Goal: Task Accomplishment & Management: Use online tool/utility

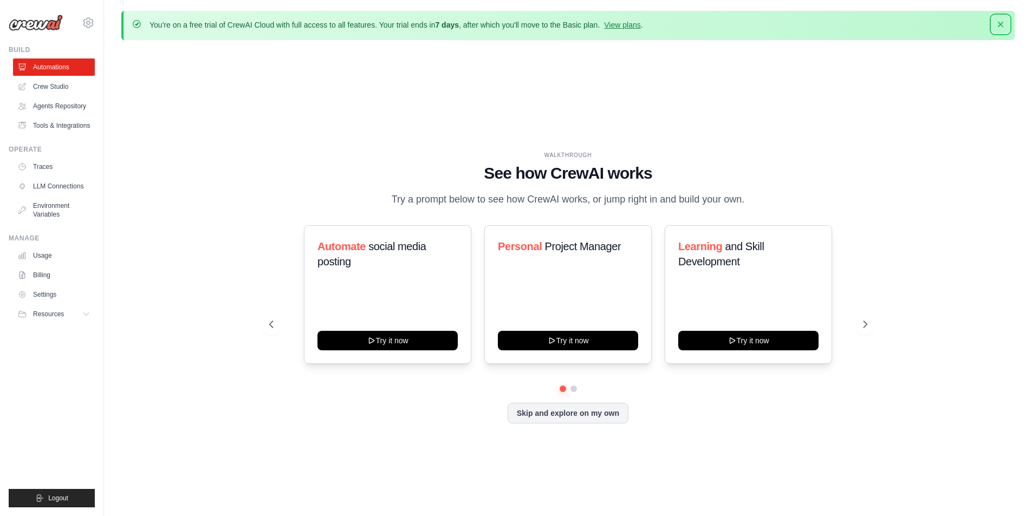
click at [1003, 25] on icon "button" at bounding box center [1000, 24] width 11 height 11
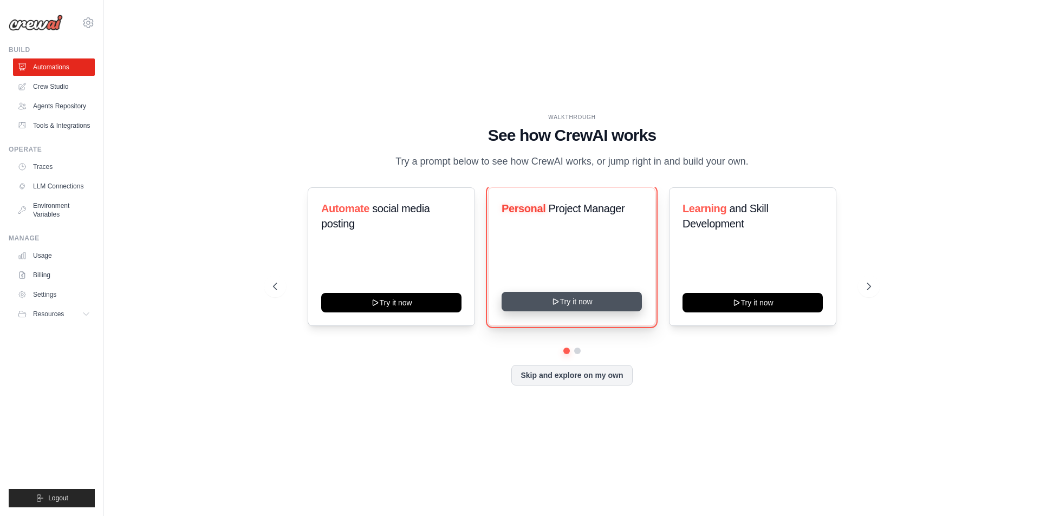
click at [581, 311] on button "Try it now" at bounding box center [572, 302] width 140 height 20
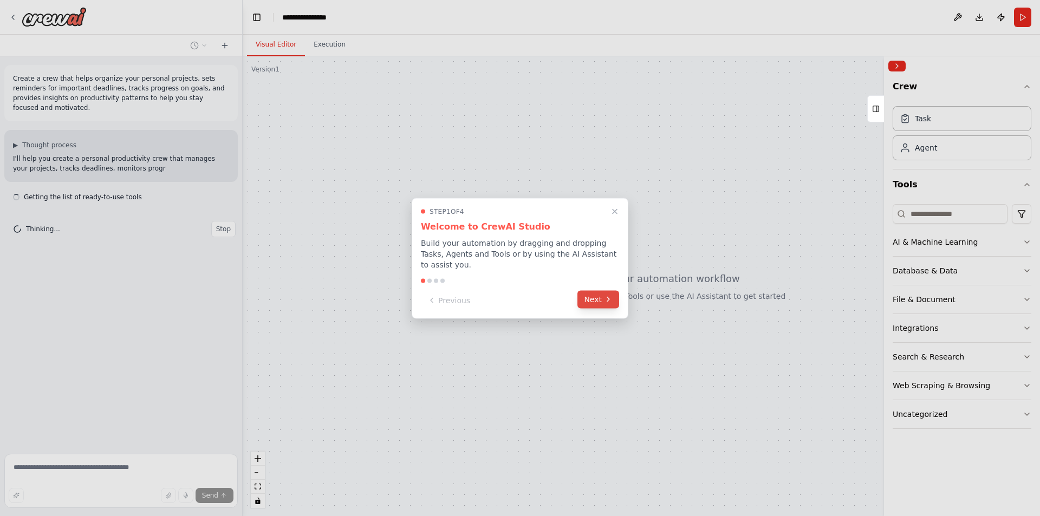
click at [590, 296] on button "Next" at bounding box center [598, 299] width 42 height 18
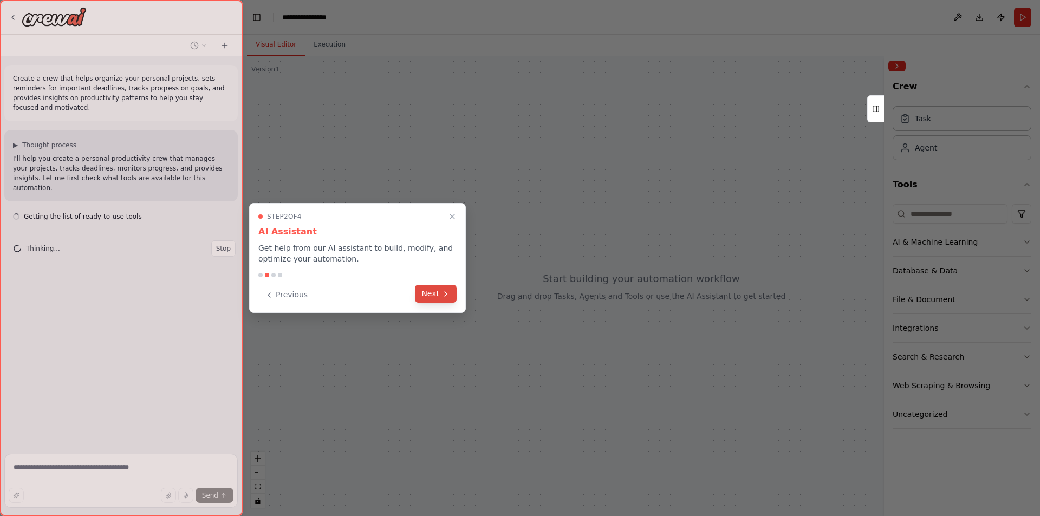
click at [456, 295] on button "Next" at bounding box center [436, 294] width 42 height 18
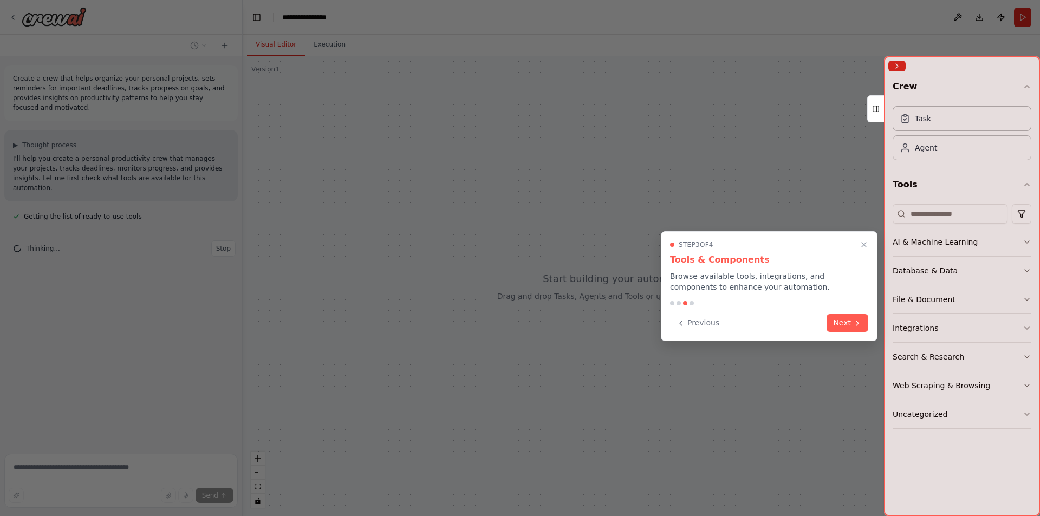
click at [833, 314] on div "Step 3 of 4 Tools & Components Browse available tools, integrations, and compon…" at bounding box center [769, 286] width 217 height 110
click at [832, 317] on button "Next" at bounding box center [848, 322] width 42 height 18
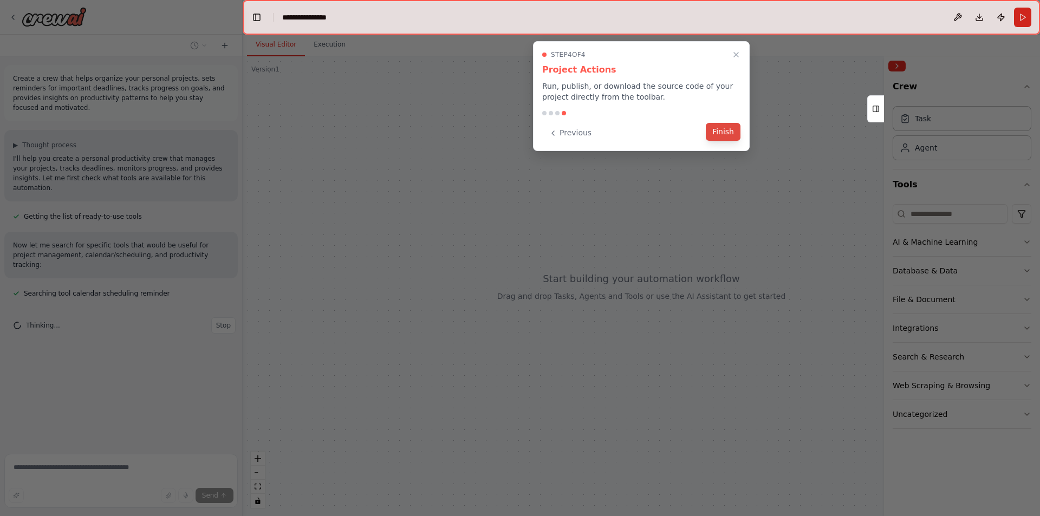
click at [722, 128] on button "Finish" at bounding box center [723, 132] width 35 height 18
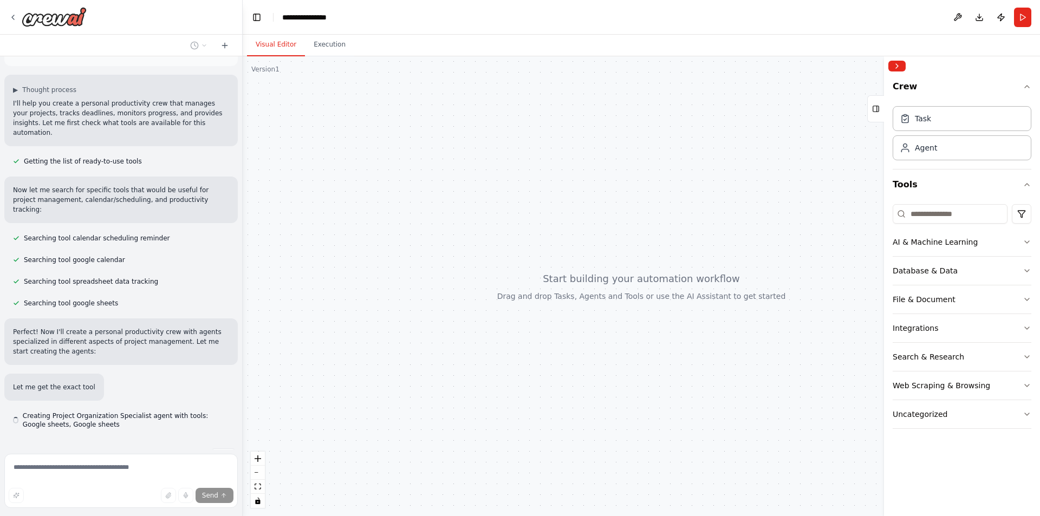
scroll to position [58, 0]
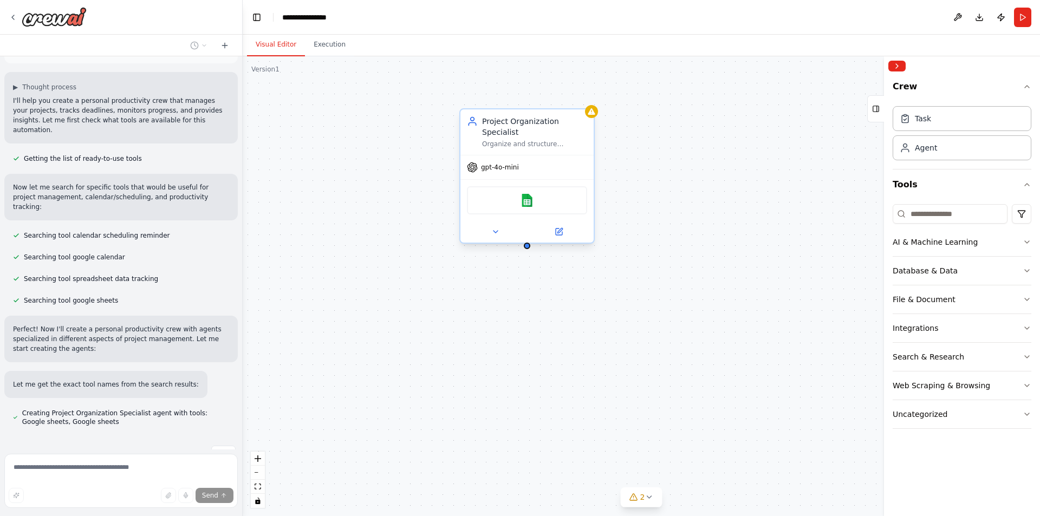
click at [536, 193] on div "Google sheets" at bounding box center [527, 200] width 120 height 28
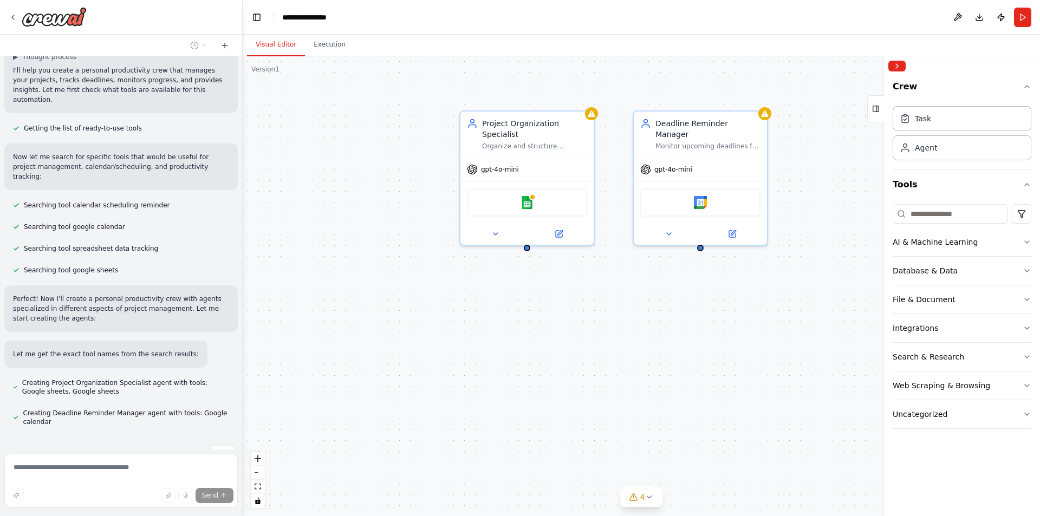
scroll to position [110, 0]
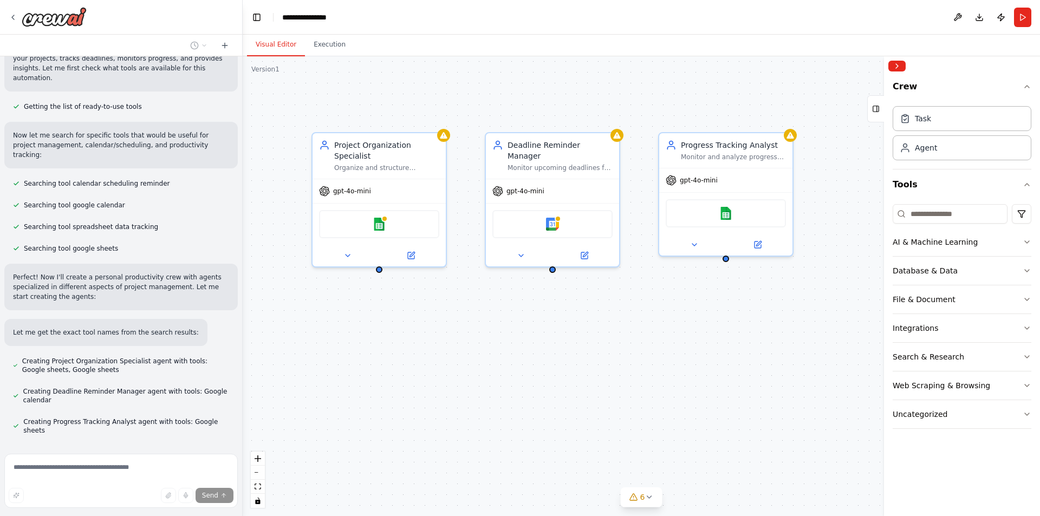
drag, startPoint x: 766, startPoint y: 326, endPoint x: 619, endPoint y: 348, distance: 149.5
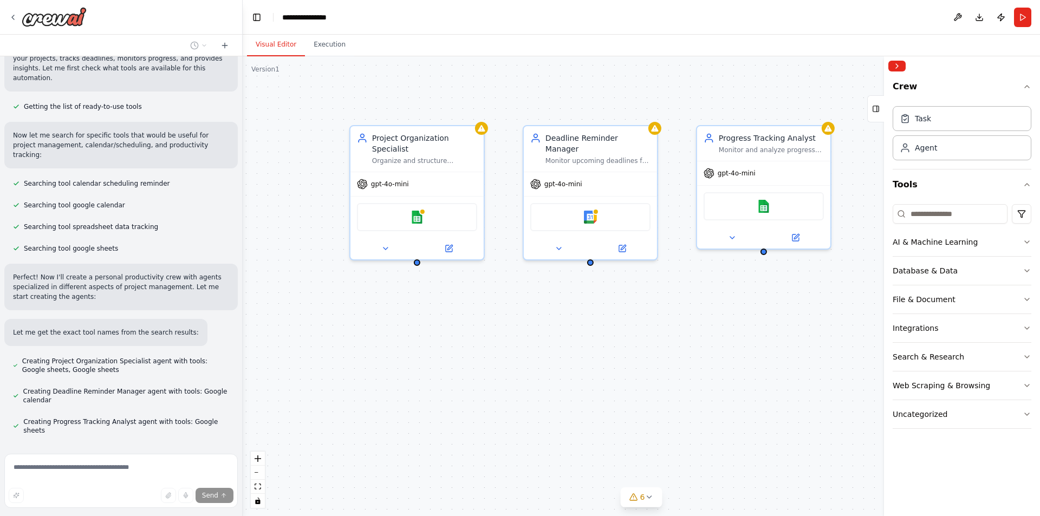
drag, startPoint x: 656, startPoint y: 346, endPoint x: 603, endPoint y: 353, distance: 53.1
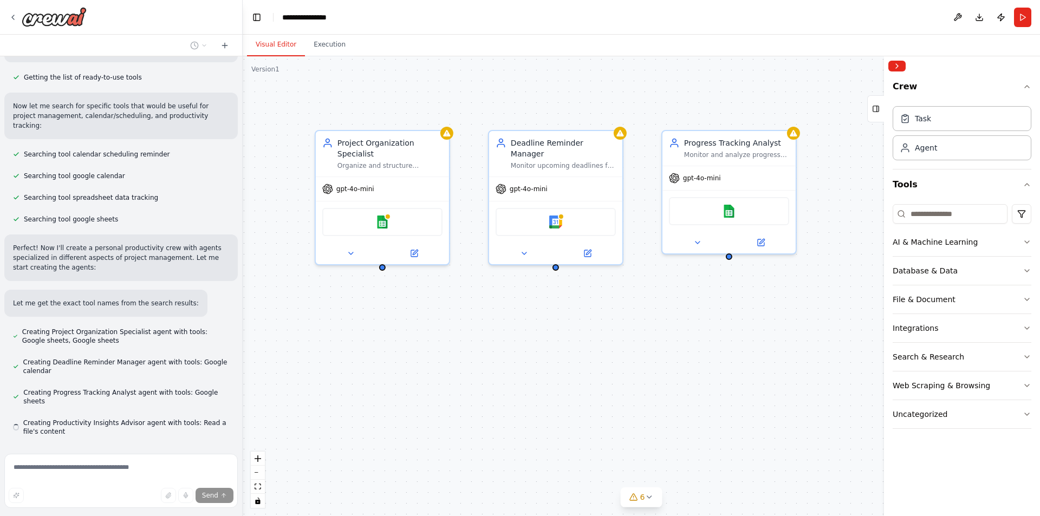
scroll to position [140, 0]
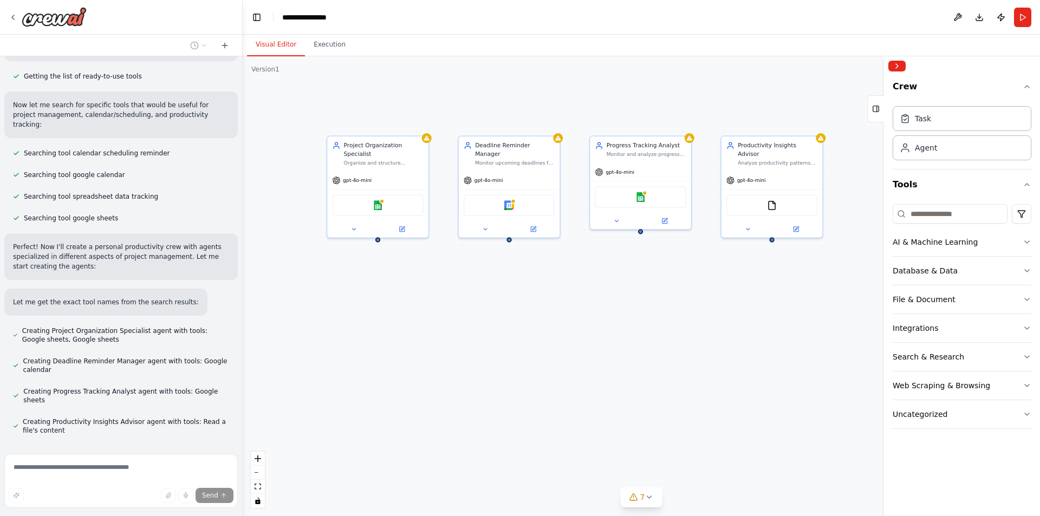
drag, startPoint x: 675, startPoint y: 359, endPoint x: 618, endPoint y: 311, distance: 74.6
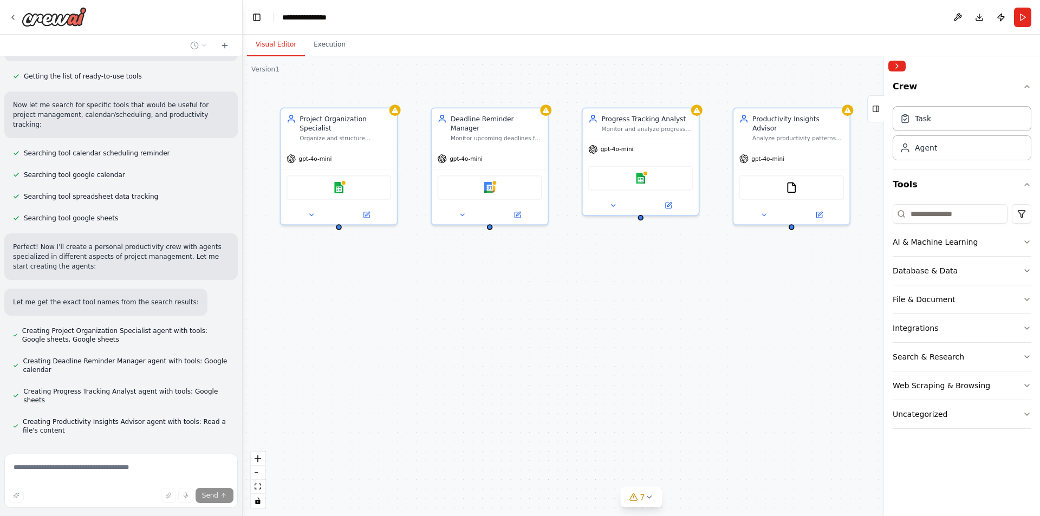
drag, startPoint x: 622, startPoint y: 309, endPoint x: 617, endPoint y: 307, distance: 5.6
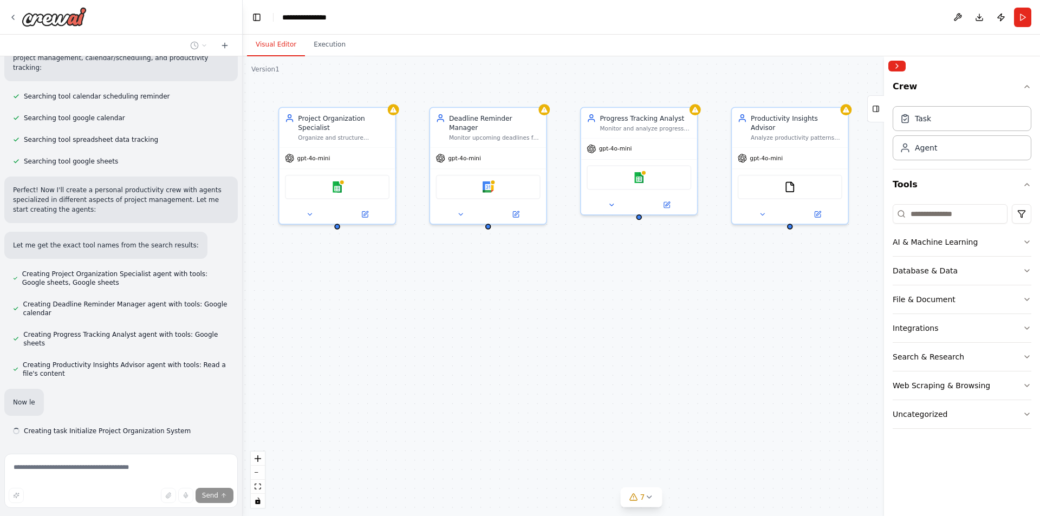
scroll to position [198, 0]
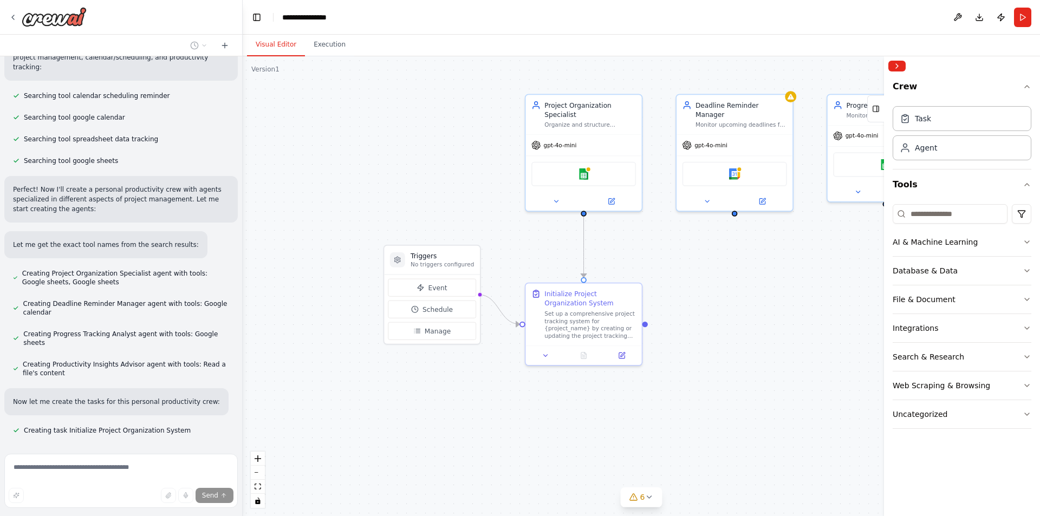
drag, startPoint x: 534, startPoint y: 330, endPoint x: 781, endPoint y: 317, distance: 247.4
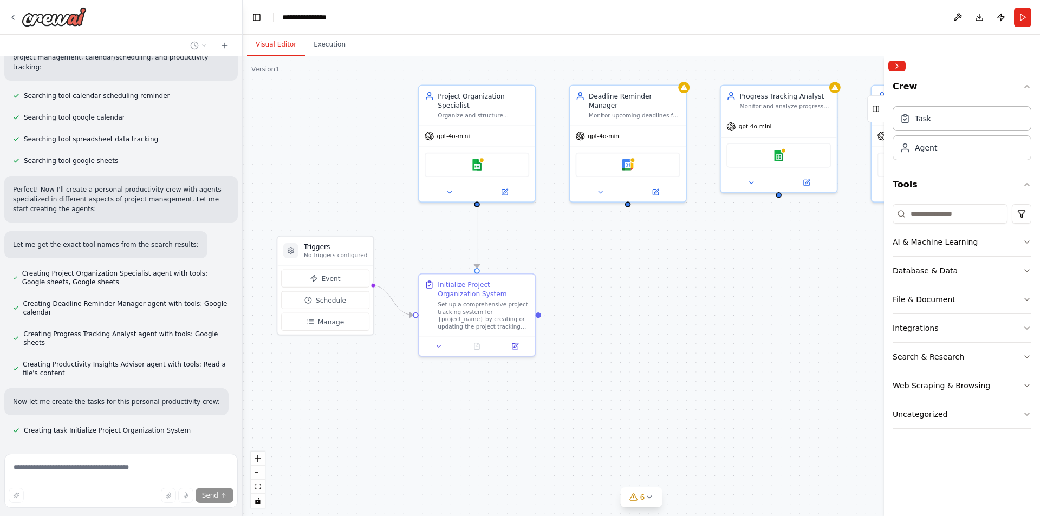
drag, startPoint x: 781, startPoint y: 317, endPoint x: 674, endPoint y: 308, distance: 107.7
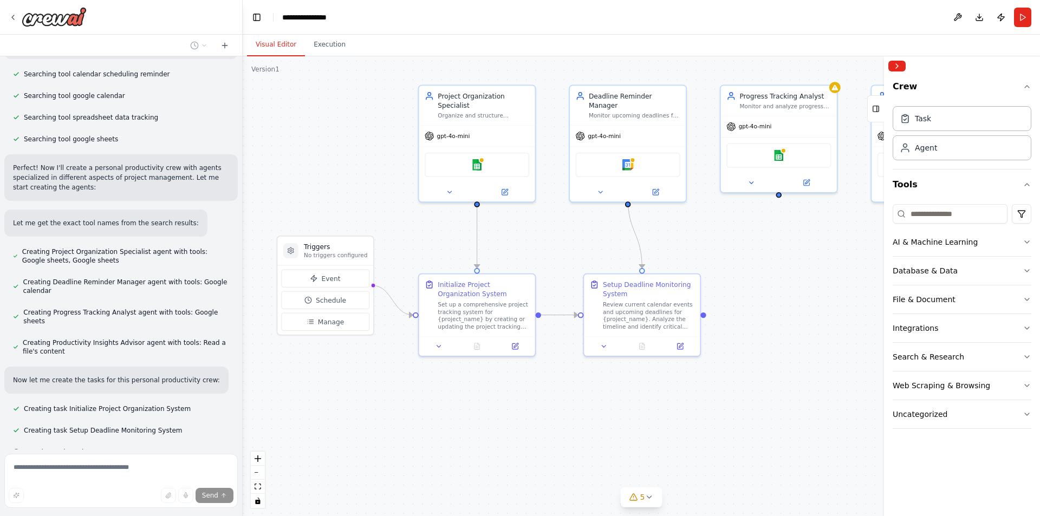
scroll to position [241, 0]
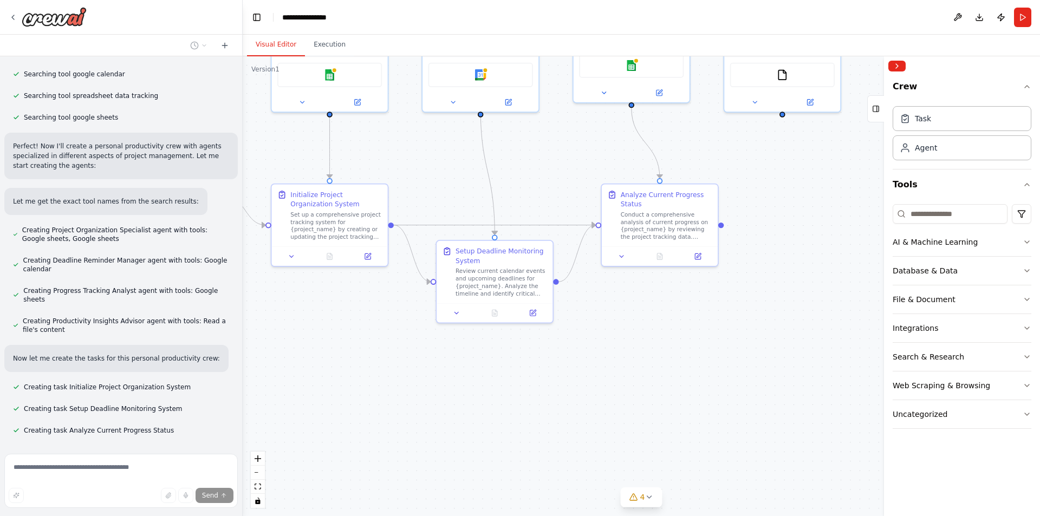
drag, startPoint x: 783, startPoint y: 406, endPoint x: 635, endPoint y: 316, distance: 172.6
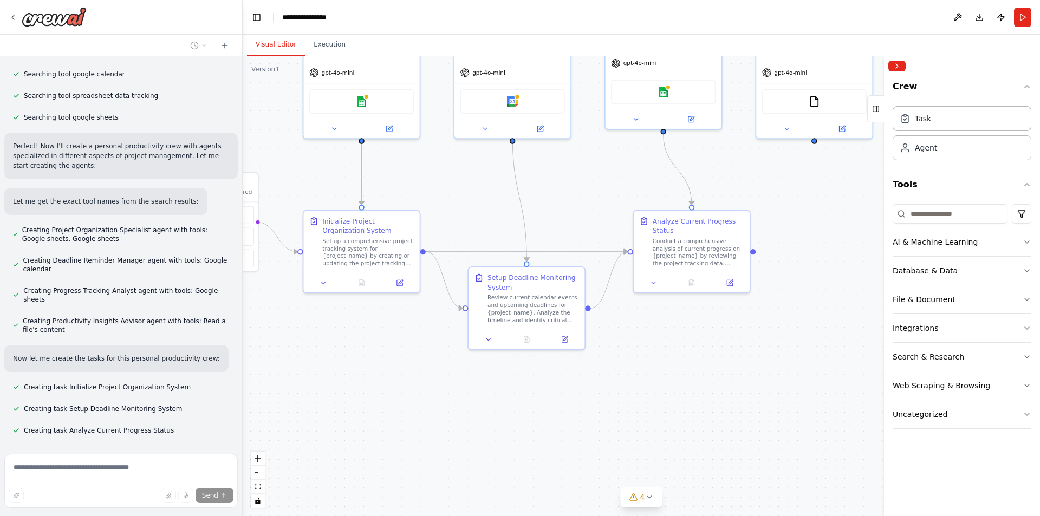
drag, startPoint x: 646, startPoint y: 314, endPoint x: 683, endPoint y: 344, distance: 47.7
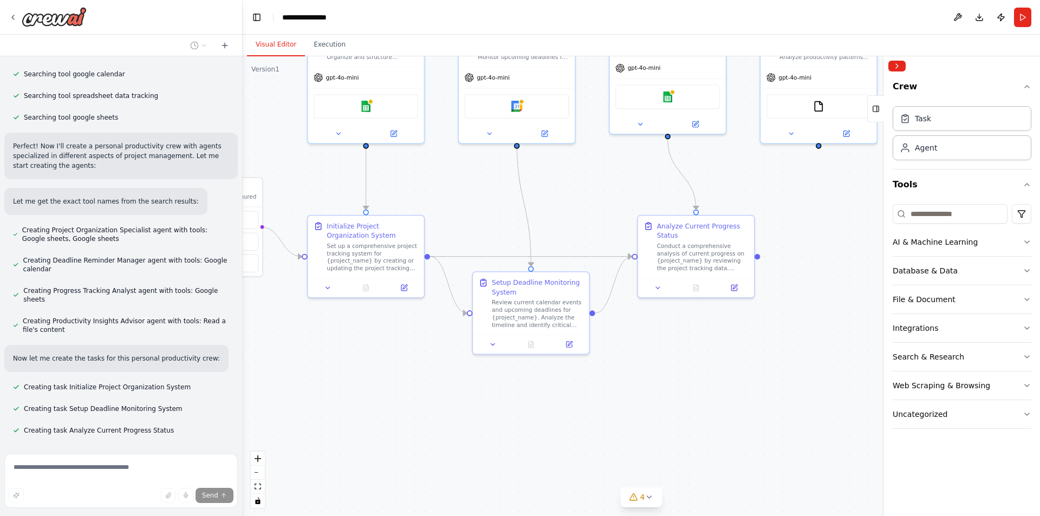
drag, startPoint x: 812, startPoint y: 216, endPoint x: 811, endPoint y: 263, distance: 46.6
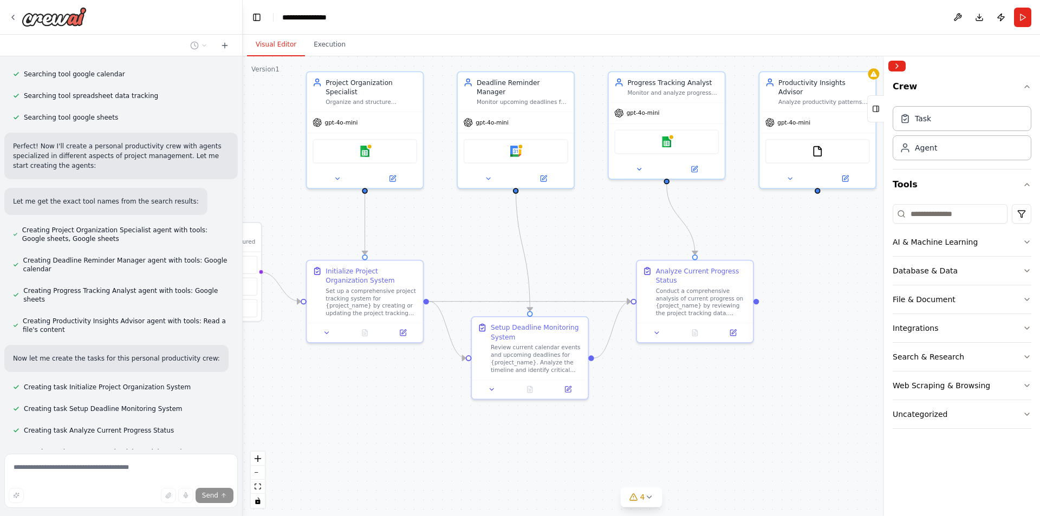
scroll to position [263, 0]
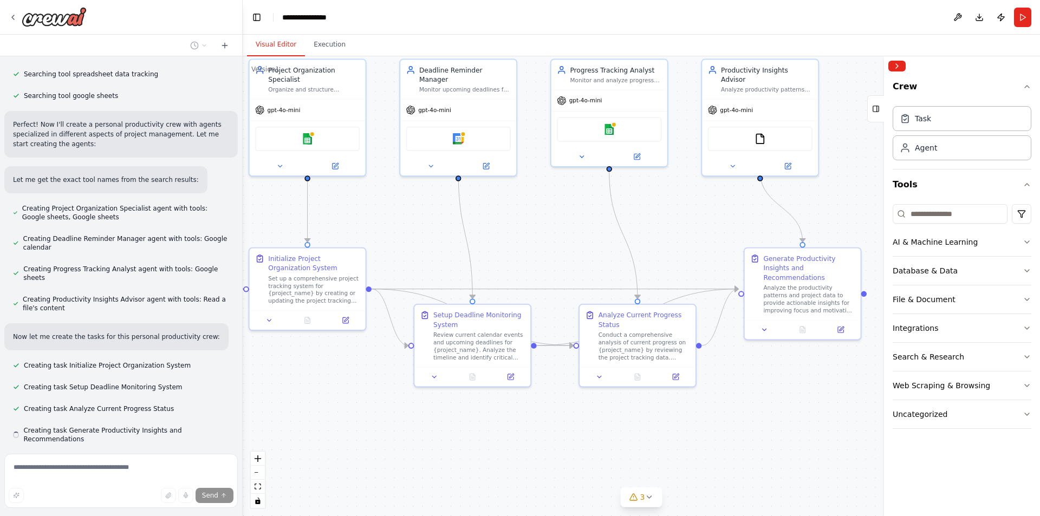
drag, startPoint x: 768, startPoint y: 218, endPoint x: 686, endPoint y: 200, distance: 83.6
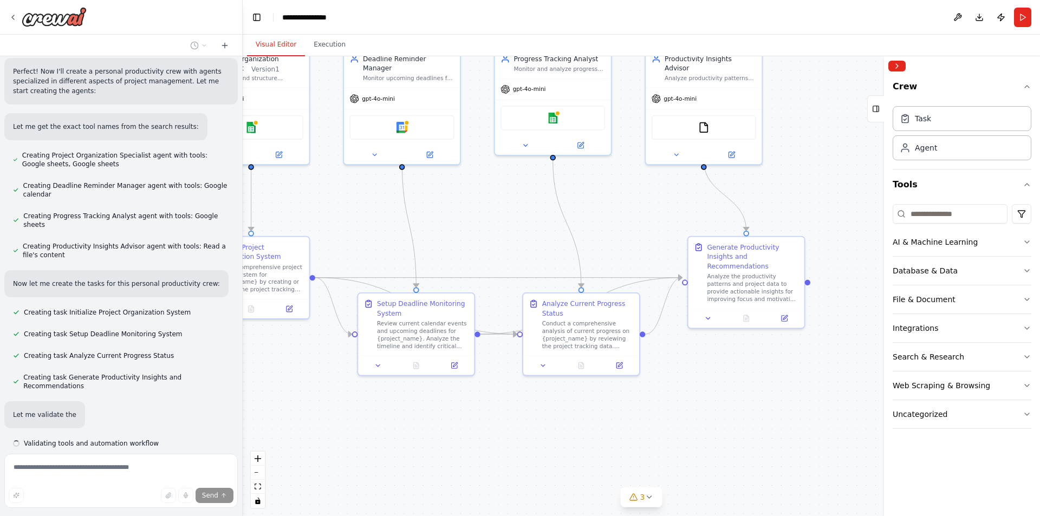
scroll to position [320, 0]
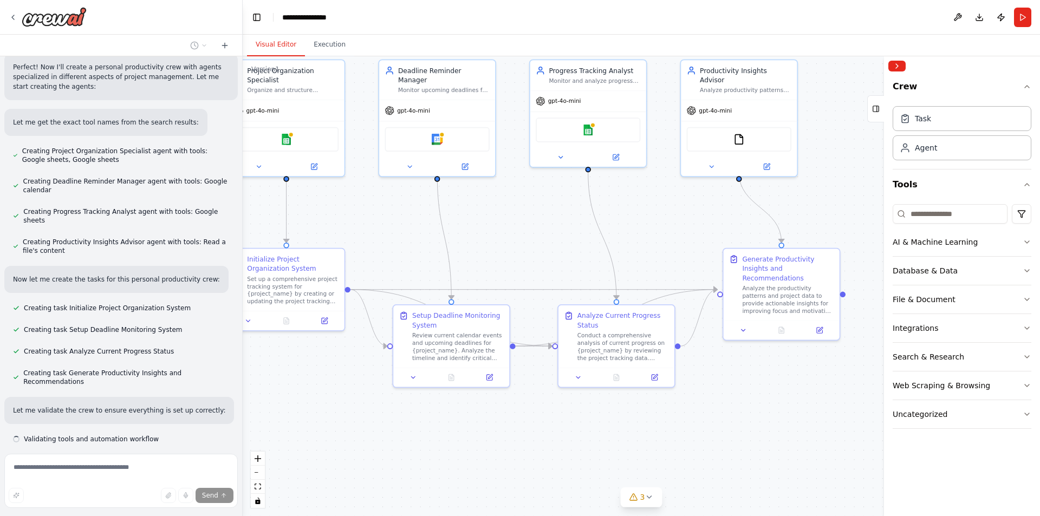
drag, startPoint x: 648, startPoint y: 215, endPoint x: 723, endPoint y: 235, distance: 77.9
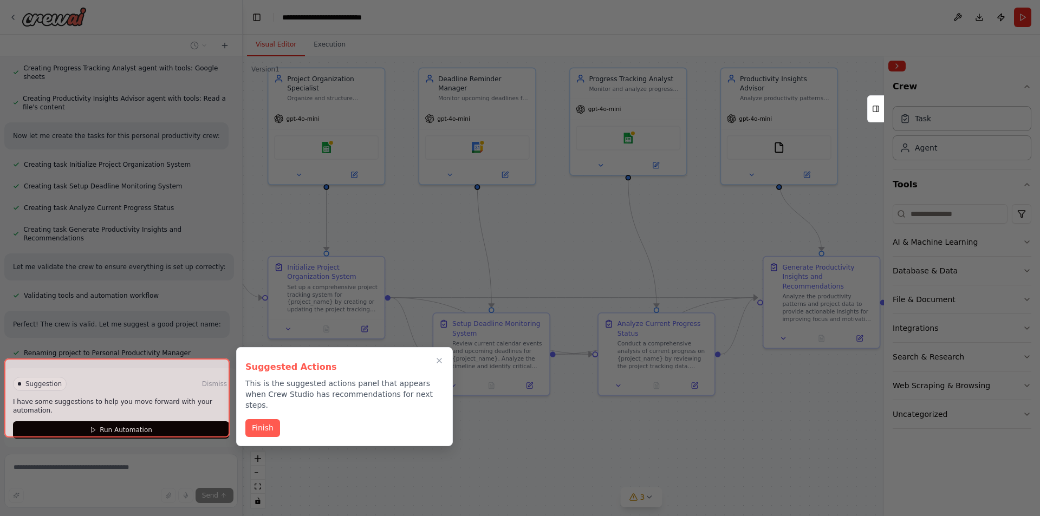
scroll to position [465, 0]
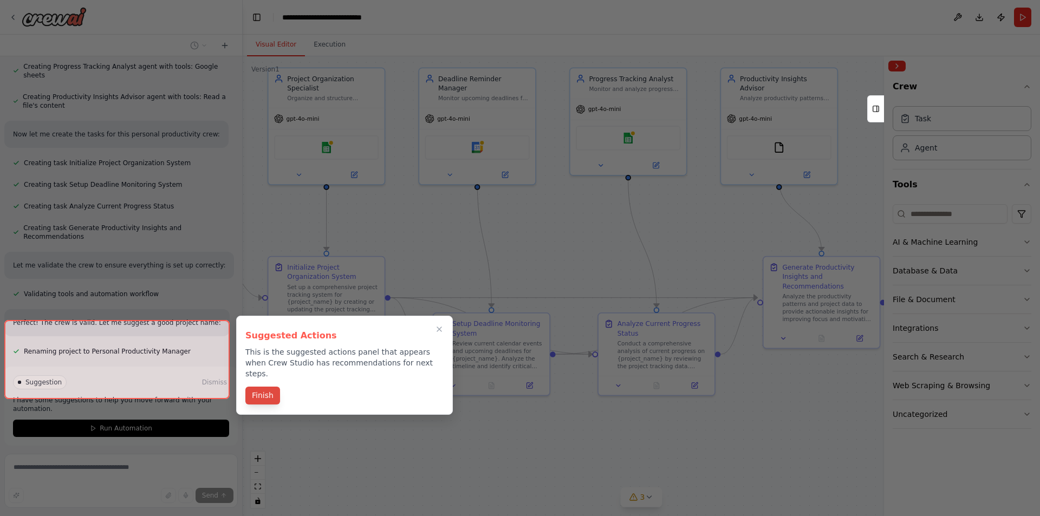
click at [271, 387] on button "Finish" at bounding box center [262, 396] width 35 height 18
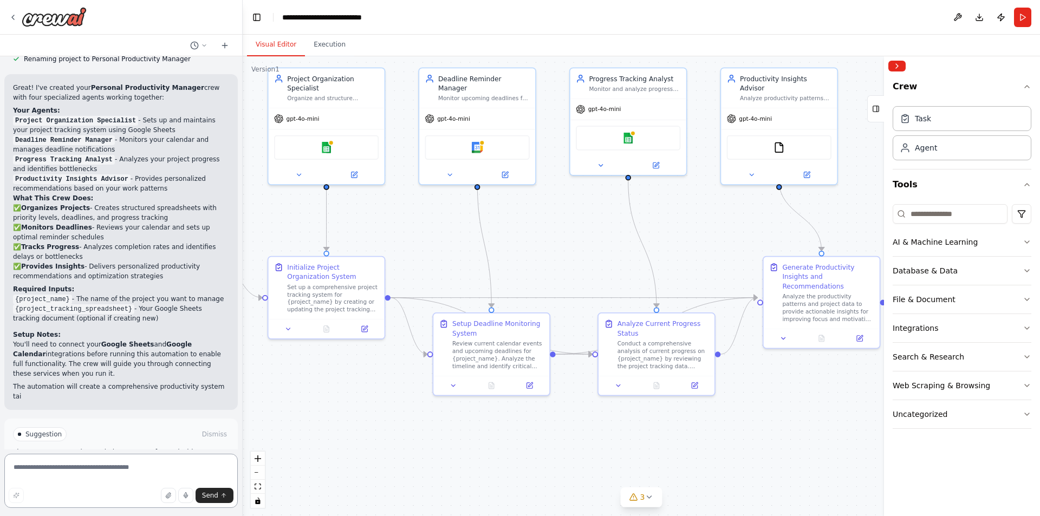
scroll to position [768, 0]
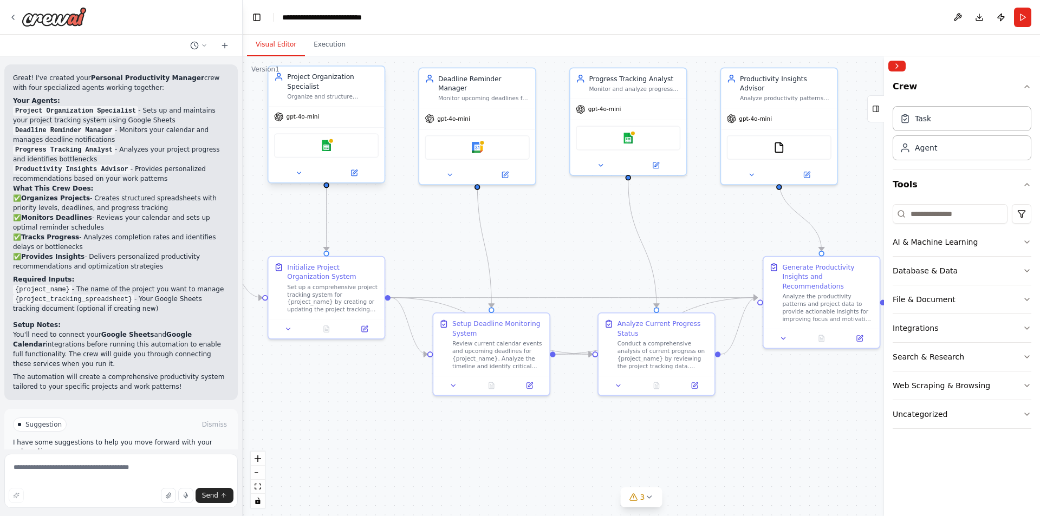
click at [336, 142] on div "Google sheets" at bounding box center [326, 145] width 105 height 24
click at [1011, 239] on button "AI & Machine Learning" at bounding box center [962, 242] width 139 height 28
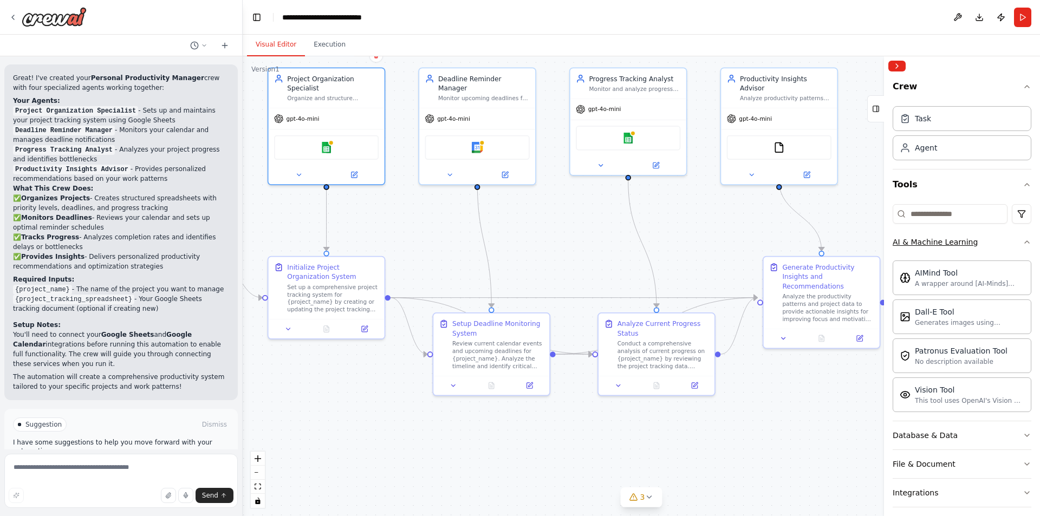
click at [1023, 243] on icon "button" at bounding box center [1027, 242] width 9 height 9
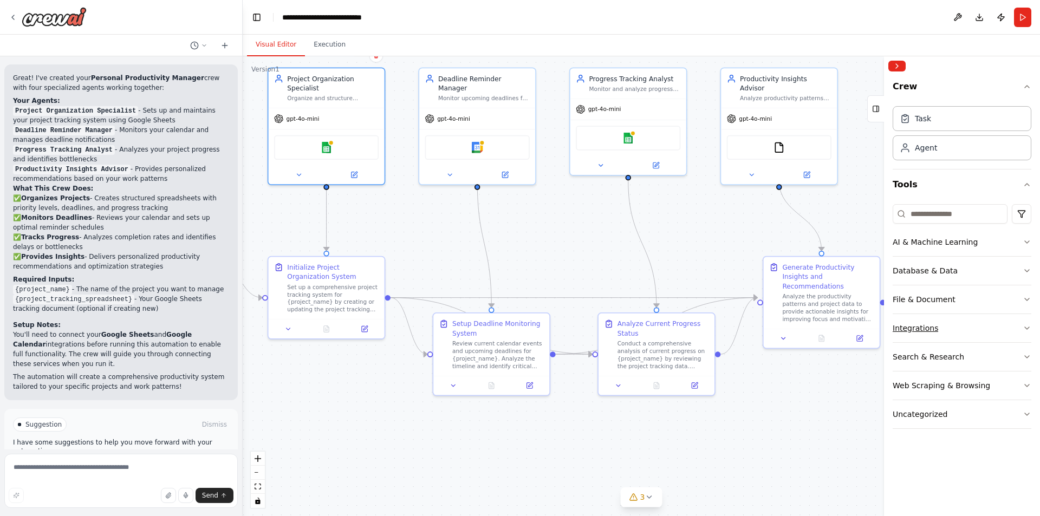
click at [1022, 329] on button "Integrations" at bounding box center [962, 328] width 139 height 28
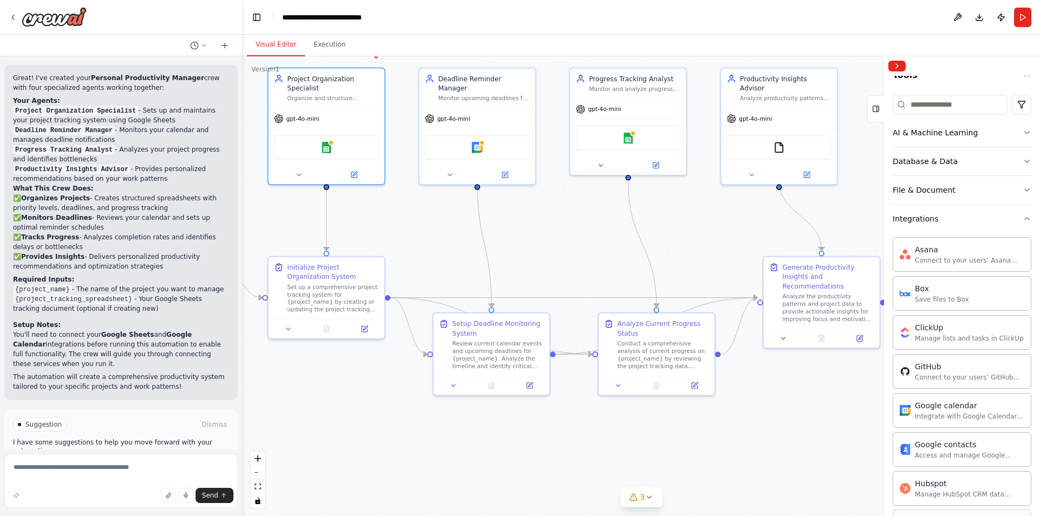
scroll to position [108, 0]
click at [1008, 225] on button "Integrations" at bounding box center [962, 220] width 139 height 28
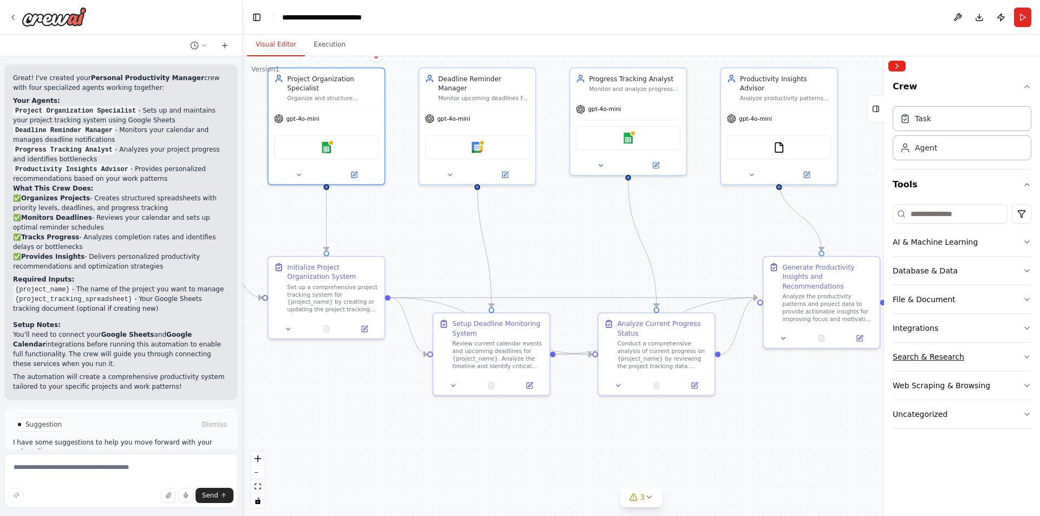
click at [1015, 356] on button "Search & Research" at bounding box center [962, 357] width 139 height 28
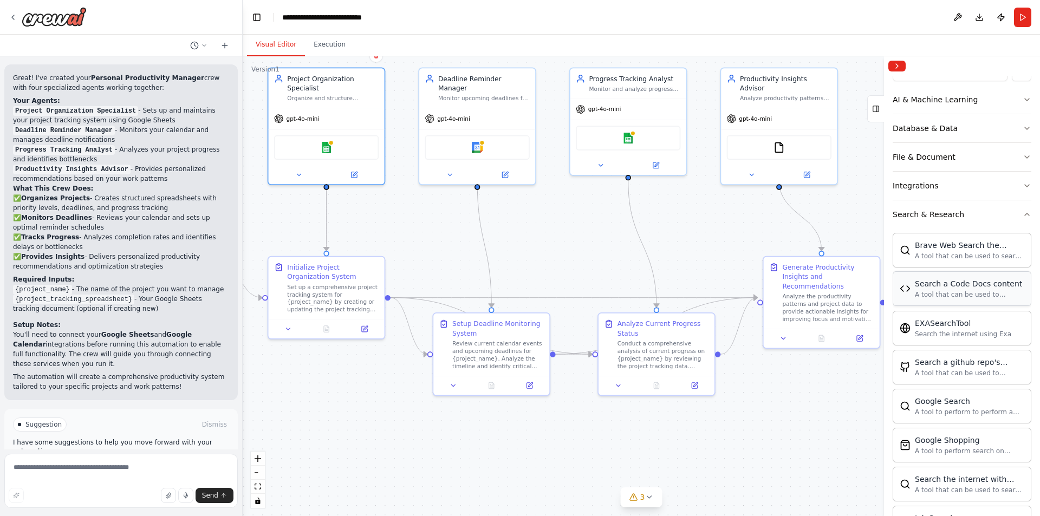
scroll to position [163, 0]
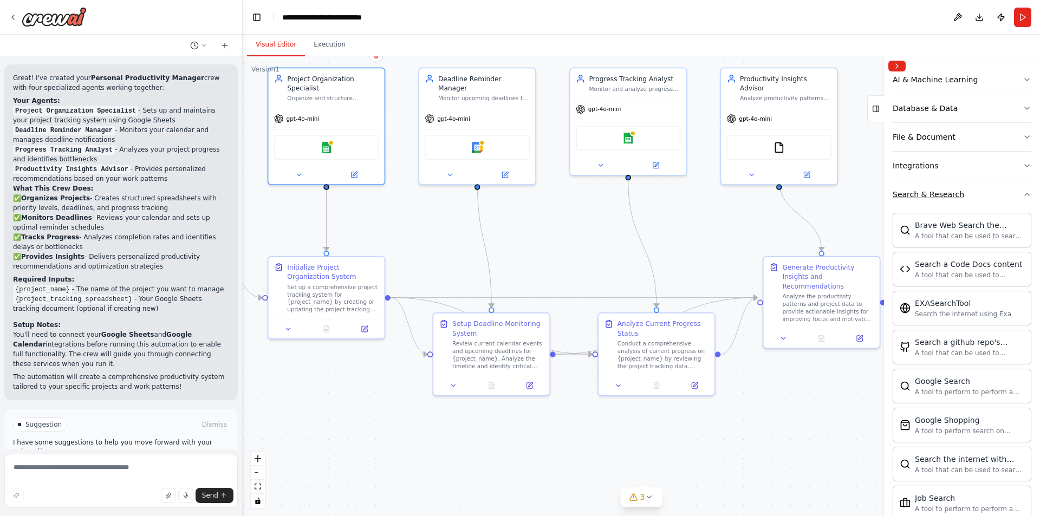
click at [998, 205] on button "Search & Research" at bounding box center [962, 194] width 139 height 28
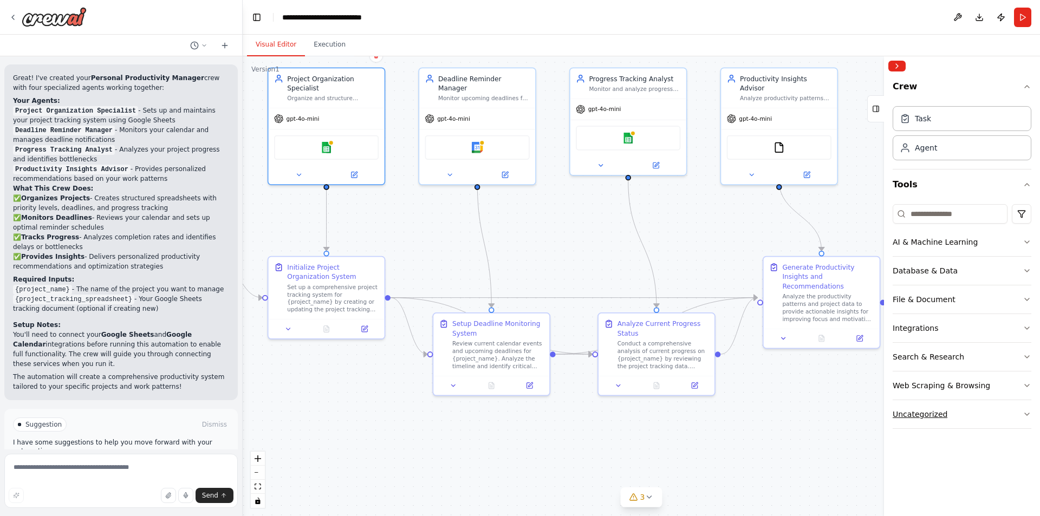
click at [1004, 404] on button "Uncategorized" at bounding box center [962, 414] width 139 height 28
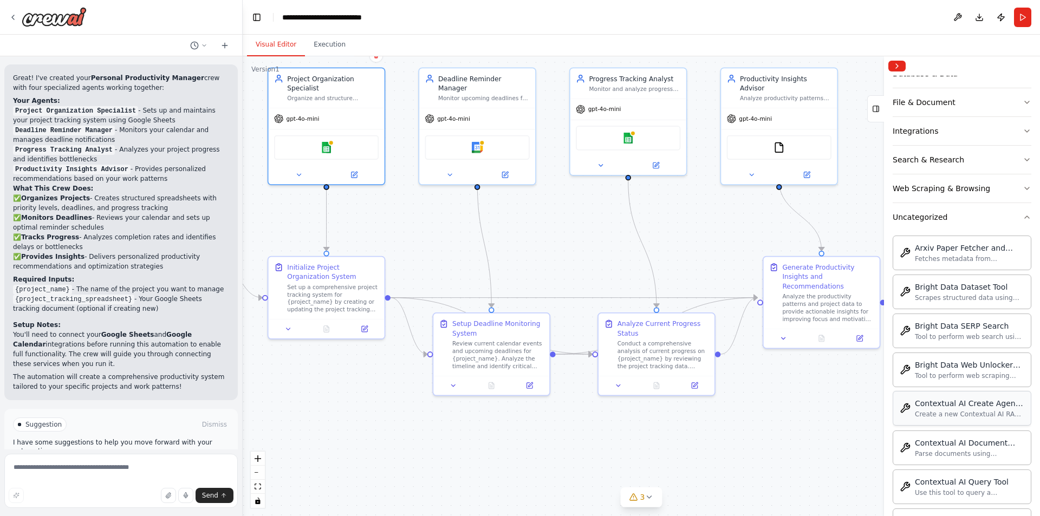
scroll to position [163, 0]
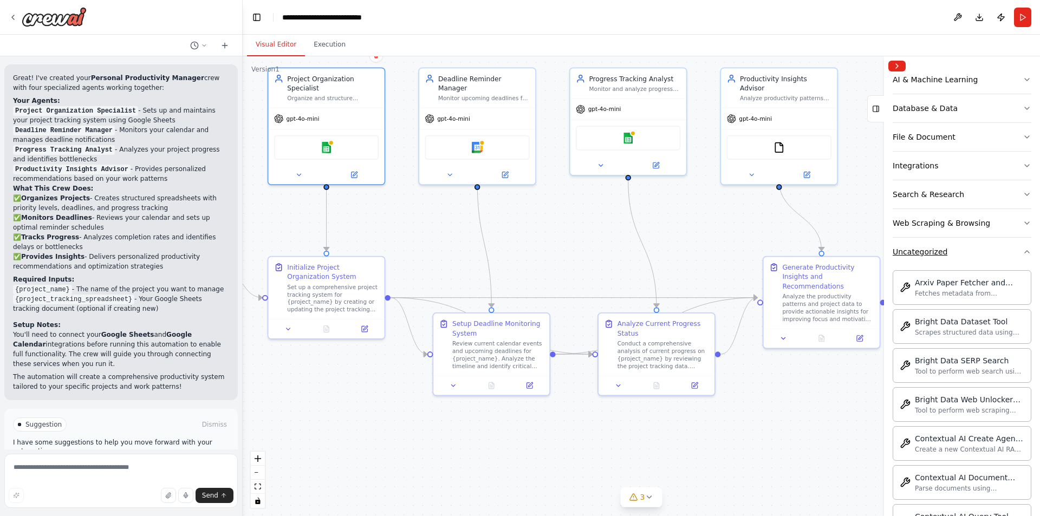
click at [999, 254] on button "Uncategorized" at bounding box center [962, 252] width 139 height 28
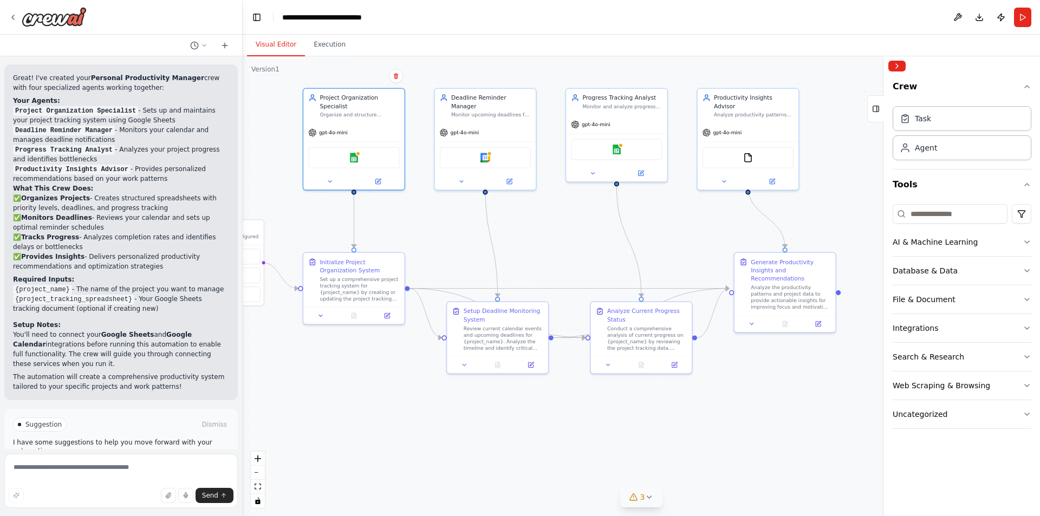
click at [652, 501] on icon at bounding box center [649, 497] width 9 height 9
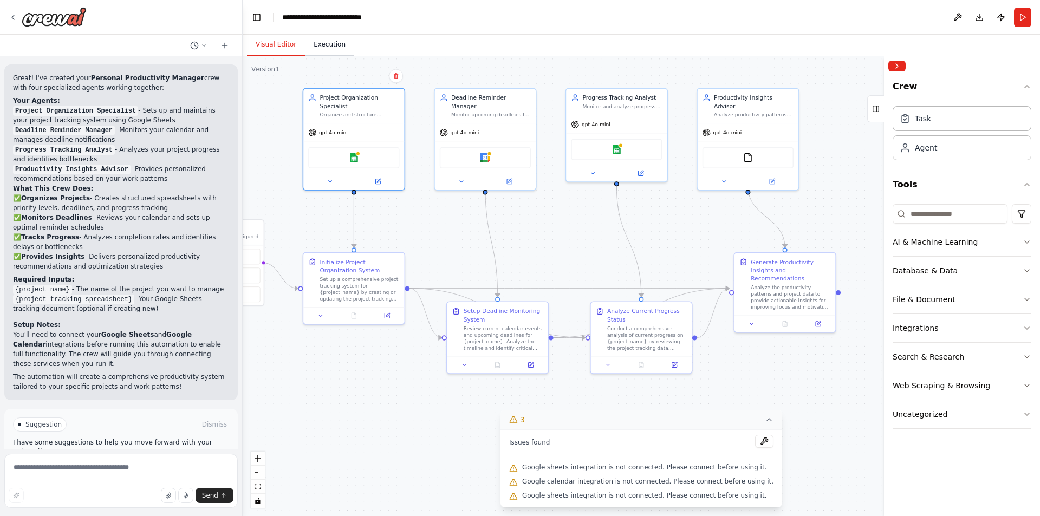
click at [322, 40] on button "Execution" at bounding box center [329, 45] width 49 height 23
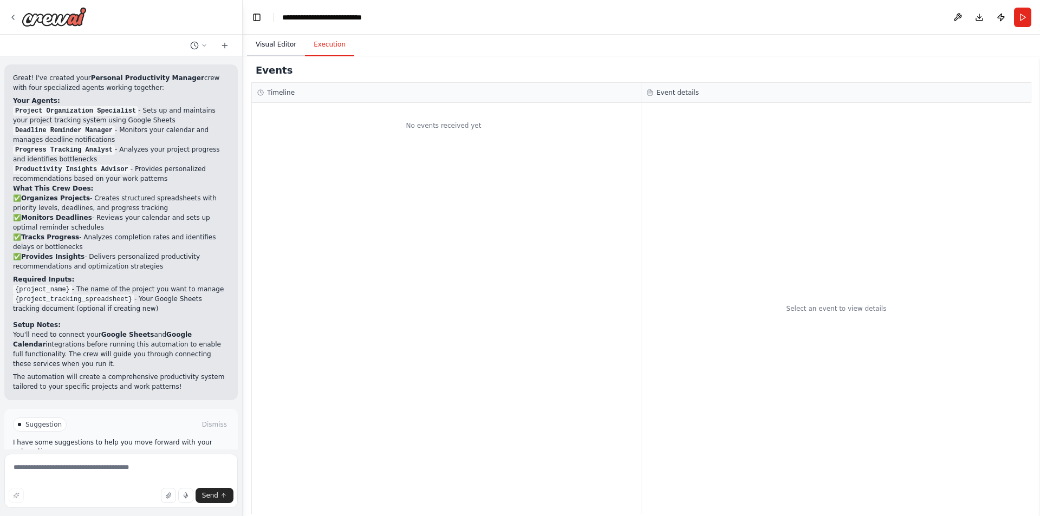
click at [276, 46] on button "Visual Editor" at bounding box center [276, 45] width 58 height 23
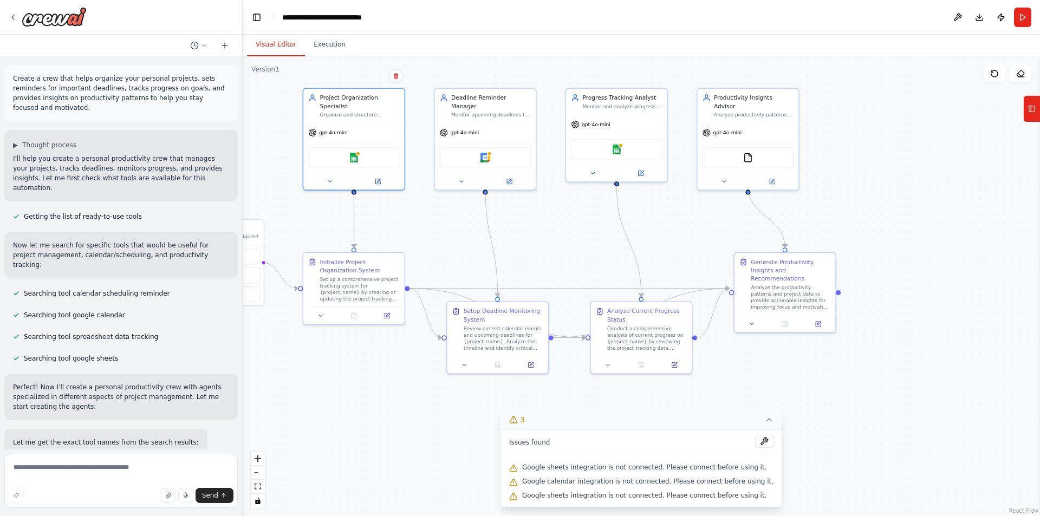
scroll to position [768, 0]
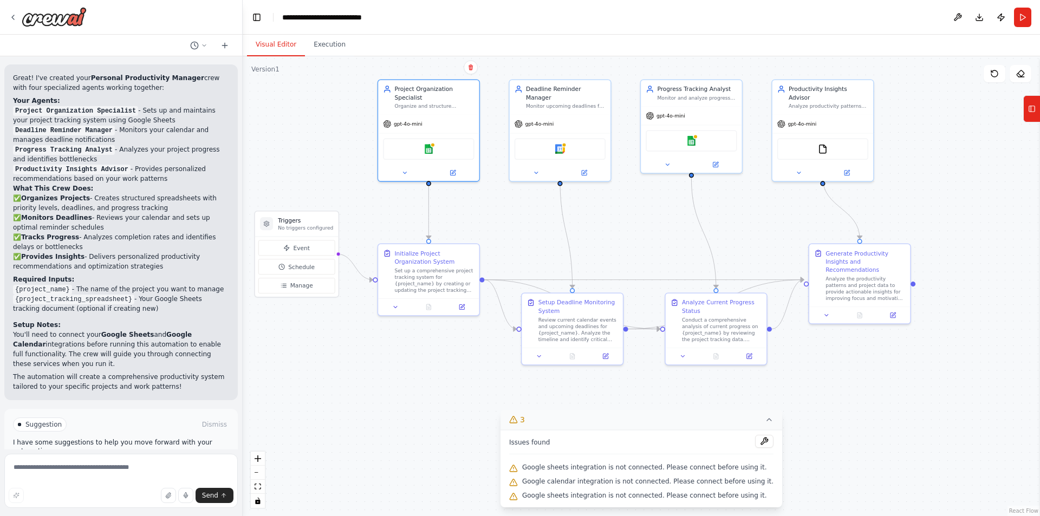
drag, startPoint x: 433, startPoint y: 235, endPoint x: 508, endPoint y: 226, distance: 75.3
click at [508, 226] on div ".deletable-edge-delete-btn { width: 20px; height: 20px; border: 0px solid #ffff…" at bounding box center [641, 286] width 797 height 460
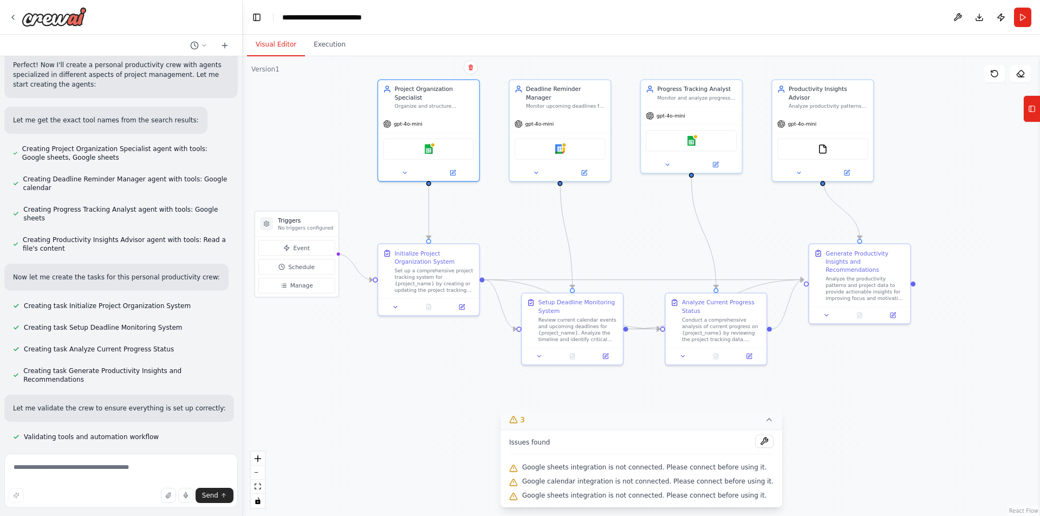
scroll to position [325, 0]
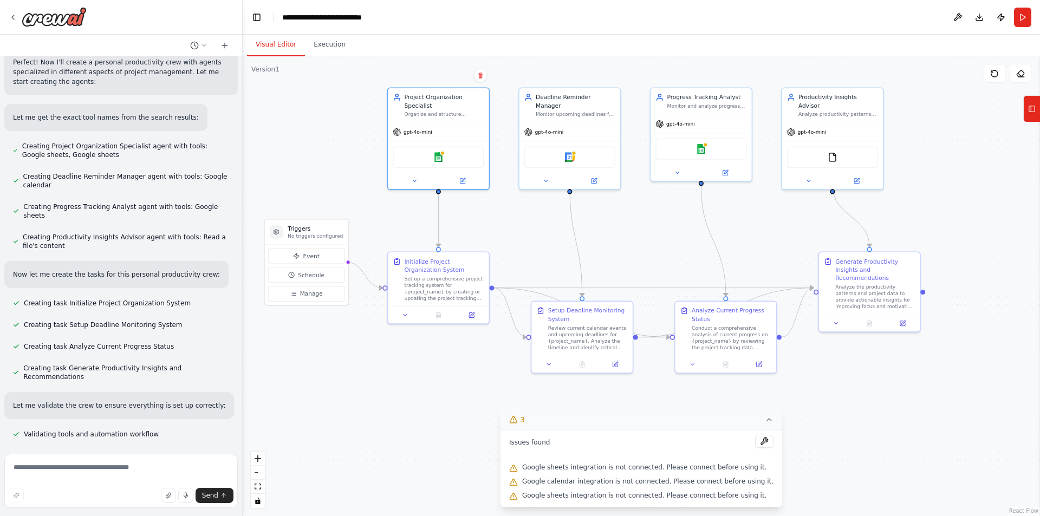
drag, startPoint x: 510, startPoint y: 213, endPoint x: 519, endPoint y: 221, distance: 12.7
click at [519, 221] on div ".deletable-edge-delete-btn { width: 20px; height: 20px; border: 0px solid #ffff…" at bounding box center [641, 286] width 797 height 460
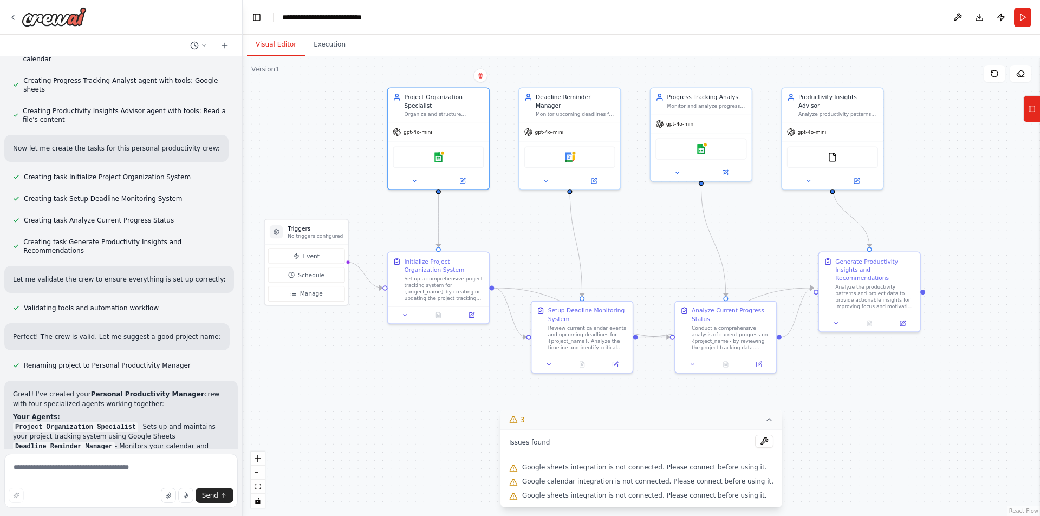
scroll to position [768, 0]
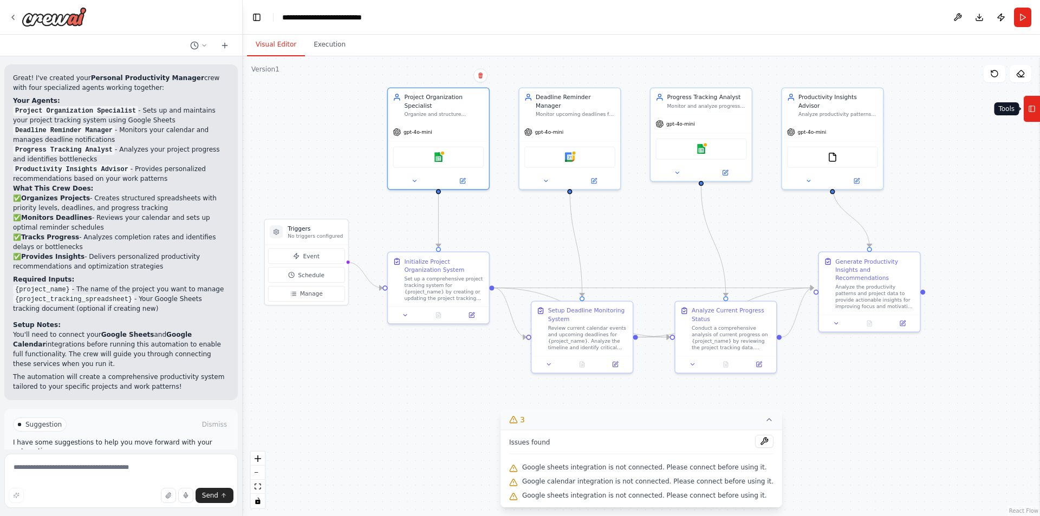
click at [1033, 114] on icon at bounding box center [1032, 108] width 8 height 17
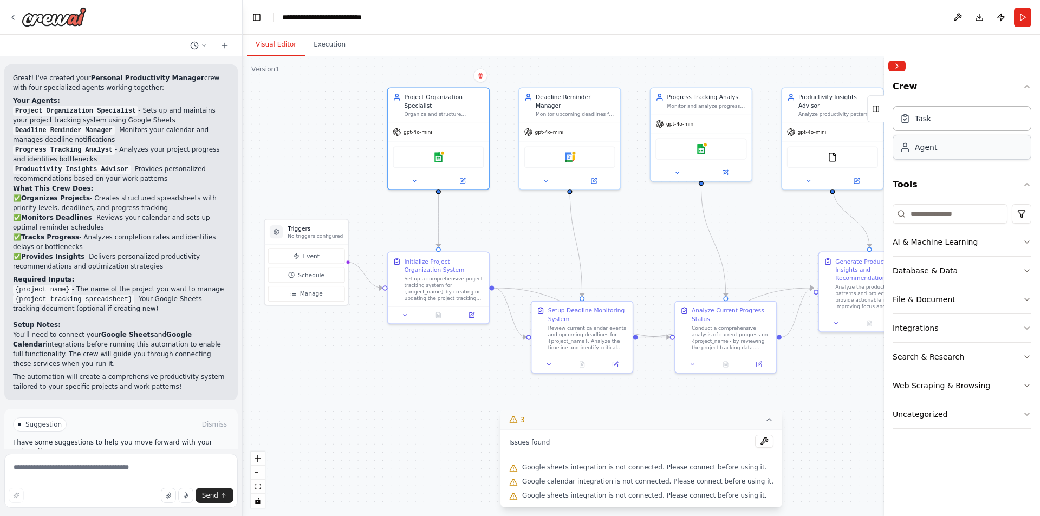
click at [983, 144] on div "Agent" at bounding box center [962, 147] width 139 height 25
drag, startPoint x: 770, startPoint y: 239, endPoint x: 635, endPoint y: 205, distance: 139.0
click at [635, 205] on div "Role of the agent" at bounding box center [666, 202] width 80 height 8
click at [704, 184] on icon at bounding box center [702, 182] width 7 height 7
click at [678, 178] on button "Confirm" at bounding box center [671, 182] width 38 height 13
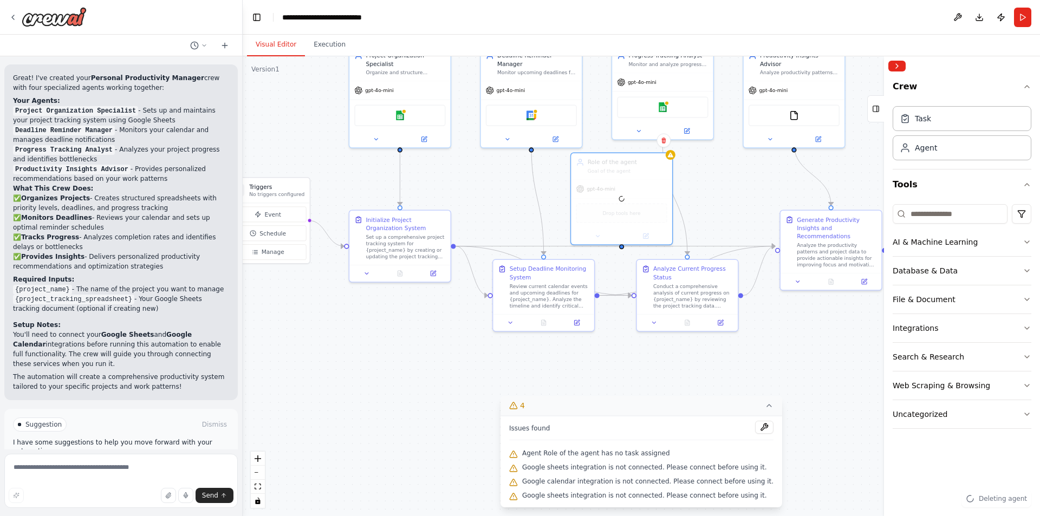
drag, startPoint x: 766, startPoint y: 239, endPoint x: 727, endPoint y: 198, distance: 56.7
click at [727, 198] on div ".deletable-edge-delete-btn { width: 20px; height: 20px; border: 0px solid #ffff…" at bounding box center [641, 286] width 797 height 460
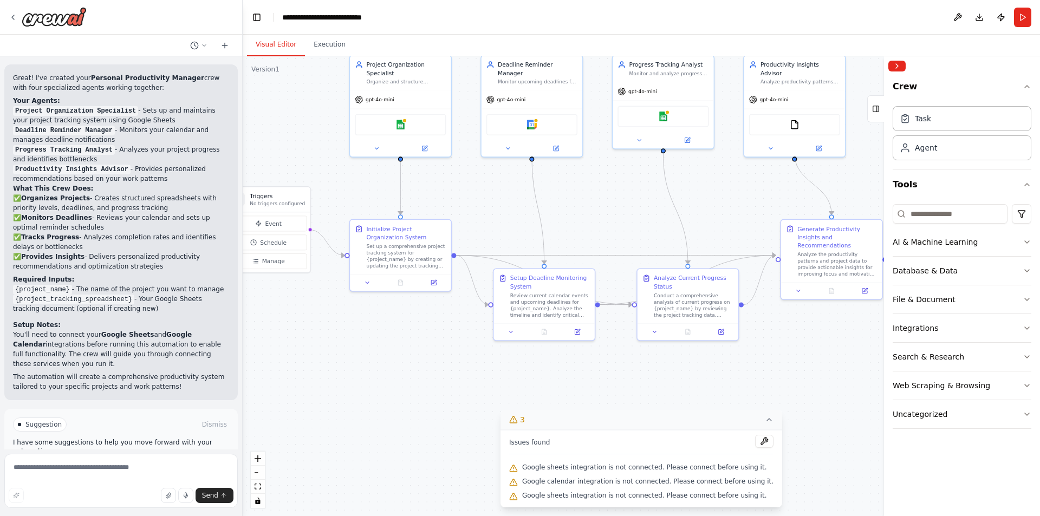
drag, startPoint x: 729, startPoint y: 196, endPoint x: 730, endPoint y: 205, distance: 9.2
click at [730, 205] on div ".deletable-edge-delete-btn { width: 20px; height: 20px; border: 0px solid #ffff…" at bounding box center [641, 286] width 797 height 460
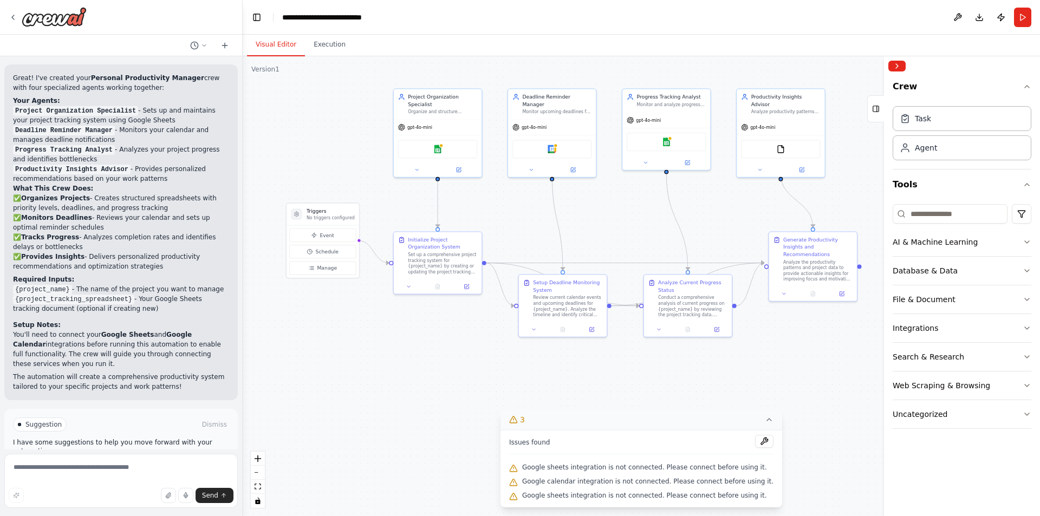
drag, startPoint x: 730, startPoint y: 200, endPoint x: 724, endPoint y: 215, distance: 15.1
click at [724, 215] on div ".deletable-edge-delete-btn { width: 20px; height: 20px; border: 0px solid #ffff…" at bounding box center [641, 286] width 797 height 460
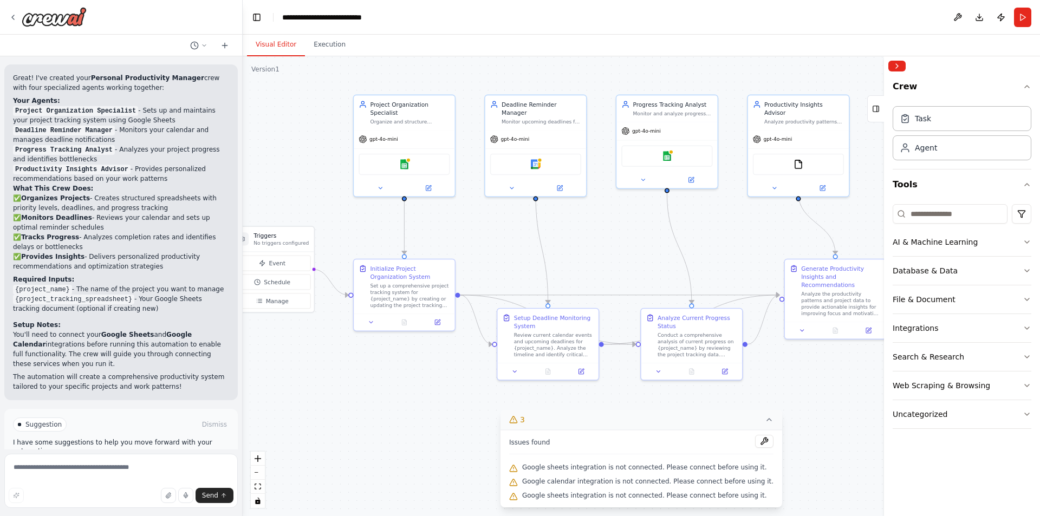
drag, startPoint x: 724, startPoint y: 207, endPoint x: 734, endPoint y: 233, distance: 28.5
click at [734, 233] on div ".deletable-edge-delete-btn { width: 20px; height: 20px; border: 0px solid #ffff…" at bounding box center [641, 286] width 797 height 460
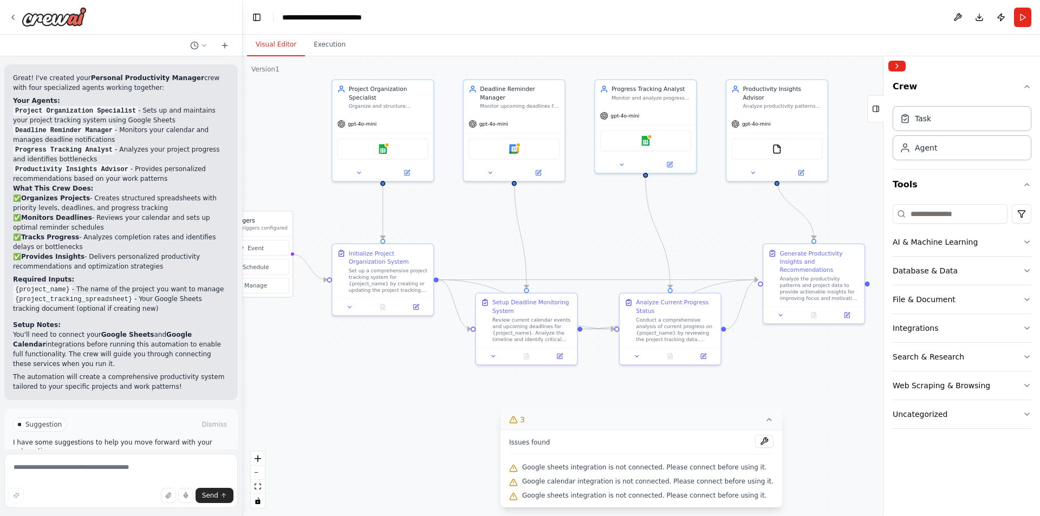
drag, startPoint x: 728, startPoint y: 255, endPoint x: 704, endPoint y: 241, distance: 27.7
click at [704, 241] on div ".deletable-edge-delete-btn { width: 20px; height: 20px; border: 0px solid #ffff…" at bounding box center [641, 286] width 797 height 460
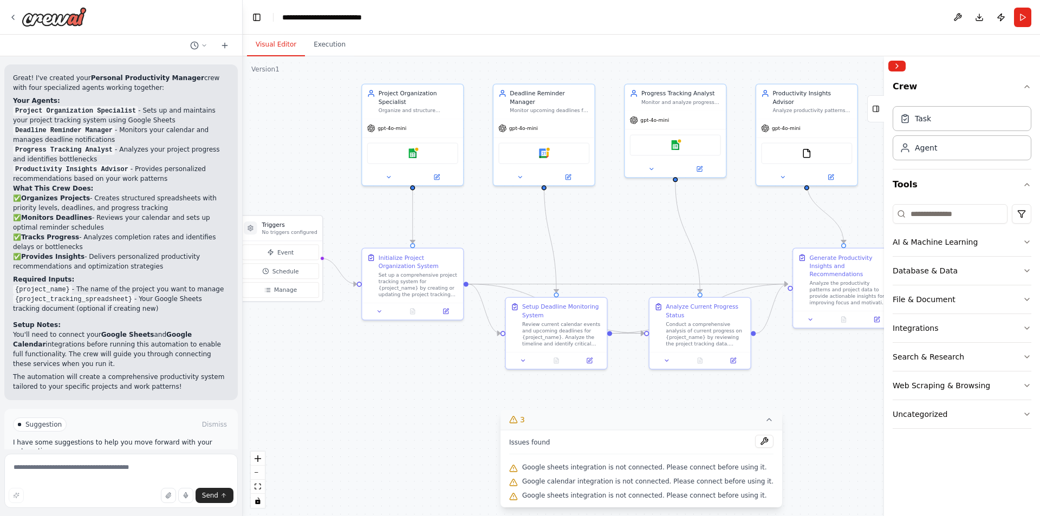
drag, startPoint x: 707, startPoint y: 236, endPoint x: 738, endPoint y: 241, distance: 31.8
click at [738, 241] on div ".deletable-edge-delete-btn { width: 20px; height: 20px; border: 0px solid #ffff…" at bounding box center [641, 286] width 797 height 460
drag, startPoint x: 592, startPoint y: 321, endPoint x: 586, endPoint y: 339, distance: 18.3
click at [586, 339] on div "Review current calendar events and upcoming deadlines for {project_name}. Analy…" at bounding box center [560, 349] width 80 height 27
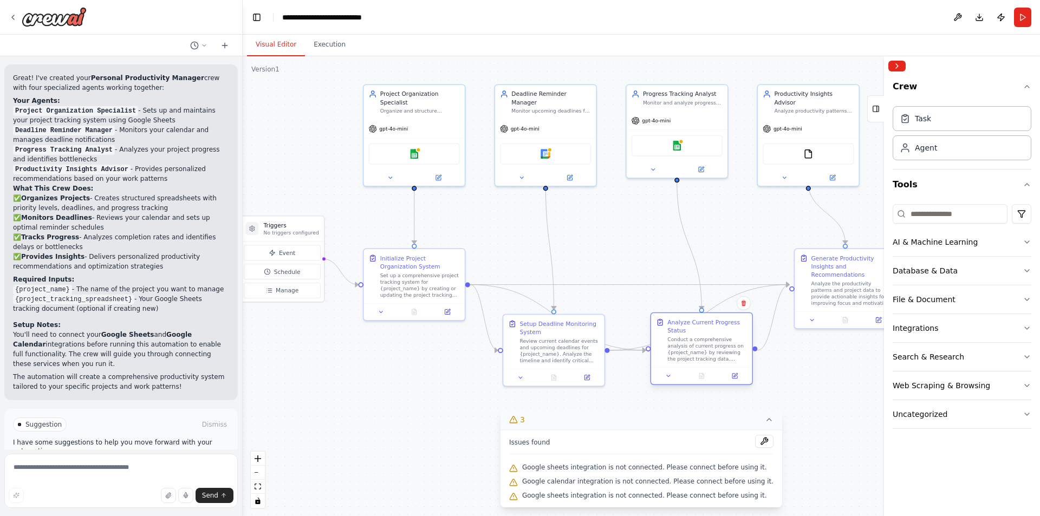
drag, startPoint x: 732, startPoint y: 316, endPoint x: 732, endPoint y: 331, distance: 15.2
click at [732, 331] on div "Analyze Current Progress Status" at bounding box center [707, 326] width 80 height 16
click at [310, 256] on button "Event" at bounding box center [282, 253] width 77 height 16
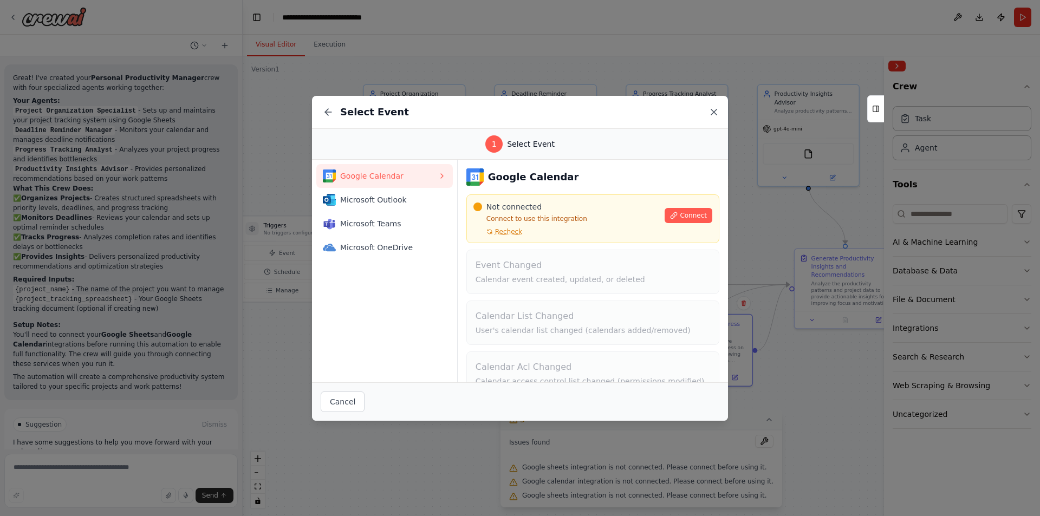
click at [710, 113] on icon at bounding box center [714, 112] width 11 height 11
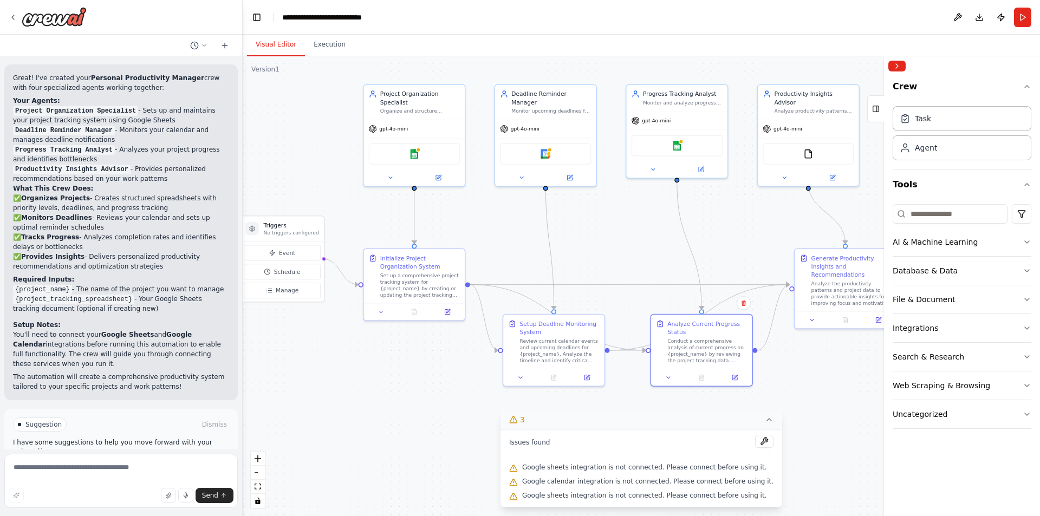
click at [87, 462] on button "Run Automation" at bounding box center [121, 470] width 216 height 17
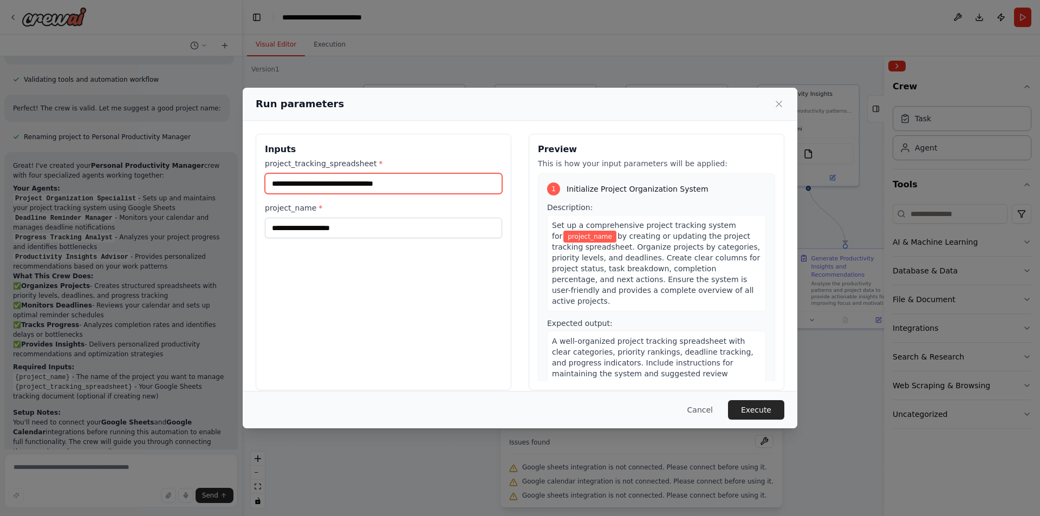
click at [419, 185] on input "project_tracking_spreadsheet *" at bounding box center [383, 183] width 237 height 21
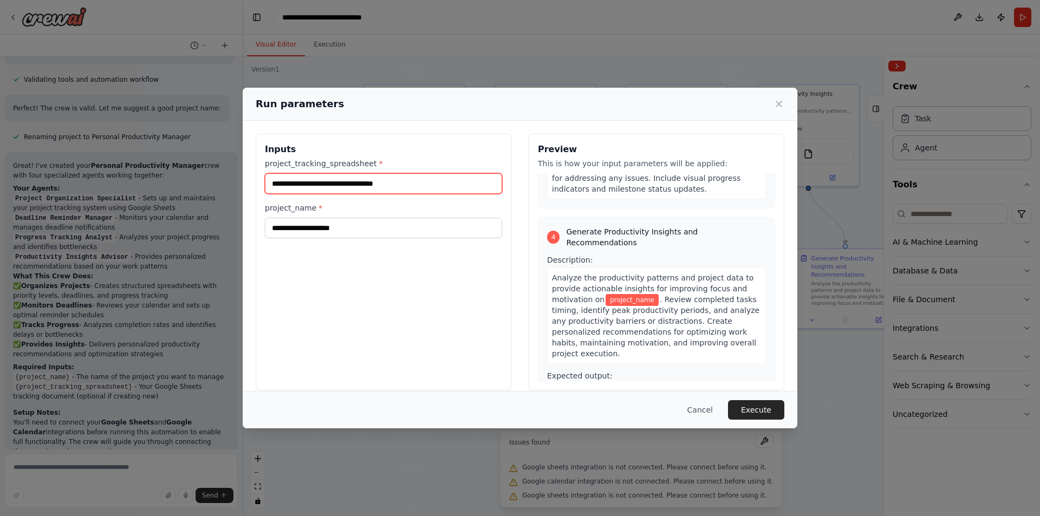
scroll to position [687, 0]
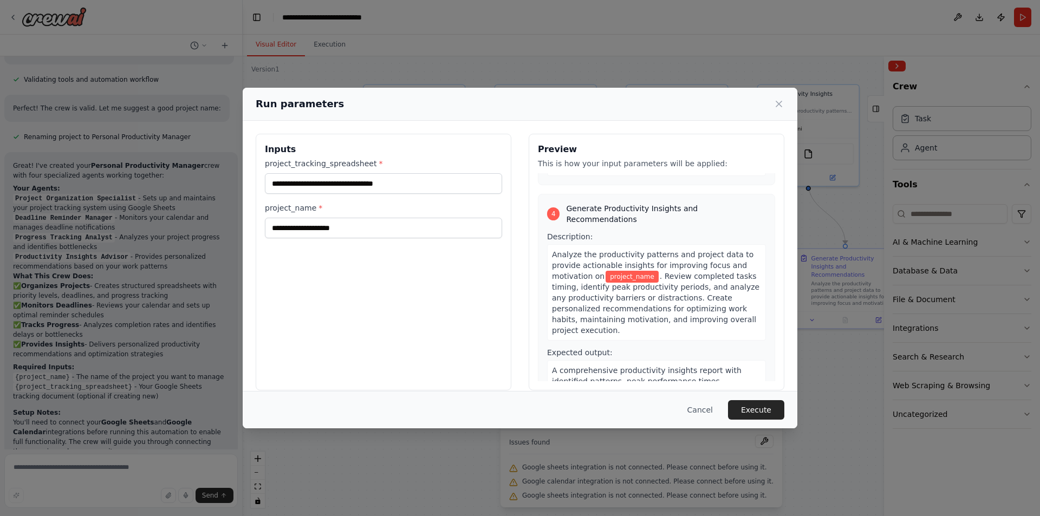
click at [715, 411] on button "Cancel" at bounding box center [700, 410] width 43 height 20
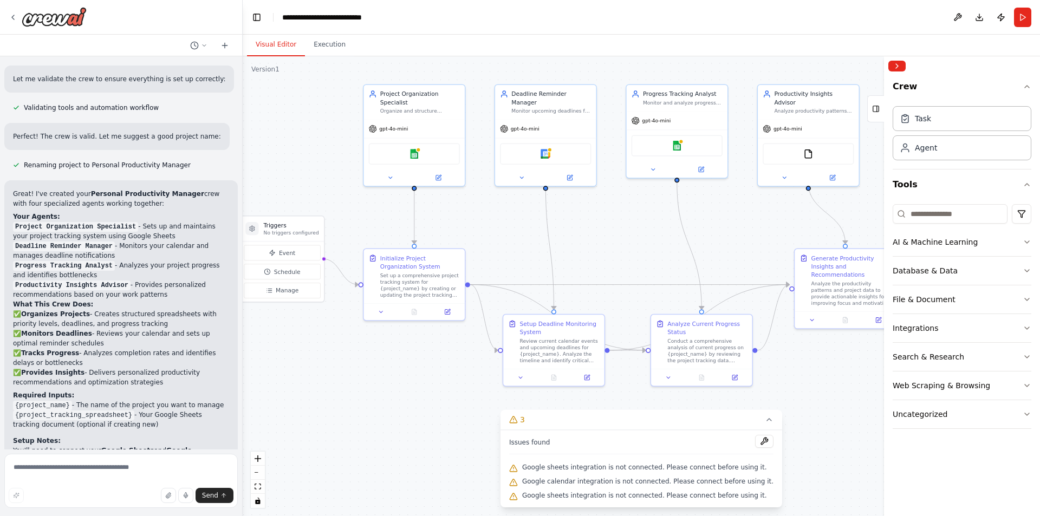
scroll to position [680, 0]
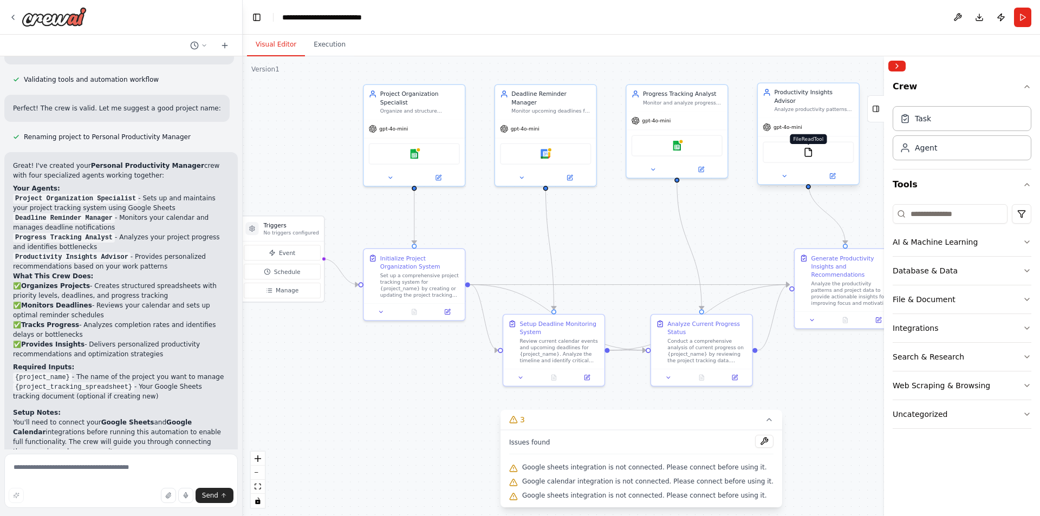
click at [806, 147] on img at bounding box center [808, 152] width 10 height 10
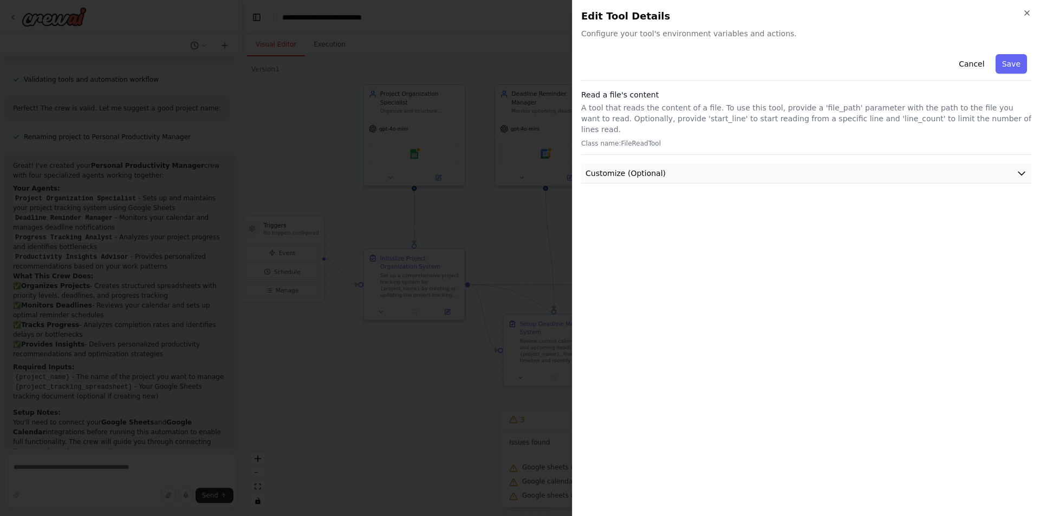
click at [1012, 164] on button "Customize (Optional)" at bounding box center [806, 174] width 450 height 20
click at [1021, 15] on h2 "Edit Tool Details" at bounding box center [806, 16] width 450 height 15
click at [1027, 15] on icon "button" at bounding box center [1027, 13] width 9 height 9
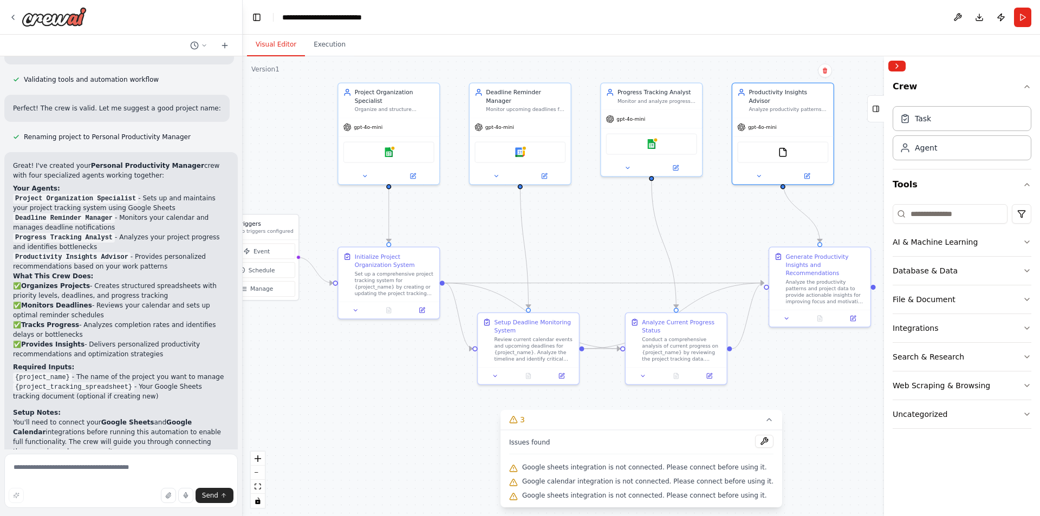
drag, startPoint x: 755, startPoint y: 240, endPoint x: 729, endPoint y: 238, distance: 25.5
click at [729, 238] on div ".deletable-edge-delete-btn { width: 20px; height: 20px; border: 0px solid #ffff…" at bounding box center [641, 286] width 797 height 460
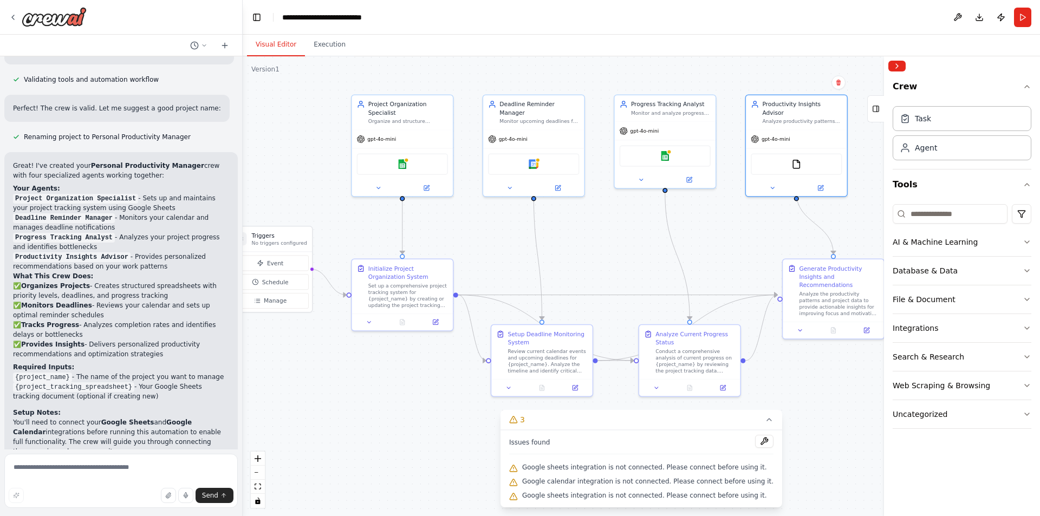
drag, startPoint x: 725, startPoint y: 235, endPoint x: 740, endPoint y: 248, distance: 20.0
click at [740, 248] on div ".deletable-edge-delete-btn { width: 20px; height: 20px; border: 0px solid #ffff…" at bounding box center [641, 286] width 797 height 460
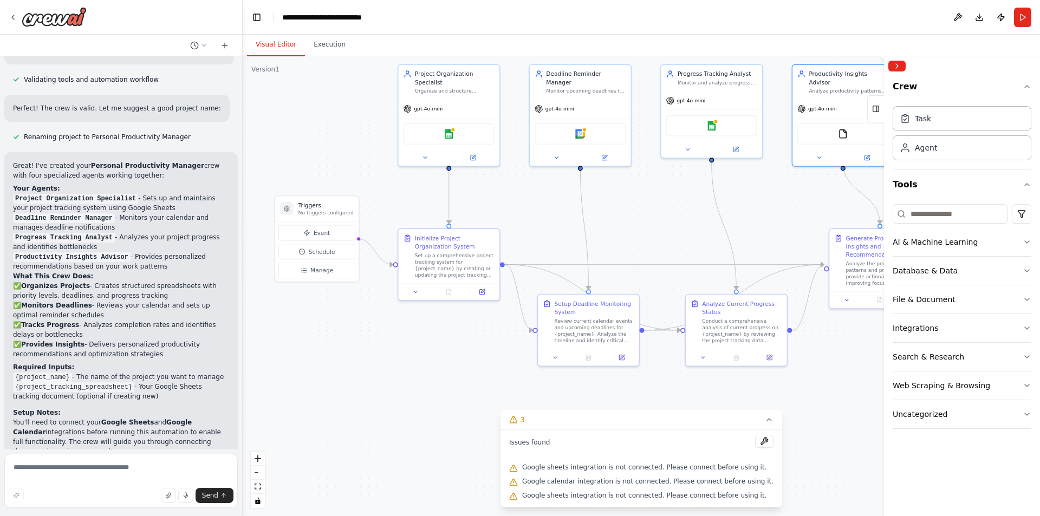
drag, startPoint x: 724, startPoint y: 262, endPoint x: 770, endPoint y: 229, distance: 55.9
click at [770, 229] on div ".deletable-edge-delete-btn { width: 20px; height: 20px; border: 0px solid #ffff…" at bounding box center [641, 286] width 797 height 460
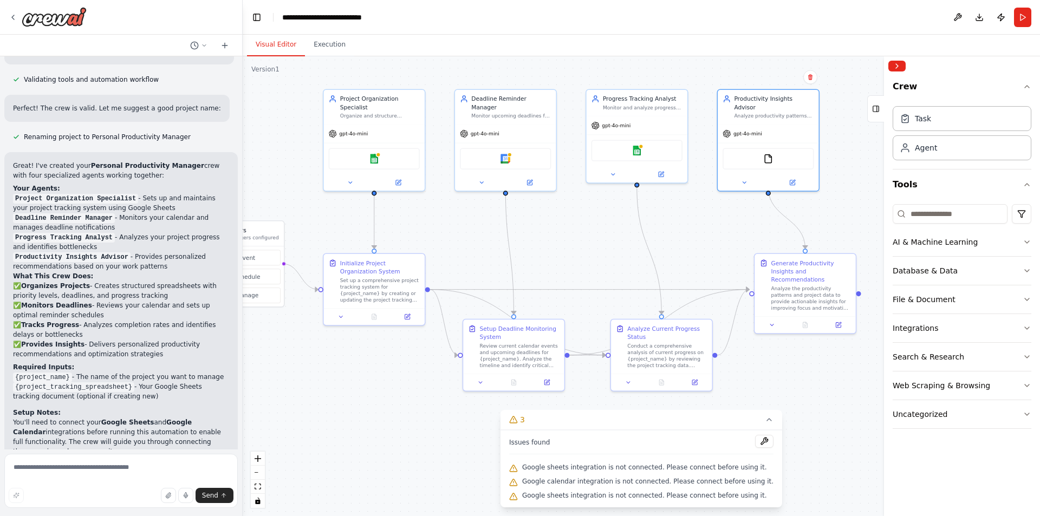
drag, startPoint x: 620, startPoint y: 200, endPoint x: 538, endPoint y: 225, distance: 85.7
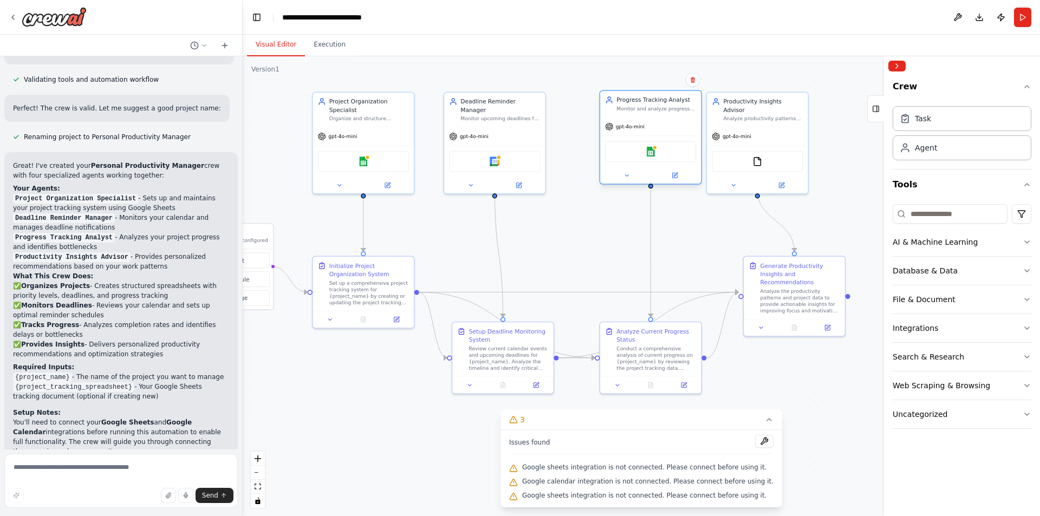
drag, startPoint x: 657, startPoint y: 132, endPoint x: 679, endPoint y: 132, distance: 22.8
click at [679, 132] on div "gpt-4o-mini" at bounding box center [650, 127] width 101 height 18
drag, startPoint x: 768, startPoint y: 130, endPoint x: 802, endPoint y: 133, distance: 34.8
click at [802, 133] on div "gpt-4o-mini" at bounding box center [790, 135] width 101 height 18
drag, startPoint x: 530, startPoint y: 133, endPoint x: 537, endPoint y: 133, distance: 7.0
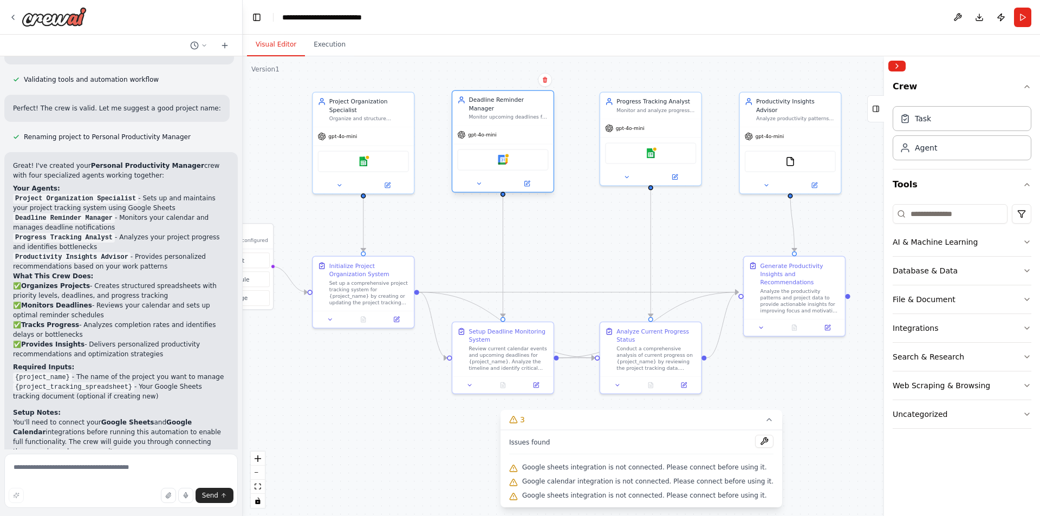
click at [537, 133] on div "gpt-4o-mini" at bounding box center [502, 135] width 101 height 18
drag, startPoint x: 819, startPoint y: 293, endPoint x: 813, endPoint y: 293, distance: 6.5
click at [813, 293] on div "Analyze the productivity patterns and project data to provide actionable insigh…" at bounding box center [796, 300] width 80 height 27
click at [713, 231] on div ".deletable-edge-delete-btn { width: 20px; height: 20px; border: 0px solid #ffff…" at bounding box center [641, 286] width 797 height 460
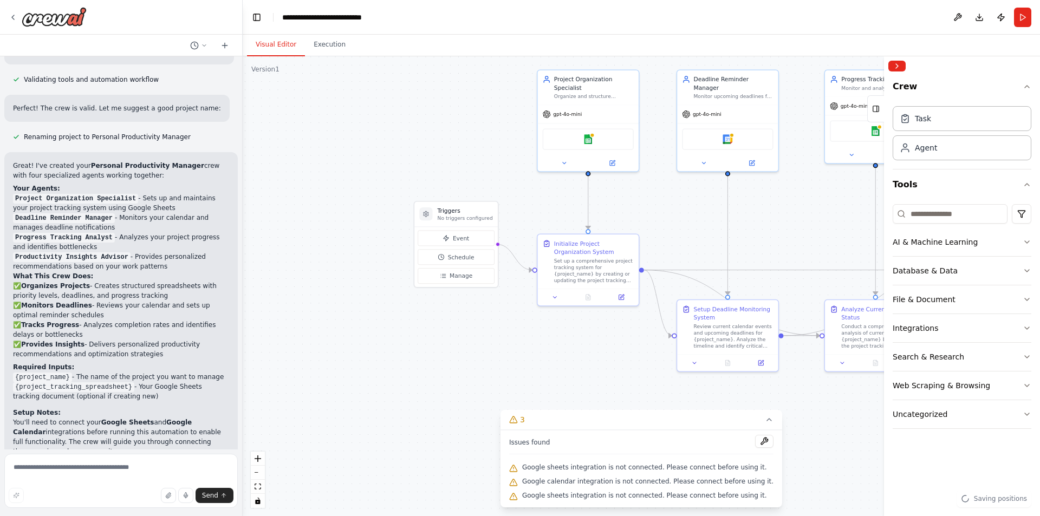
drag, startPoint x: 521, startPoint y: 271, endPoint x: 745, endPoint y: 249, distance: 225.9
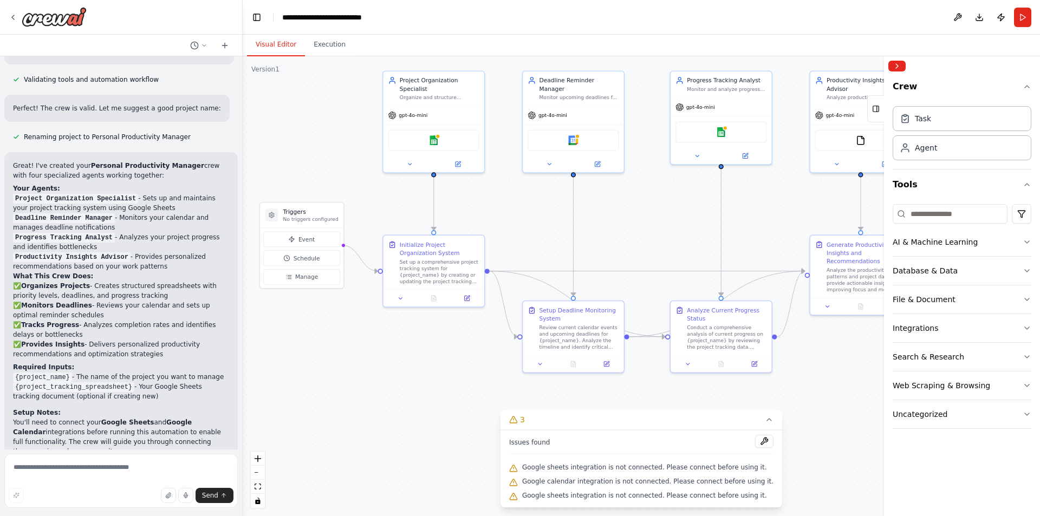
drag, startPoint x: 757, startPoint y: 241, endPoint x: 603, endPoint y: 242, distance: 154.4
click at [307, 272] on button "Manage" at bounding box center [301, 277] width 77 height 16
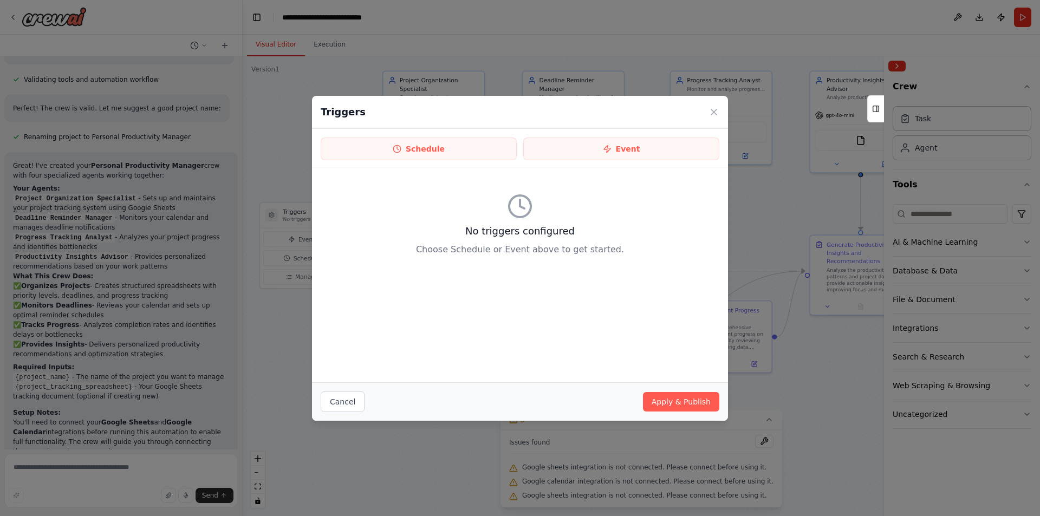
click at [720, 112] on div "Triggers" at bounding box center [520, 112] width 416 height 33
click at [716, 111] on icon at bounding box center [714, 112] width 11 height 11
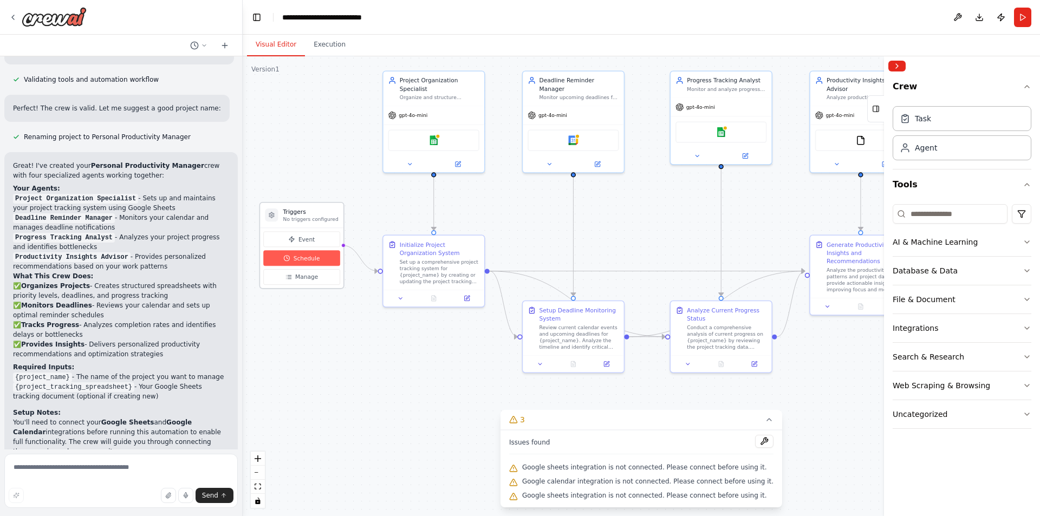
click at [316, 259] on span "Schedule" at bounding box center [307, 258] width 27 height 8
select select "******"
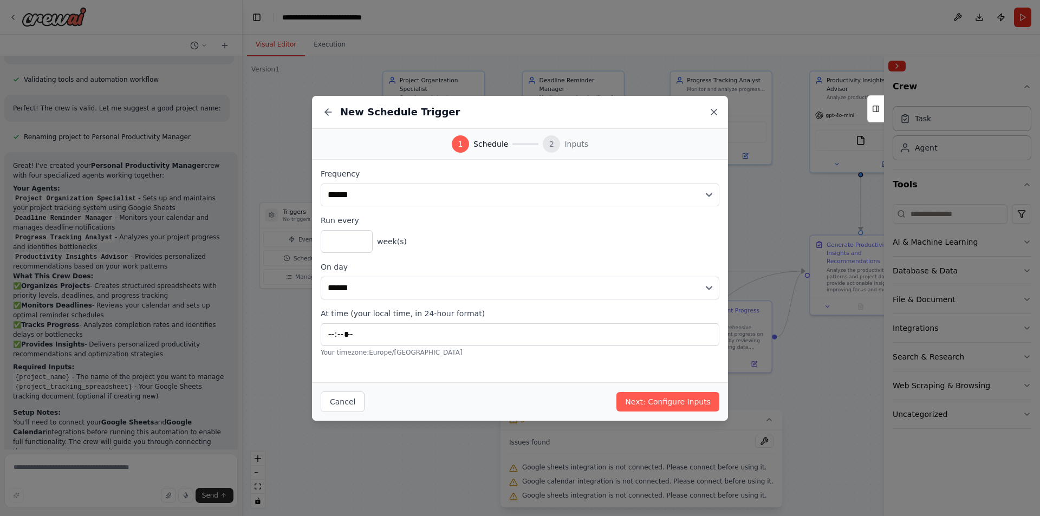
click at [712, 116] on icon at bounding box center [714, 112] width 11 height 11
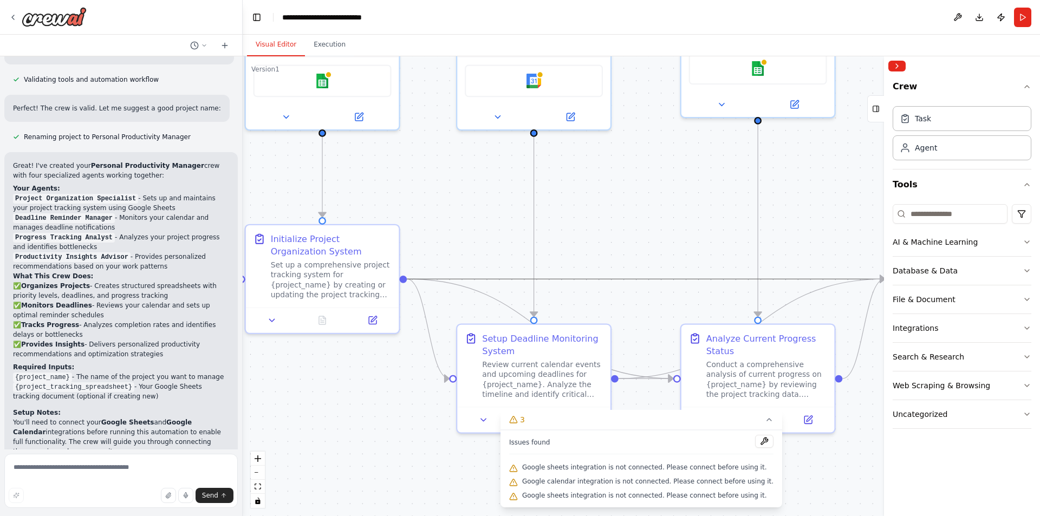
drag, startPoint x: 638, startPoint y: 275, endPoint x: 636, endPoint y: 216, distance: 58.5
click at [636, 216] on div ".deletable-edge-delete-btn { width: 20px; height: 20px; border: 0px solid #ffff…" at bounding box center [641, 286] width 797 height 460
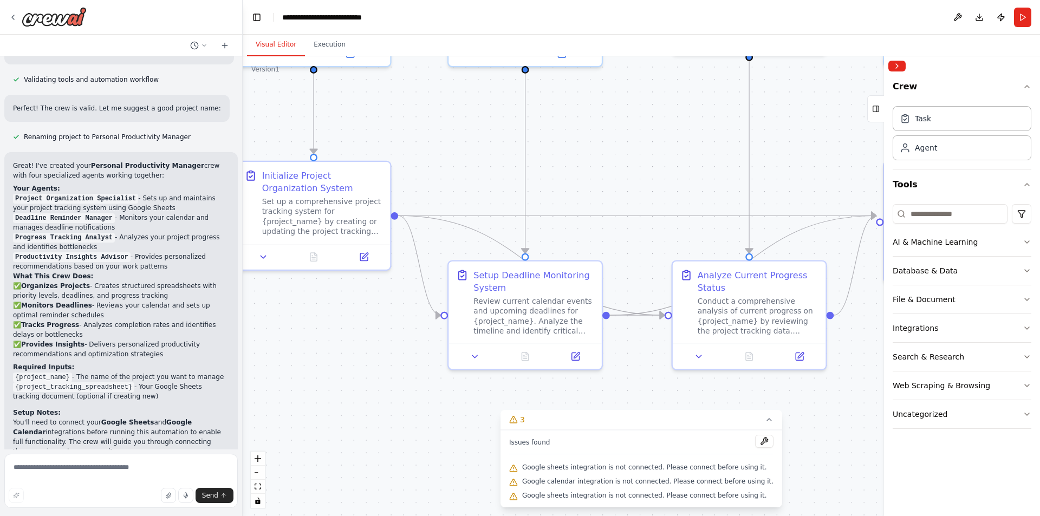
drag, startPoint x: 631, startPoint y: 233, endPoint x: 617, endPoint y: 140, distance: 94.2
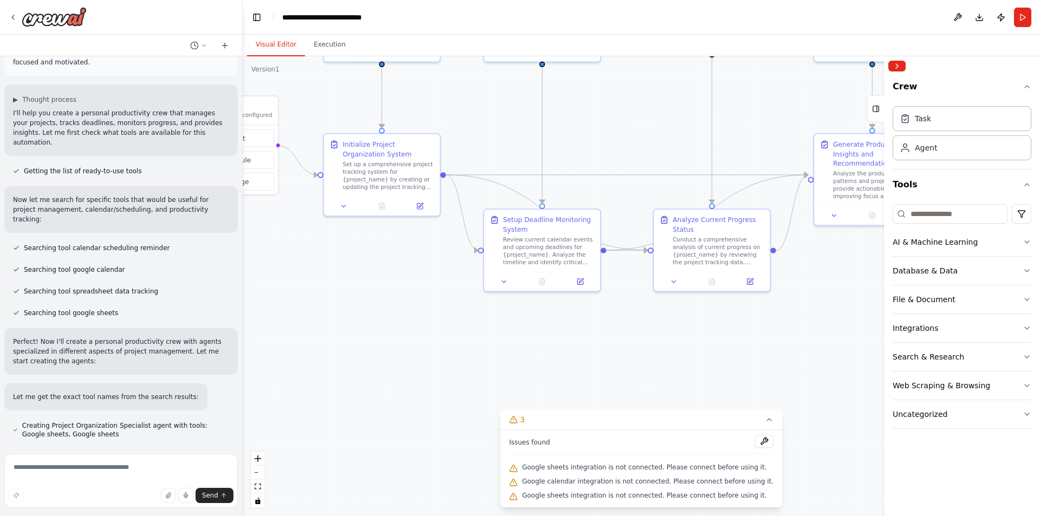
scroll to position [0, 0]
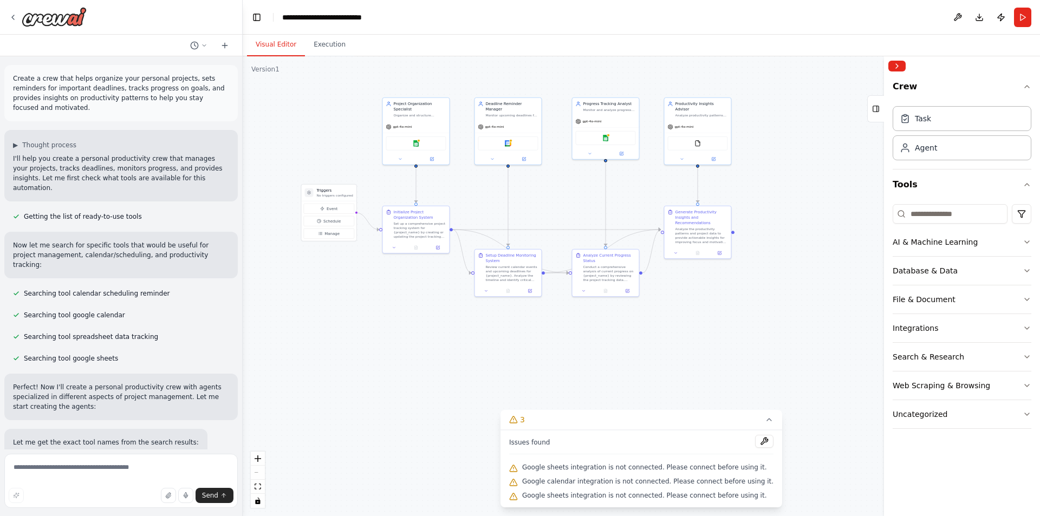
drag, startPoint x: 470, startPoint y: 207, endPoint x: 479, endPoint y: 243, distance: 36.8
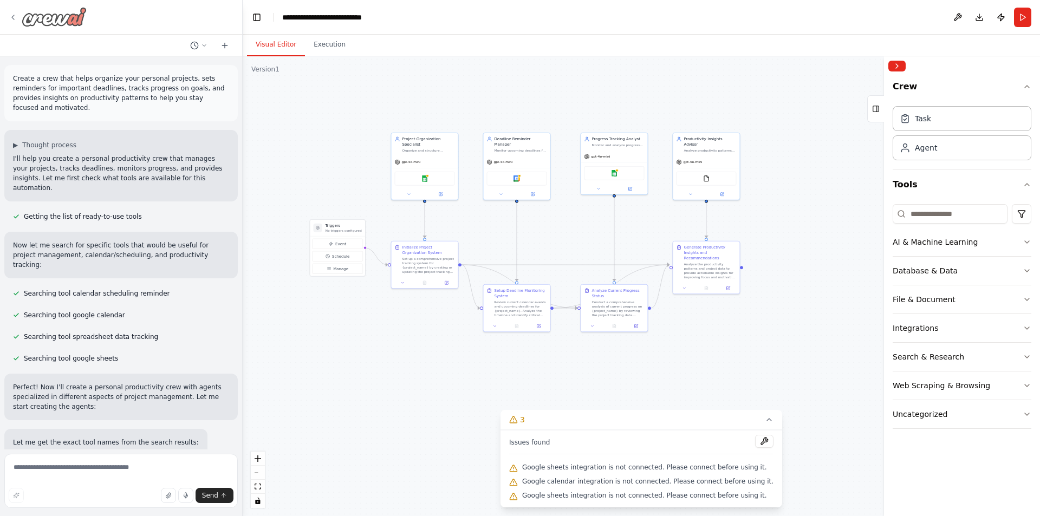
click at [18, 17] on div at bounding box center [48, 17] width 78 height 20
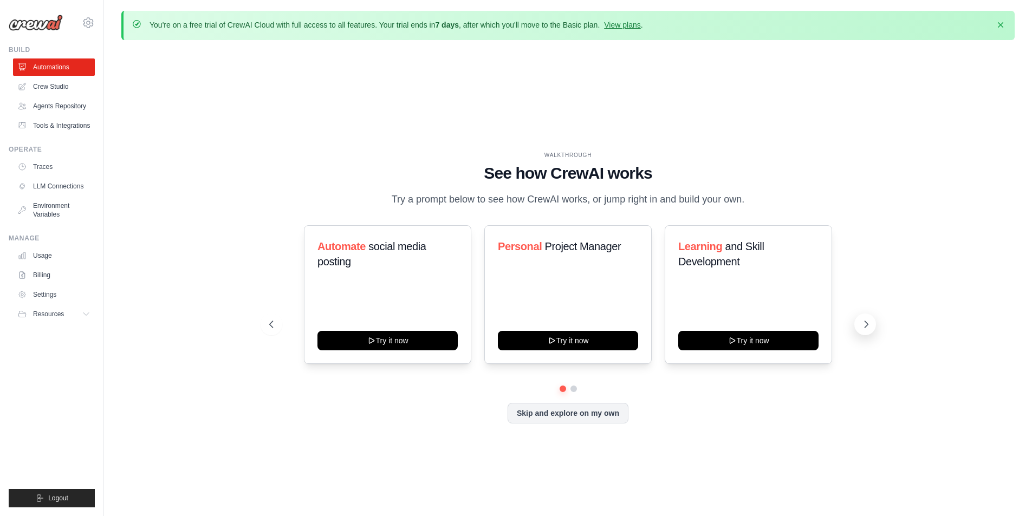
click at [872, 330] on button at bounding box center [865, 325] width 22 height 22
click at [563, 423] on button "Skip and explore on my own" at bounding box center [568, 412] width 121 height 21
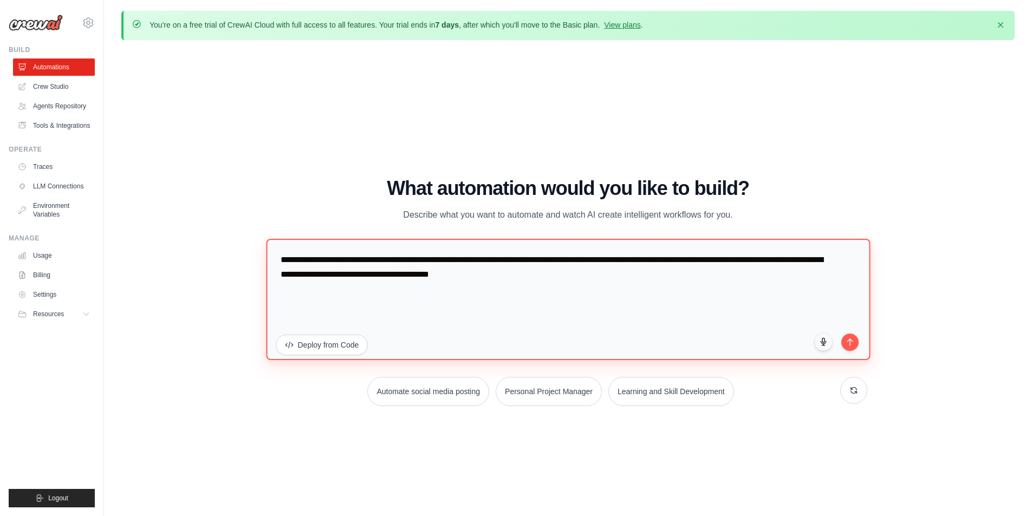
click at [418, 270] on textarea "**********" at bounding box center [568, 298] width 604 height 121
click at [543, 274] on textarea "**********" at bounding box center [568, 298] width 604 height 121
drag, startPoint x: 635, startPoint y: 276, endPoint x: 186, endPoint y: 245, distance: 450.1
click at [186, 245] on div "WALKTHROUGH See how CrewAI works Try a prompt below to see how CrewAI works, or…" at bounding box center [567, 296] width 893 height 495
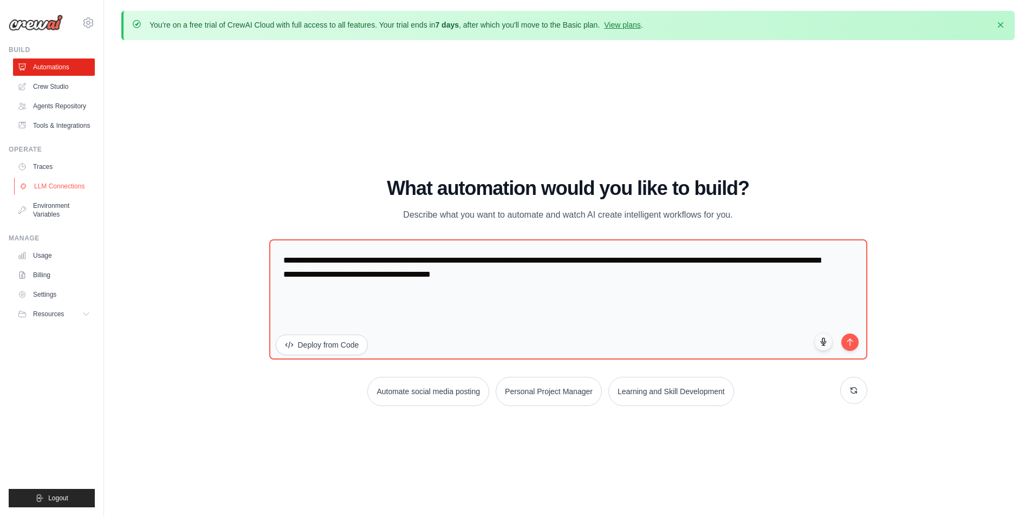
click at [79, 195] on link "LLM Connections" at bounding box center [55, 186] width 82 height 17
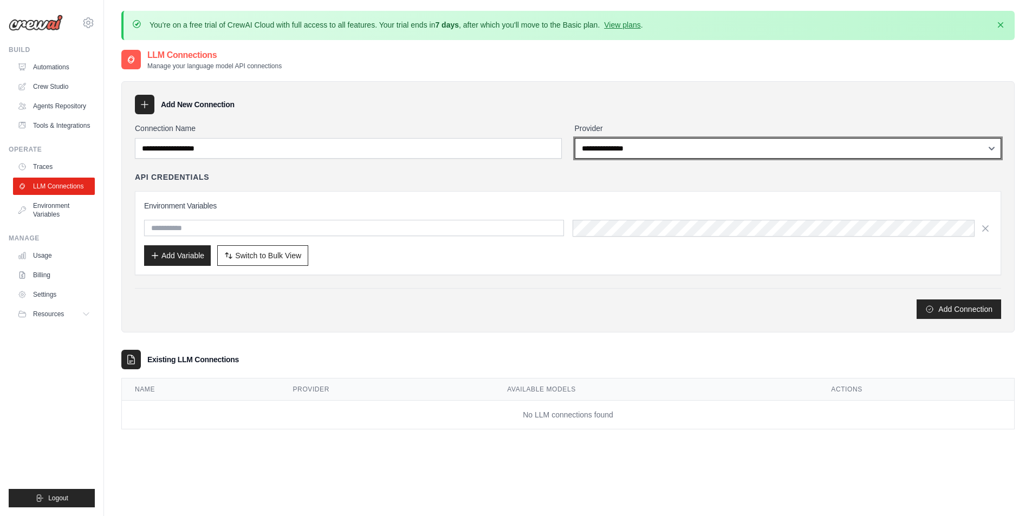
click at [802, 148] on select "**********" at bounding box center [788, 148] width 427 height 21
select select "******"
click at [575, 138] on select "**********" at bounding box center [788, 148] width 427 height 21
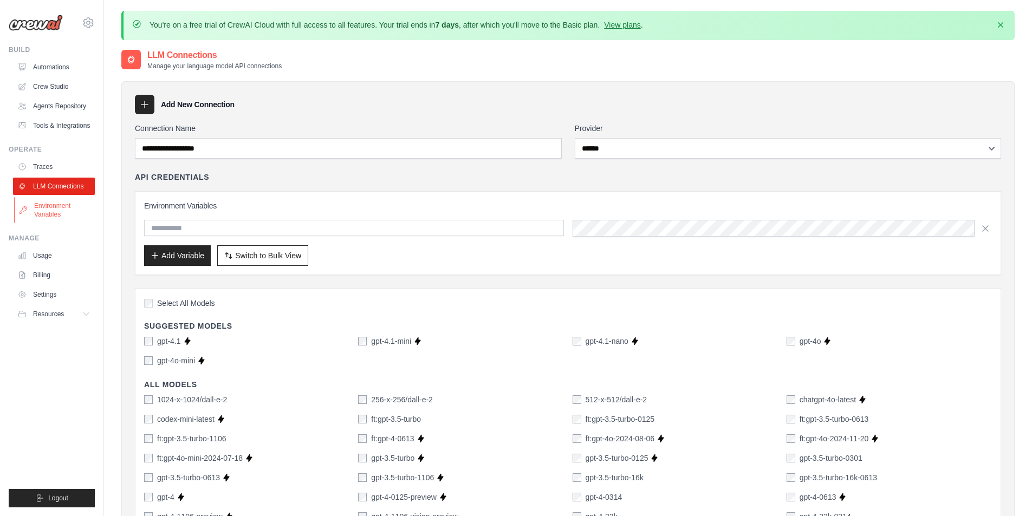
click at [55, 216] on link "Environment Variables" at bounding box center [55, 210] width 82 height 26
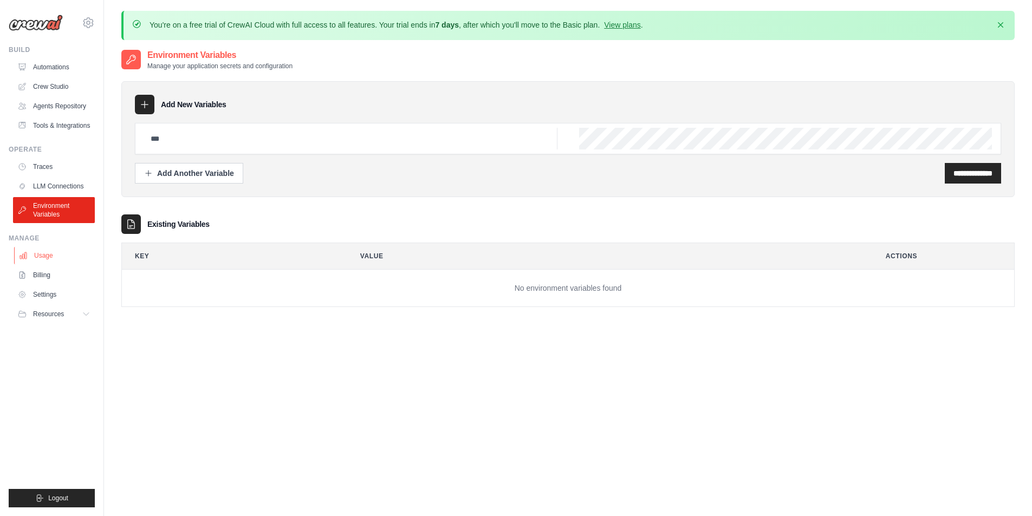
click at [56, 264] on link "Usage" at bounding box center [55, 255] width 82 height 17
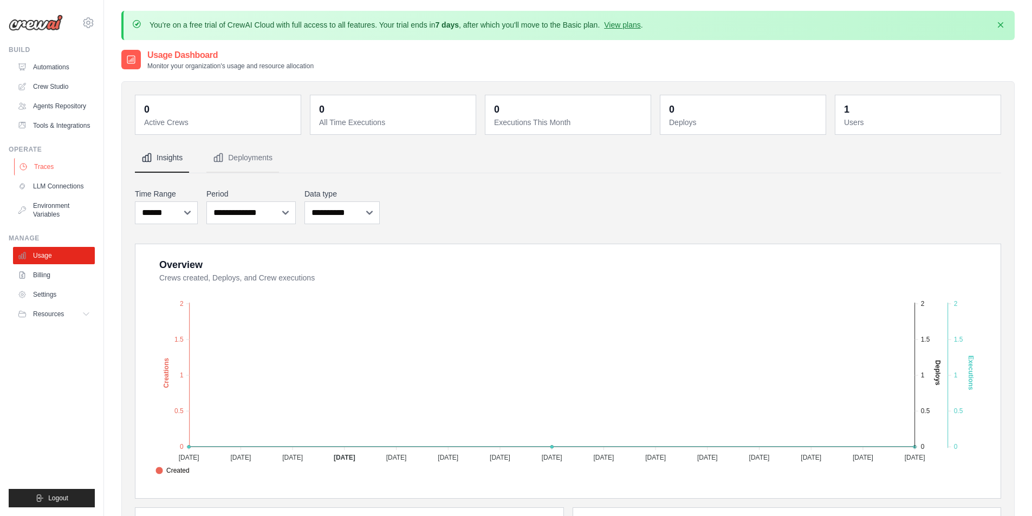
click at [60, 176] on link "Traces" at bounding box center [55, 166] width 82 height 17
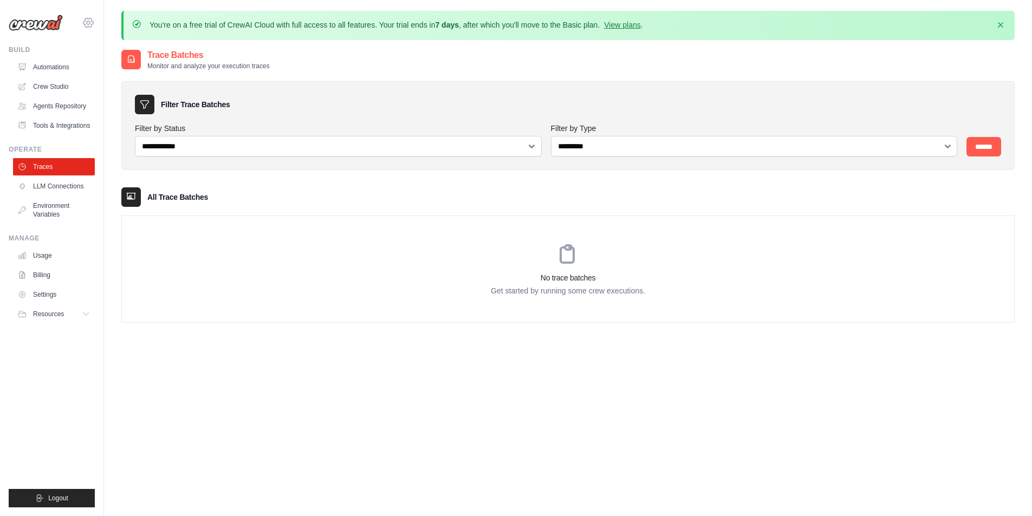
click at [84, 21] on icon at bounding box center [88, 22] width 13 height 13
click at [103, 63] on span "Settings" at bounding box center [135, 67] width 86 height 11
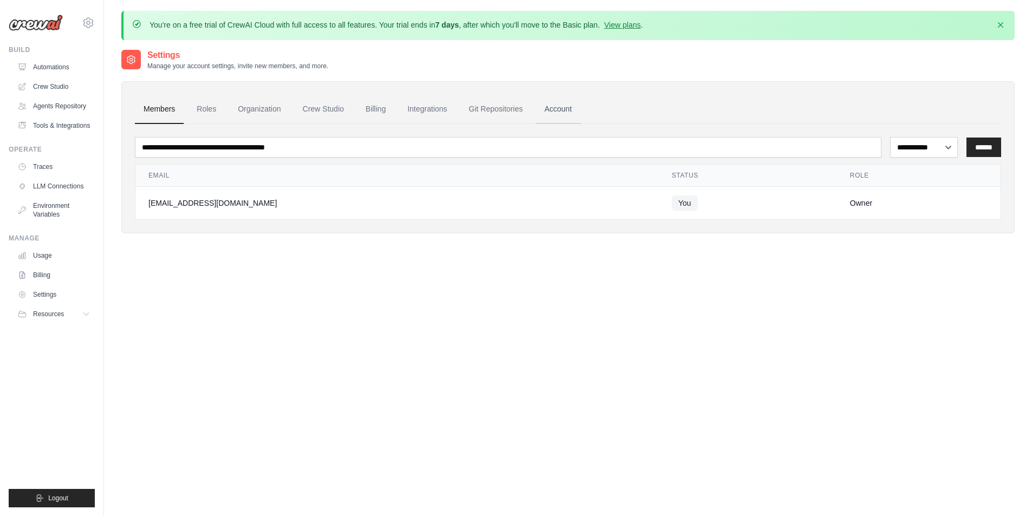
click at [576, 111] on link "Account" at bounding box center [558, 109] width 45 height 29
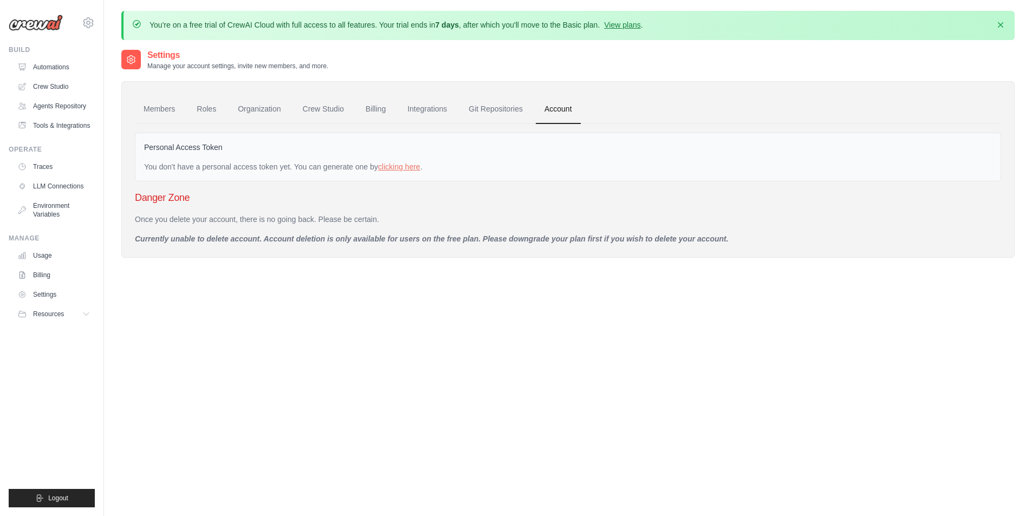
click at [183, 199] on h3 "Danger Zone" at bounding box center [568, 197] width 866 height 15
click at [164, 213] on div "Danger Zone Once you delete your account, there is no going back. Please be cer…" at bounding box center [568, 217] width 866 height 54
click at [163, 216] on p "Once you delete your account, there is no going back. Please be certain." at bounding box center [568, 219] width 866 height 11
click at [154, 231] on div "Once you delete your account, there is no going back. Please be certain. Curren…" at bounding box center [568, 229] width 866 height 30
click at [164, 105] on link "Members" at bounding box center [159, 109] width 49 height 29
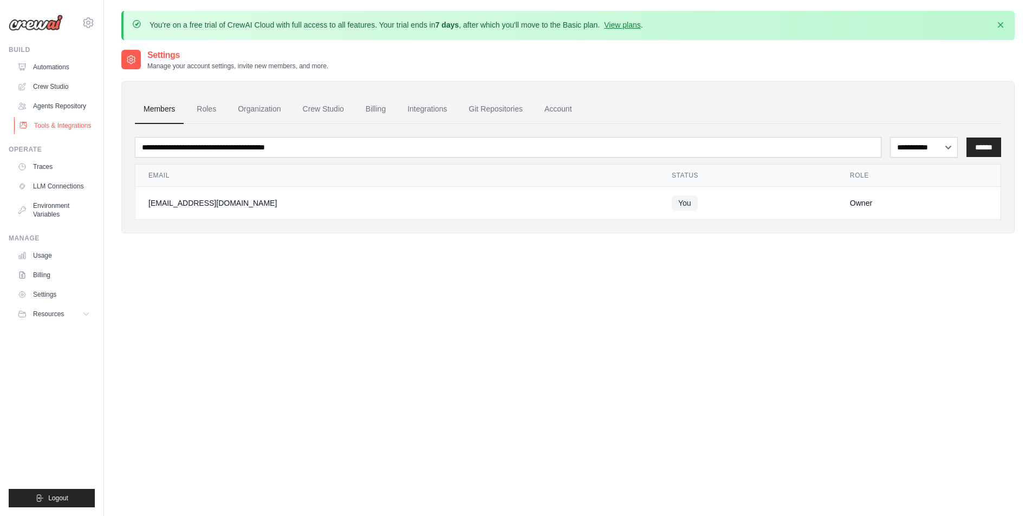
click at [55, 133] on link "Tools & Integrations" at bounding box center [55, 125] width 82 height 17
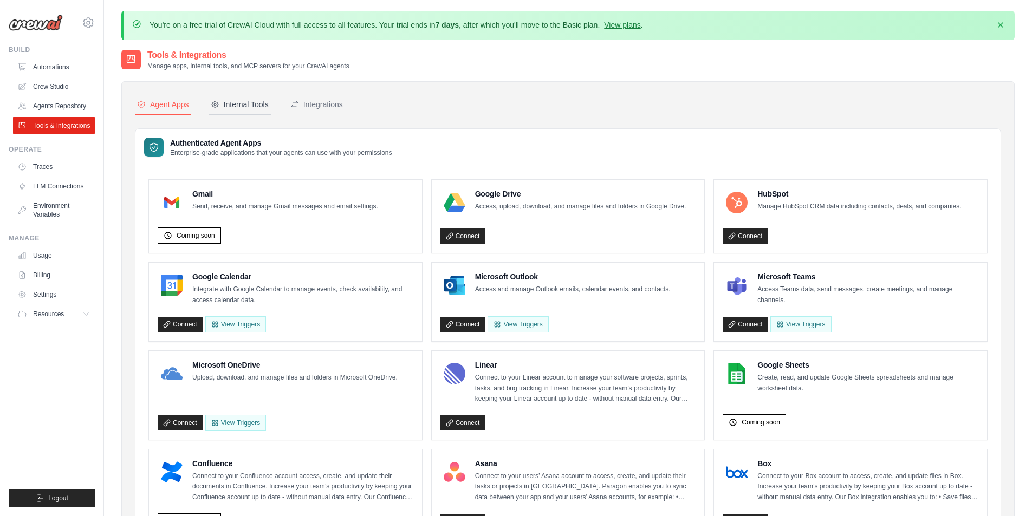
click at [250, 108] on div "Internal Tools" at bounding box center [240, 104] width 58 height 11
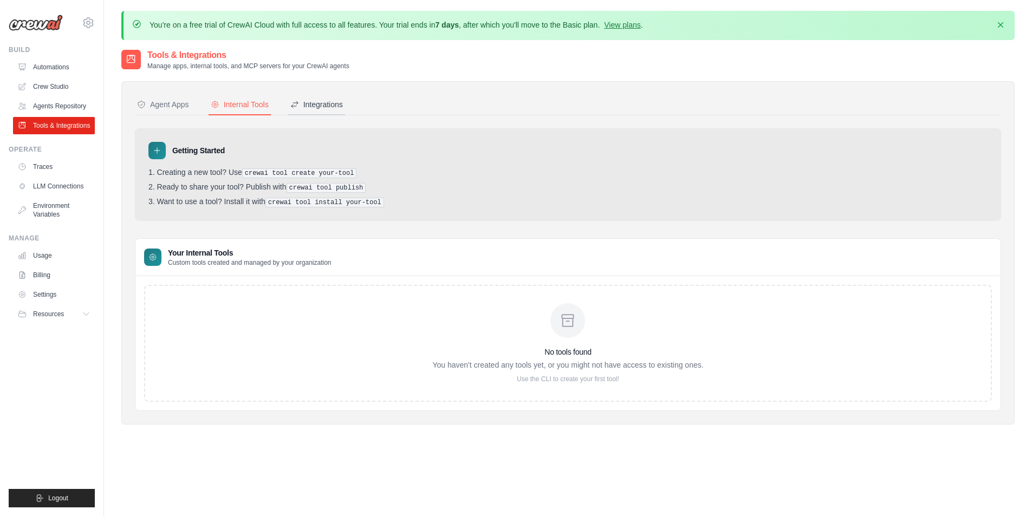
click at [339, 109] on div "Integrations" at bounding box center [316, 104] width 53 height 11
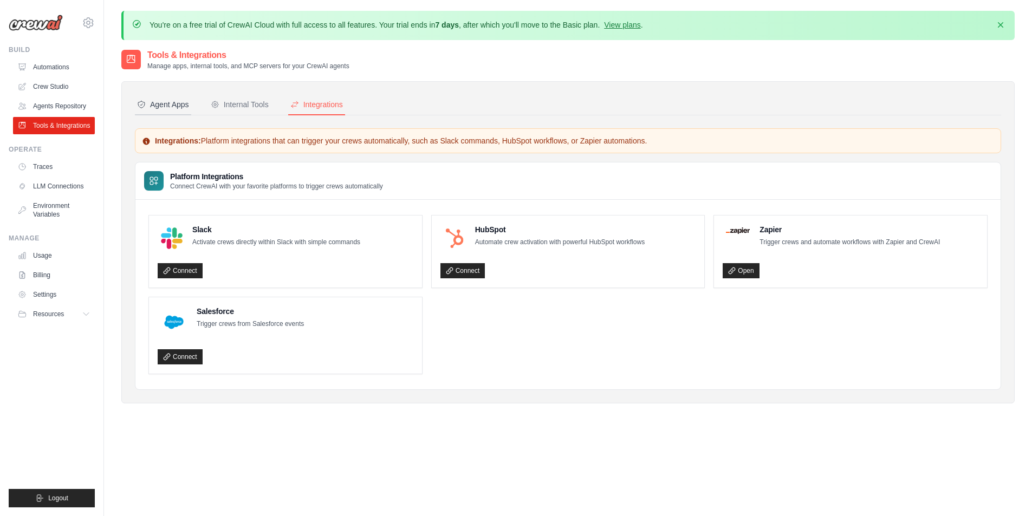
click at [184, 108] on div "Agent Apps" at bounding box center [163, 104] width 52 height 11
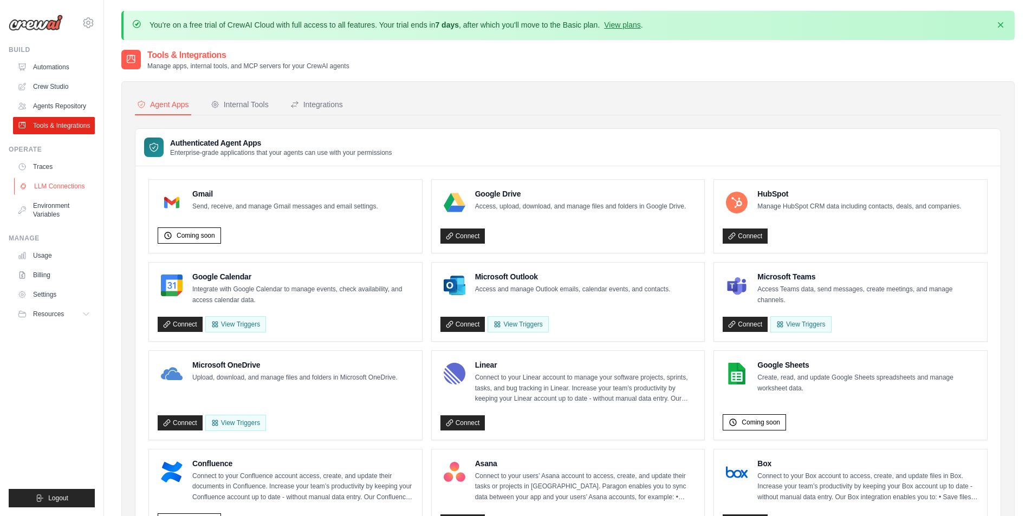
click at [51, 192] on link "LLM Connections" at bounding box center [55, 186] width 82 height 17
select select "******"
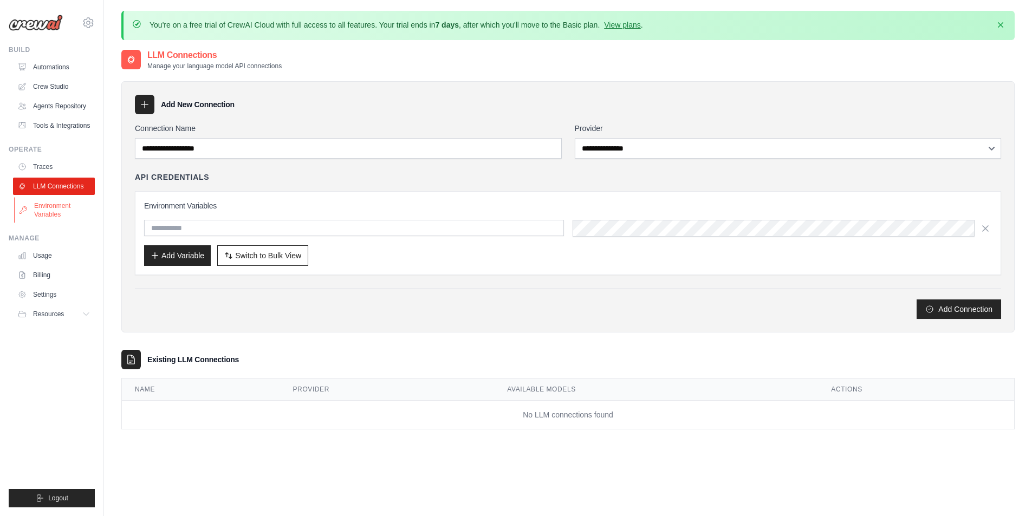
click at [47, 215] on link "Environment Variables" at bounding box center [55, 210] width 82 height 26
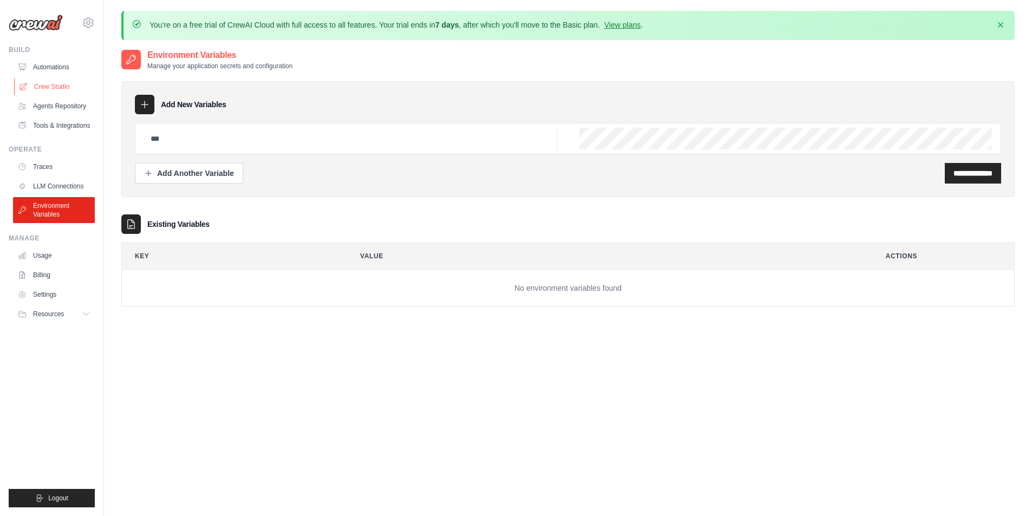
click at [58, 90] on link "Crew Studio" at bounding box center [55, 86] width 82 height 17
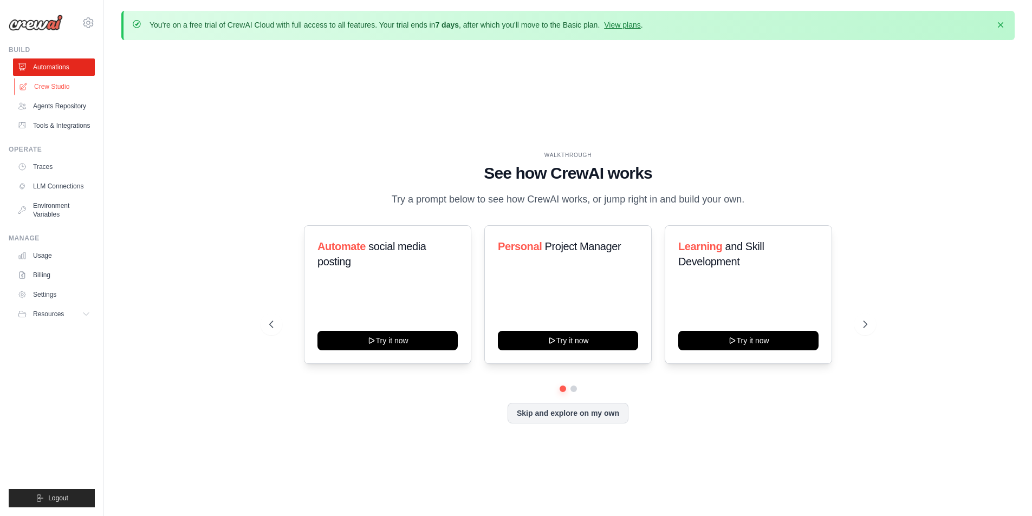
click at [57, 84] on link "Crew Studio" at bounding box center [55, 86] width 82 height 17
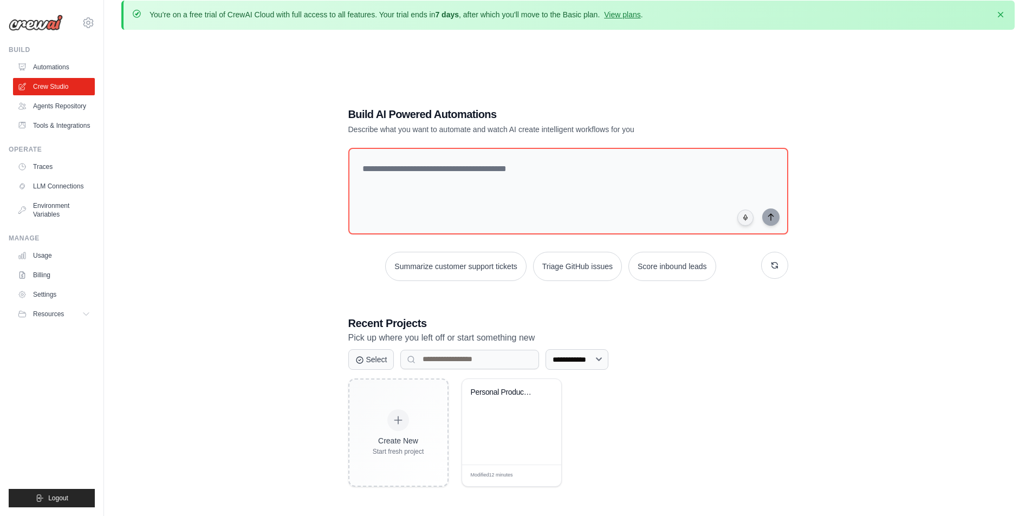
scroll to position [5, 0]
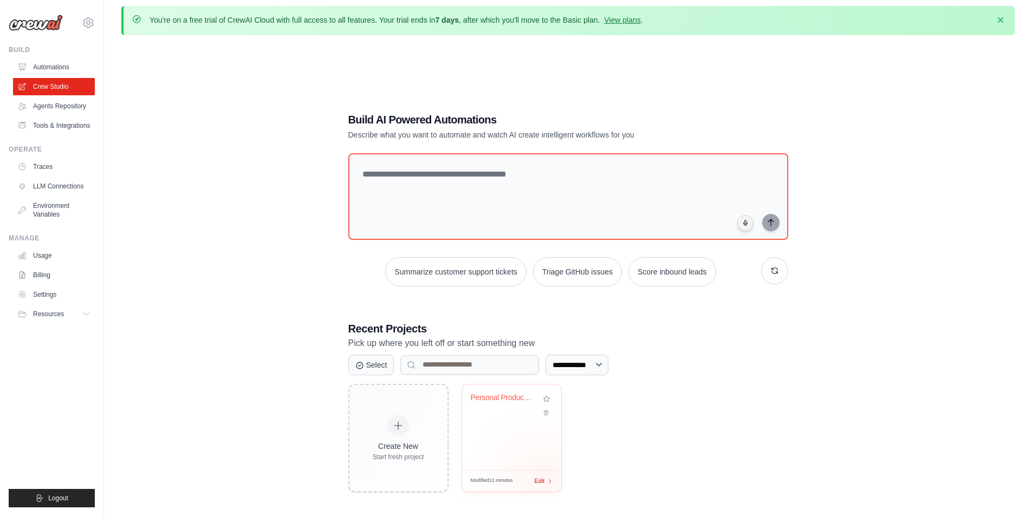
click at [543, 480] on span "Edit" at bounding box center [540, 481] width 10 height 9
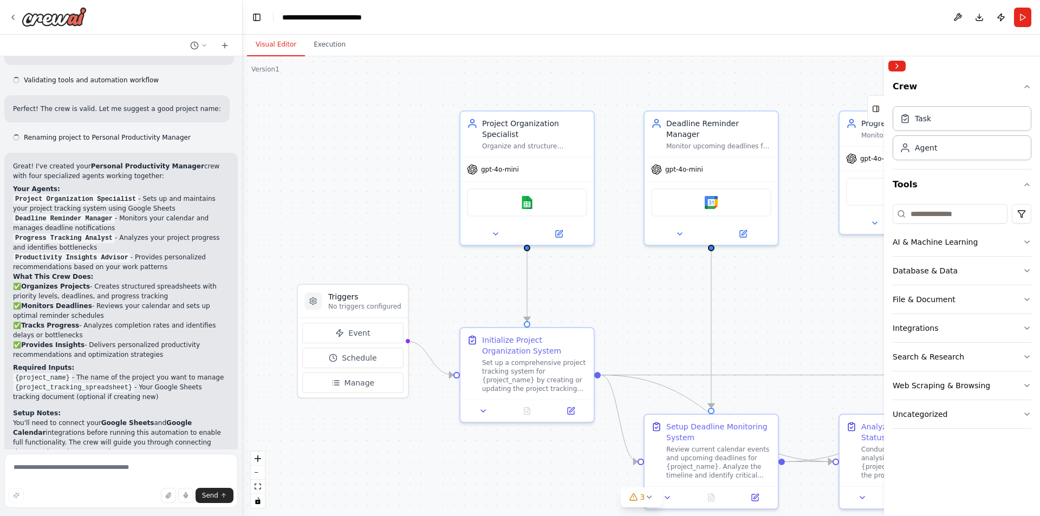
scroll to position [680, 0]
click at [9, 20] on icon at bounding box center [13, 17] width 9 height 9
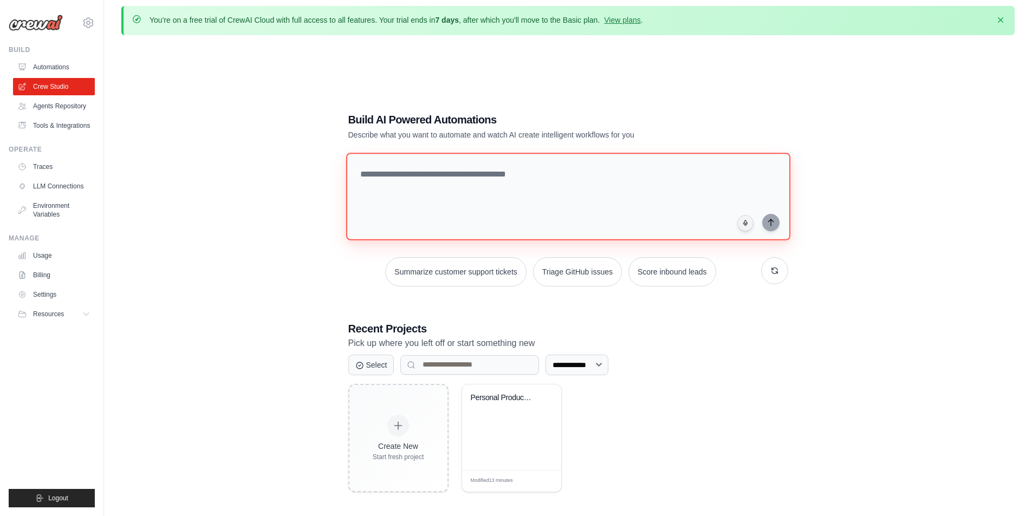
click at [417, 176] on textarea at bounding box center [568, 197] width 444 height 88
click at [515, 185] on textarea at bounding box center [568, 197] width 444 height 88
paste textarea "**********"
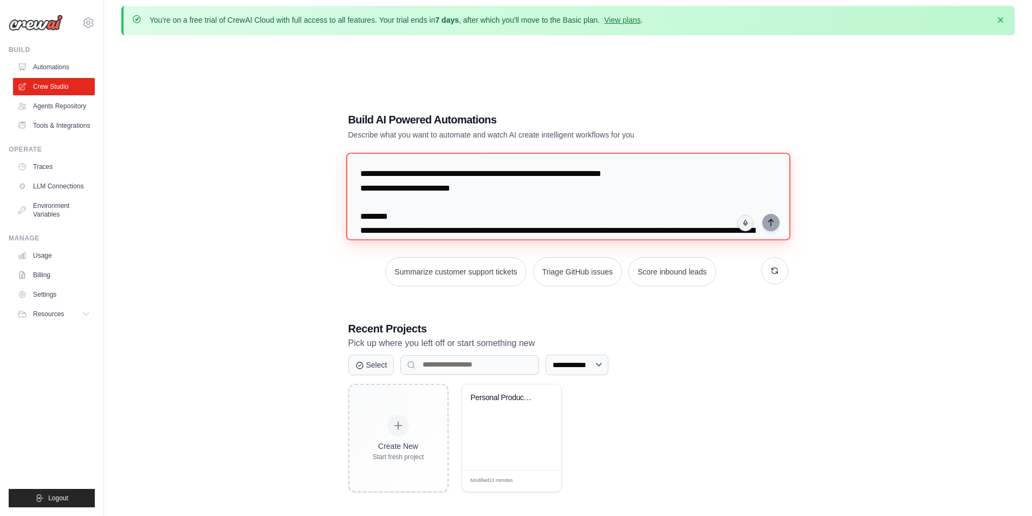
scroll to position [335, 0]
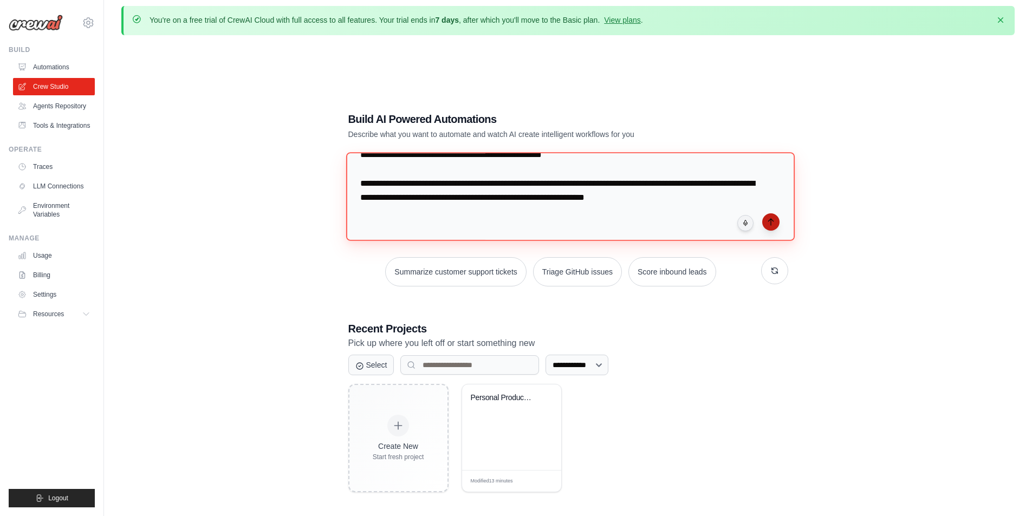
type textarea "**********"
click at [775, 222] on icon "submit" at bounding box center [770, 222] width 9 height 9
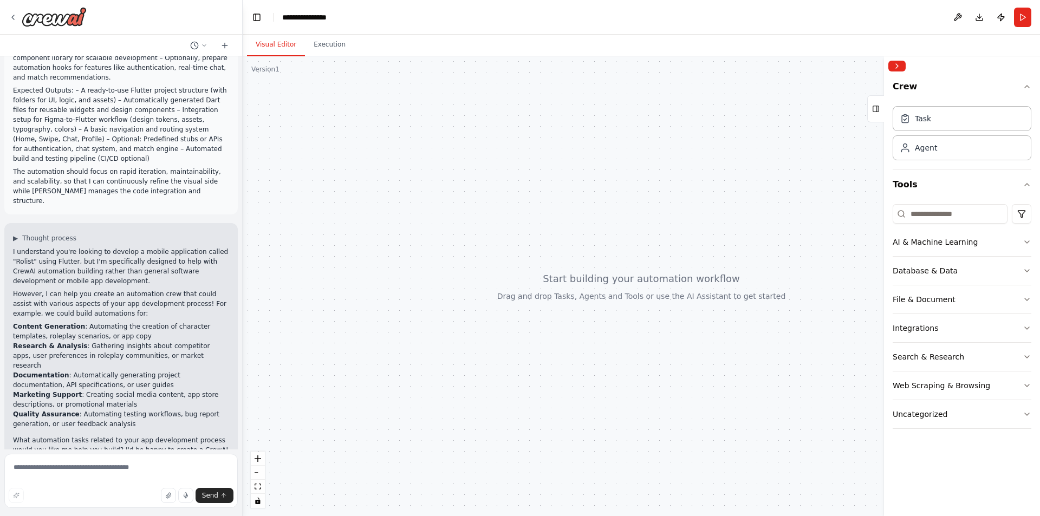
scroll to position [157, 0]
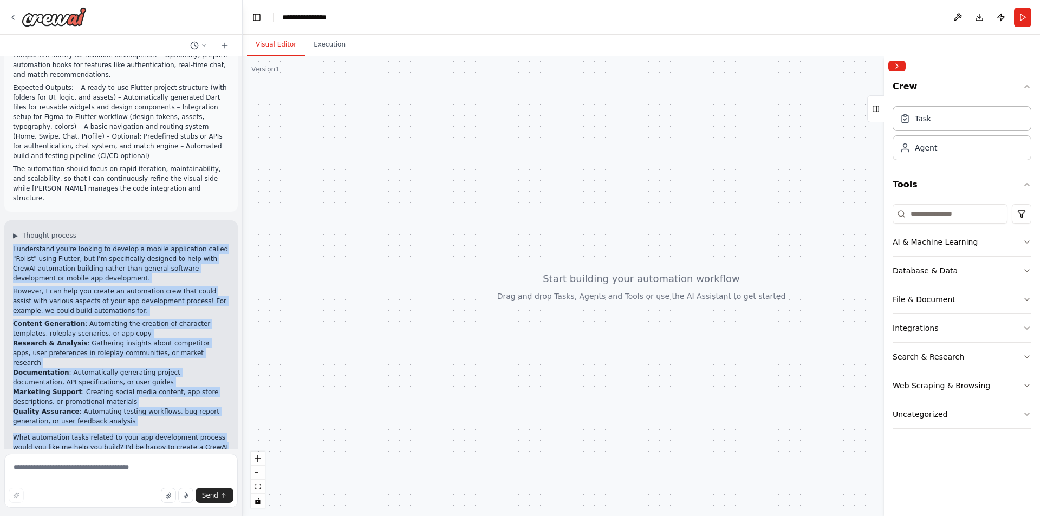
drag, startPoint x: 73, startPoint y: 427, endPoint x: 10, endPoint y: 216, distance: 219.7
click at [10, 220] on div "▶ Thought process I understand you're looking to develop a mobile application c…" at bounding box center [120, 350] width 233 height 260
copy div "I understand you're looking to develop a mobile application called "Rolist" usi…"
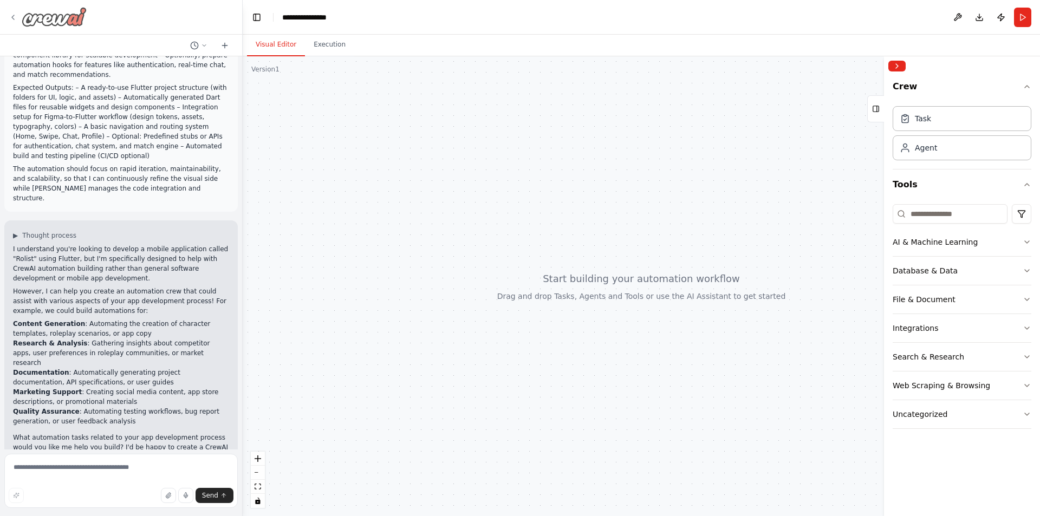
click at [18, 13] on div at bounding box center [48, 17] width 78 height 20
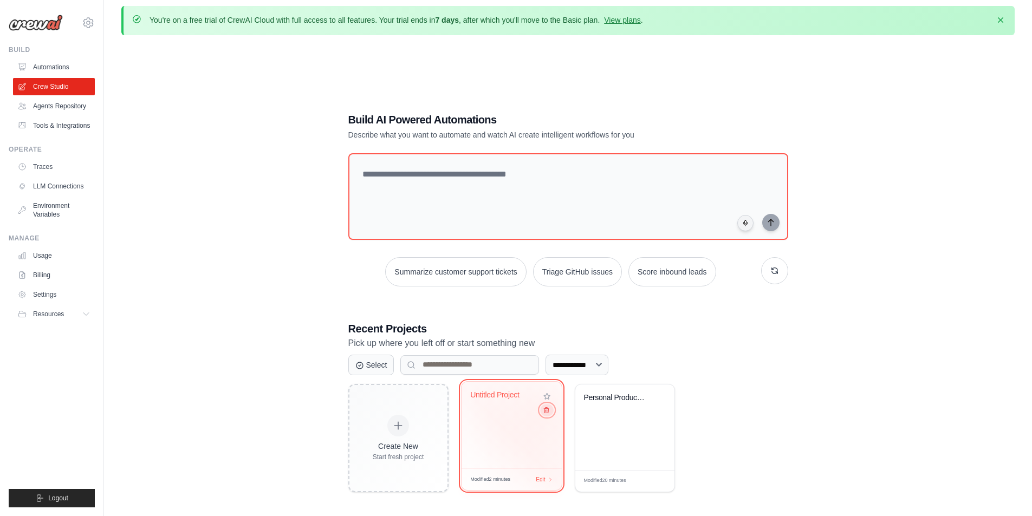
click at [545, 412] on icon at bounding box center [545, 409] width 7 height 7
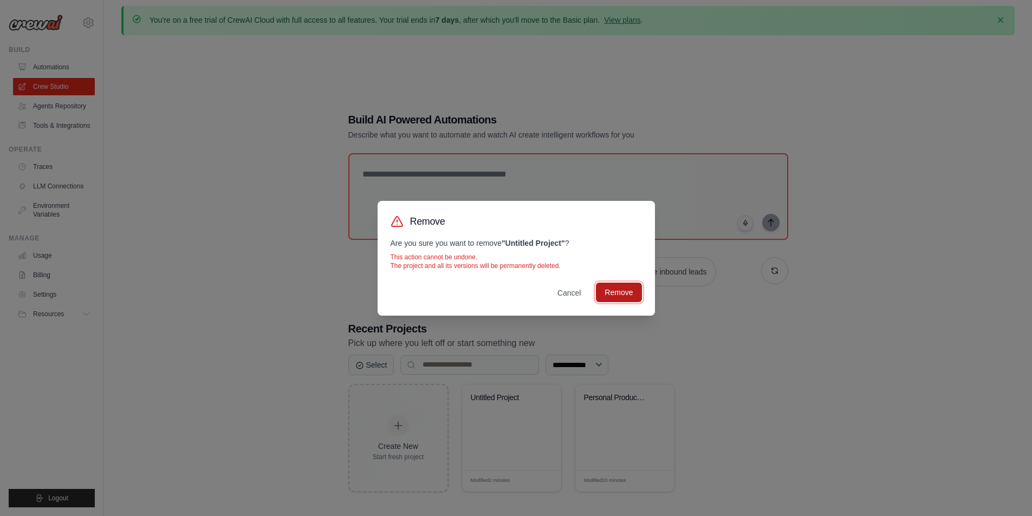
click at [604, 296] on button "Remove" at bounding box center [619, 293] width 46 height 20
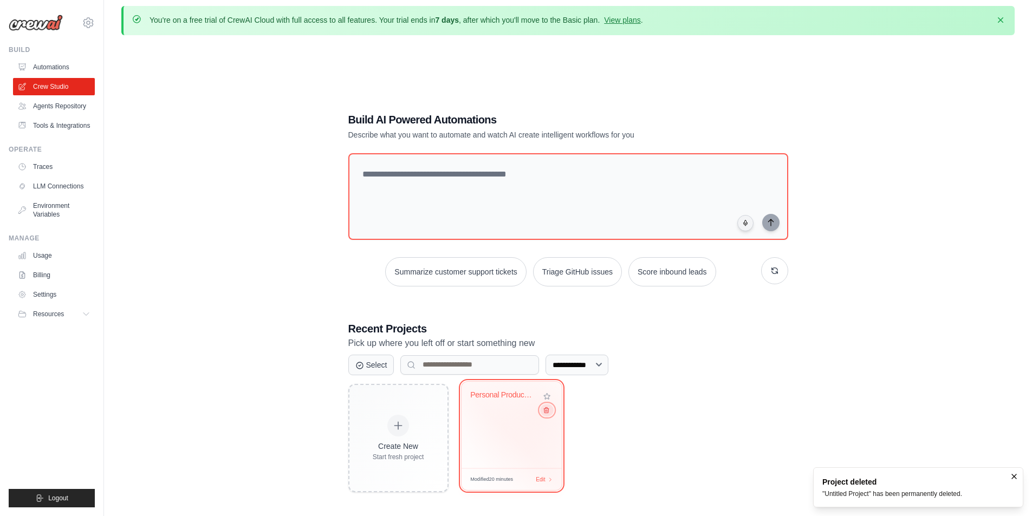
click at [546, 413] on icon at bounding box center [545, 409] width 7 height 7
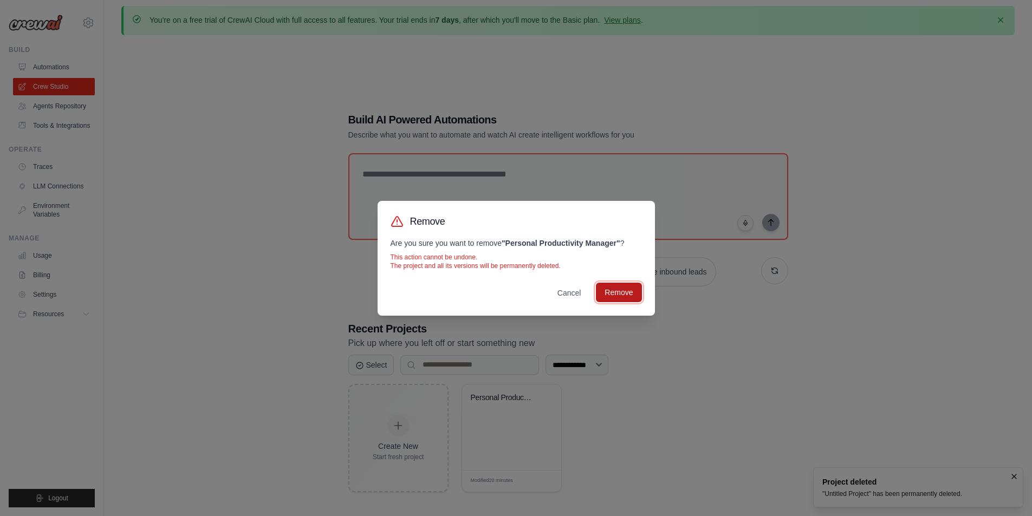
click at [609, 290] on button "Remove" at bounding box center [619, 293] width 46 height 20
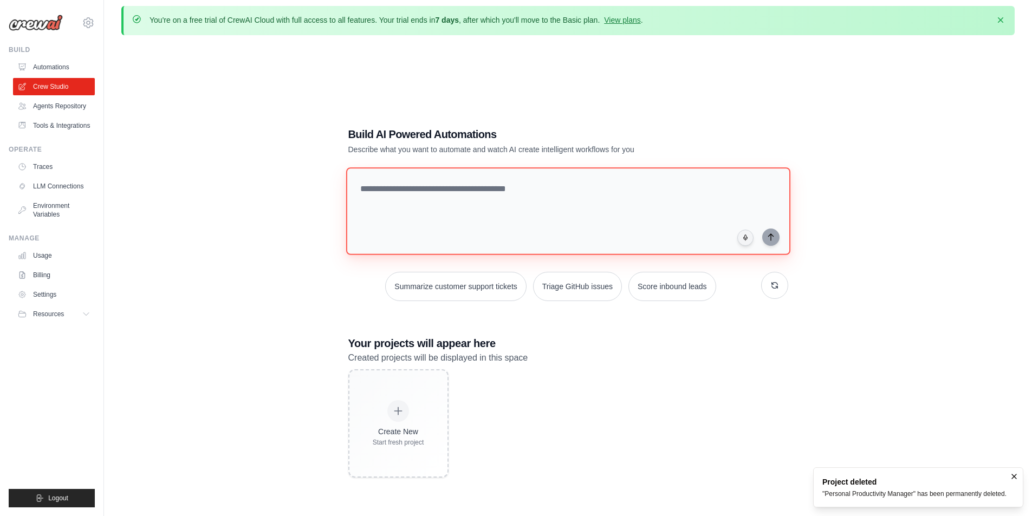
click at [434, 207] on textarea at bounding box center [568, 211] width 444 height 88
paste textarea "**********"
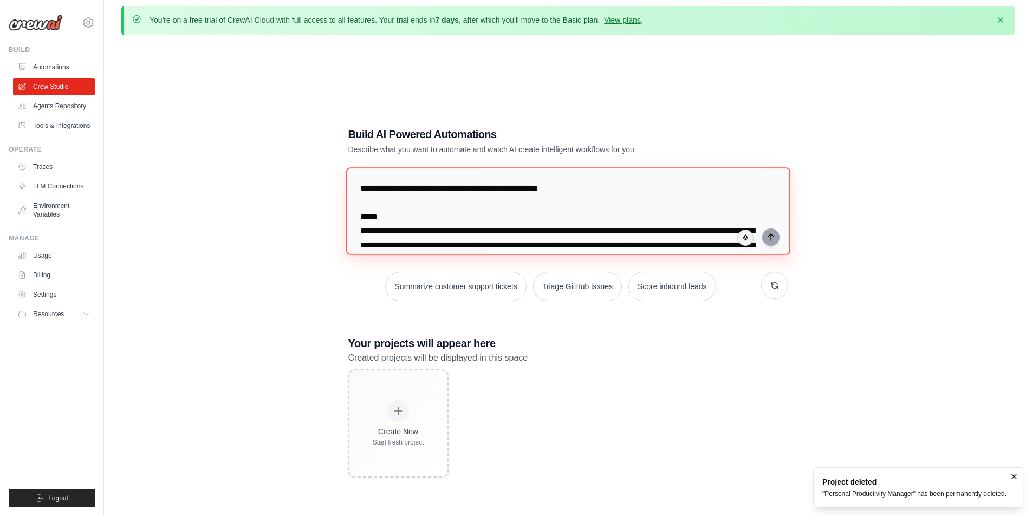
scroll to position [547, 0]
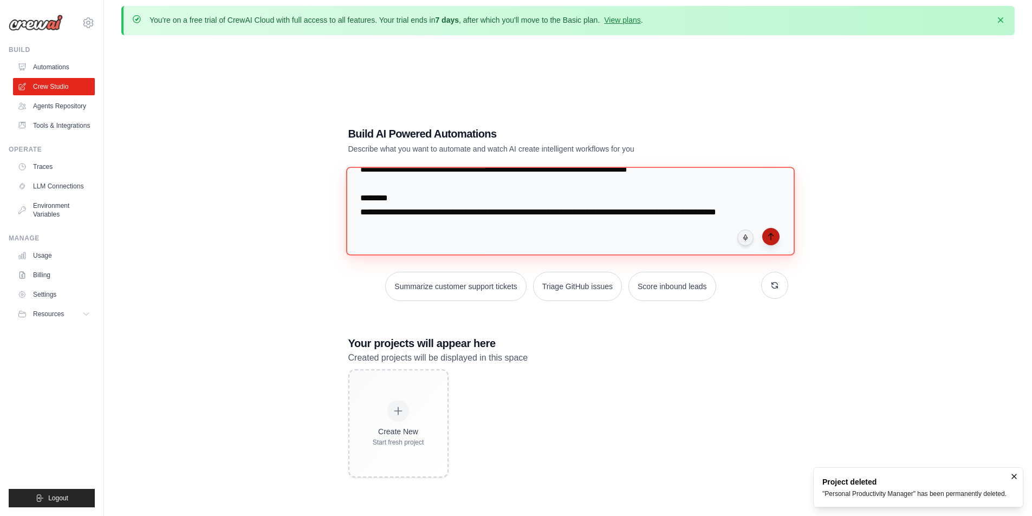
type textarea "**********"
click at [769, 238] on icon "submit" at bounding box center [770, 236] width 9 height 9
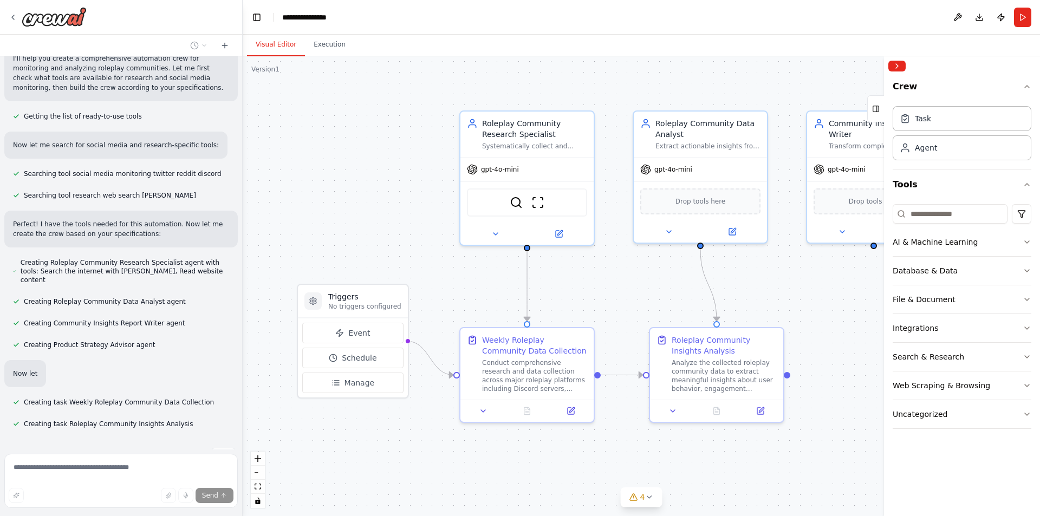
scroll to position [435, 0]
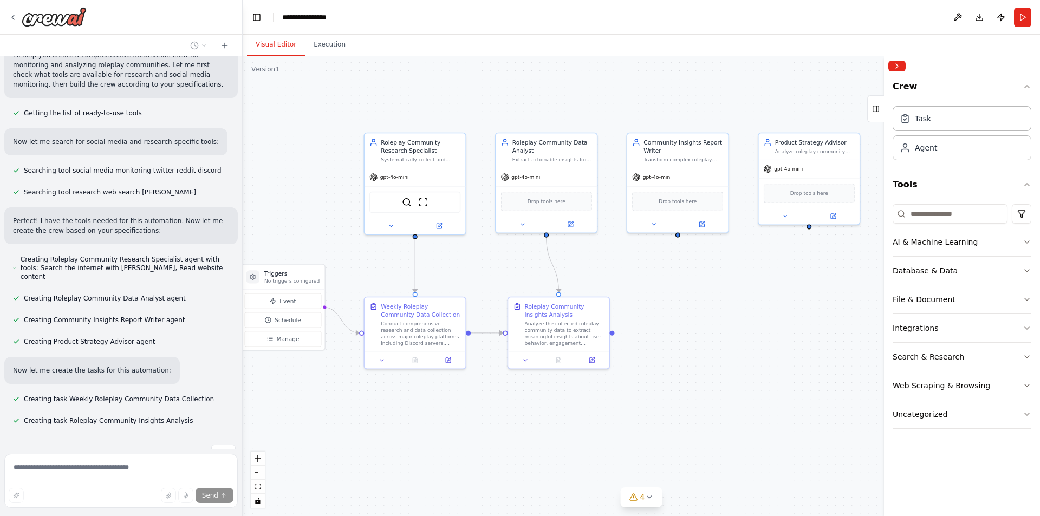
drag, startPoint x: 775, startPoint y: 297, endPoint x: 707, endPoint y: 301, distance: 67.3
click at [707, 301] on div ".deletable-edge-delete-btn { width: 20px; height: 20px; border: 0px solid #ffff…" at bounding box center [641, 286] width 797 height 460
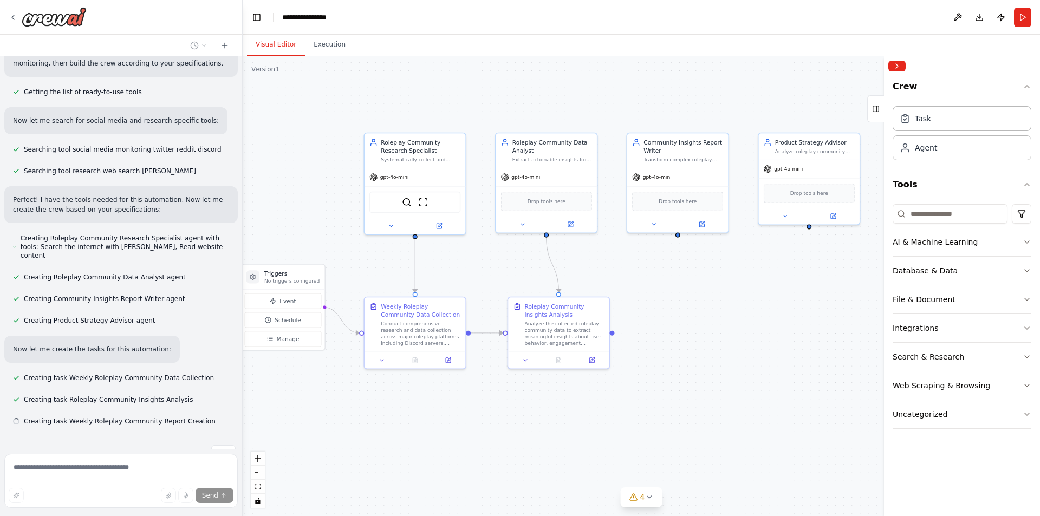
scroll to position [457, 0]
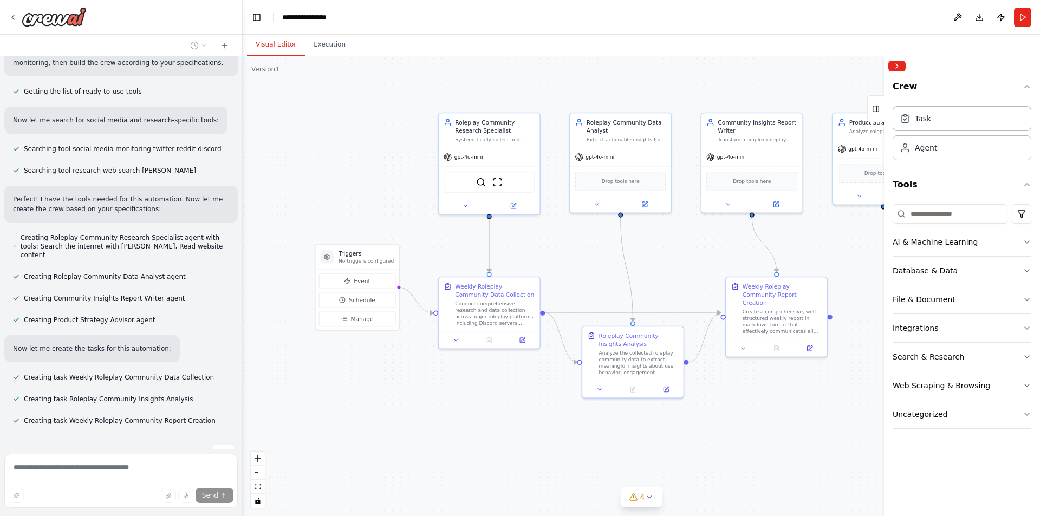
drag, startPoint x: 620, startPoint y: 290, endPoint x: 694, endPoint y: 270, distance: 76.9
click at [694, 270] on div ".deletable-edge-delete-btn { width: 20px; height: 20px; border: 0px solid #ffff…" at bounding box center [641, 286] width 797 height 460
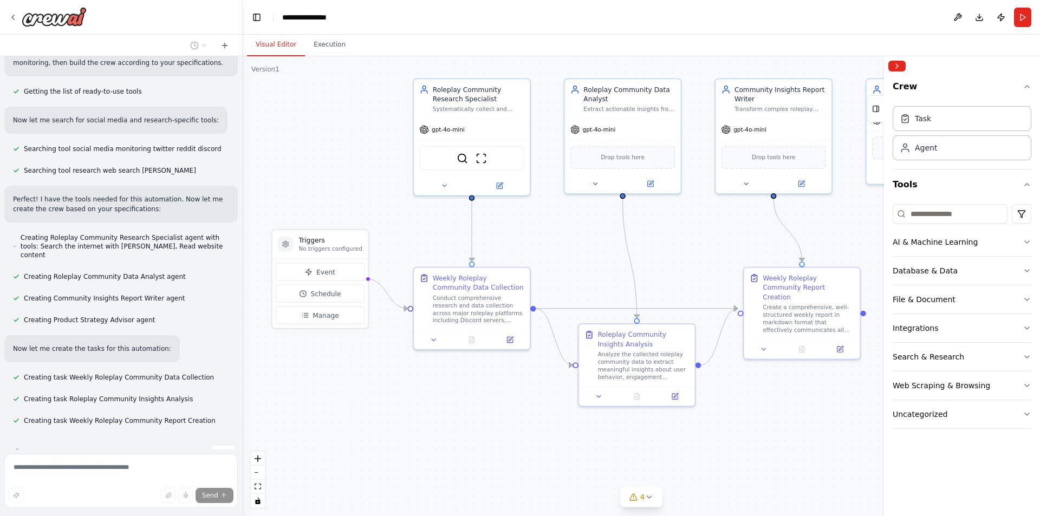
drag, startPoint x: 694, startPoint y: 270, endPoint x: 707, endPoint y: 258, distance: 17.3
click at [707, 258] on div ".deletable-edge-delete-btn { width: 20px; height: 20px; border: 0px solid #ffff…" at bounding box center [641, 286] width 797 height 460
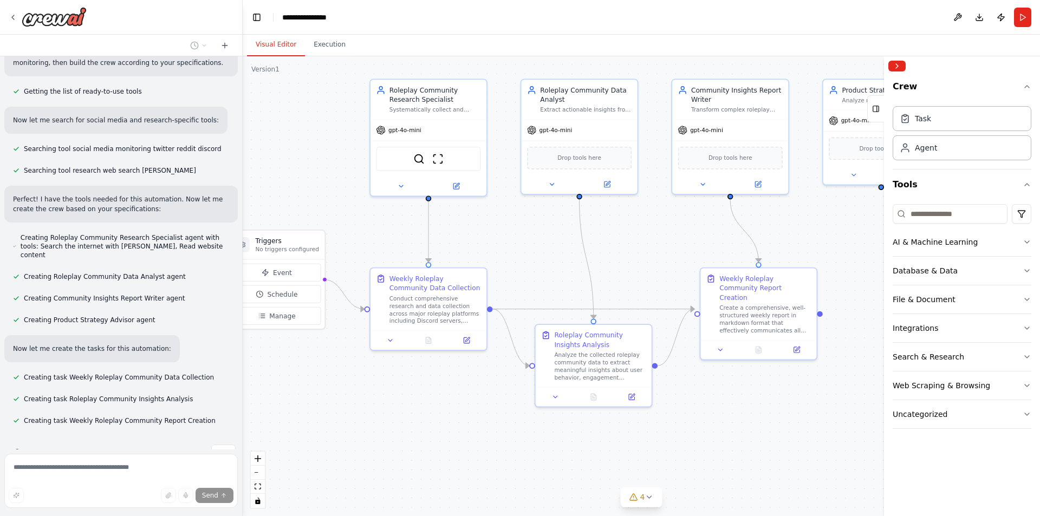
drag, startPoint x: 707, startPoint y: 262, endPoint x: 664, endPoint y: 263, distance: 43.3
click at [664, 263] on div ".deletable-edge-delete-btn { width: 20px; height: 20px; border: 0px solid #ffff…" at bounding box center [641, 286] width 797 height 460
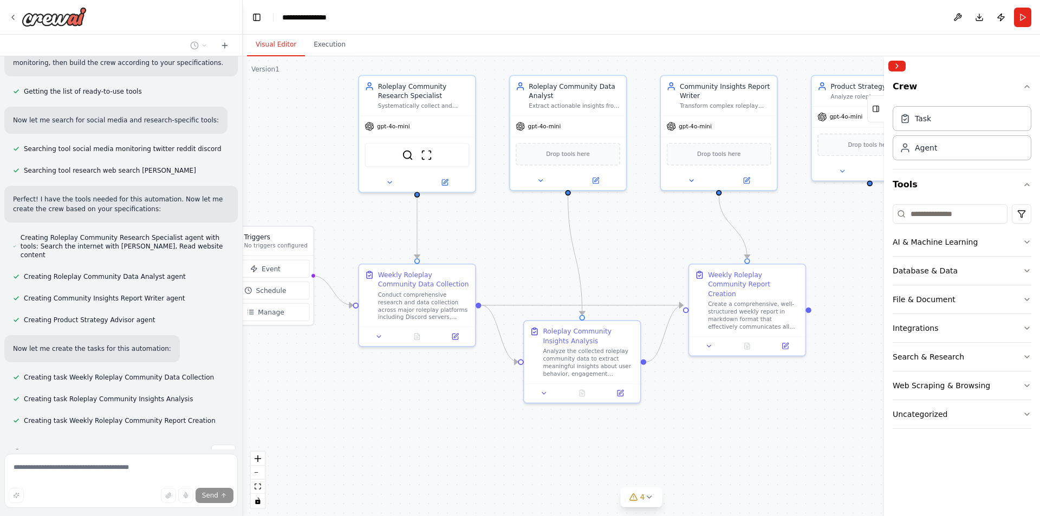
drag, startPoint x: 664, startPoint y: 263, endPoint x: 652, endPoint y: 259, distance: 11.8
click at [652, 259] on div ".deletable-edge-delete-btn { width: 20px; height: 20px; border: 0px solid #ffff…" at bounding box center [641, 286] width 797 height 460
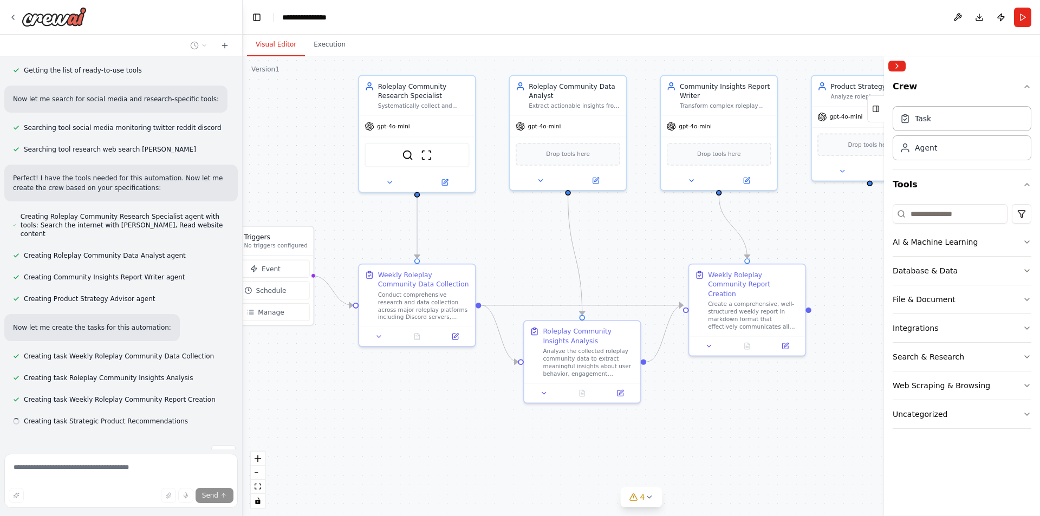
scroll to position [478, 0]
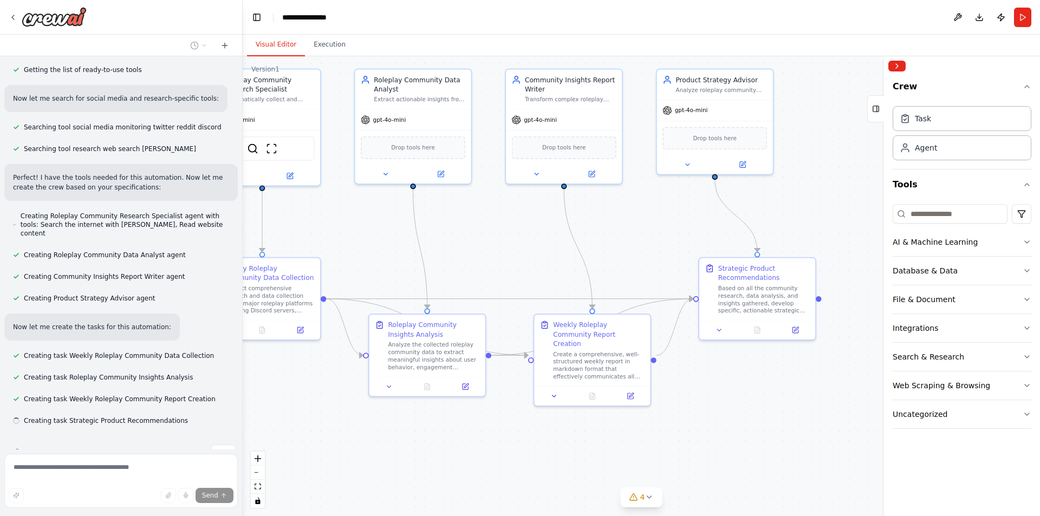
drag, startPoint x: 652, startPoint y: 259, endPoint x: 492, endPoint y: 253, distance: 159.4
click at [492, 253] on div ".deletable-edge-delete-btn { width: 20px; height: 20px; border: 0px solid #ffff…" at bounding box center [641, 286] width 797 height 460
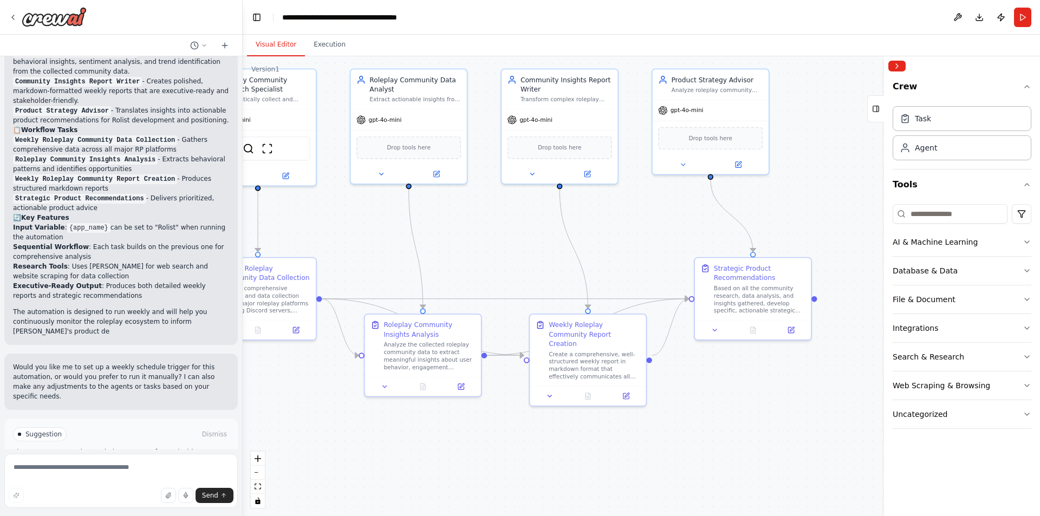
scroll to position [1055, 0]
